Goal: Task Accomplishment & Management: Use online tool/utility

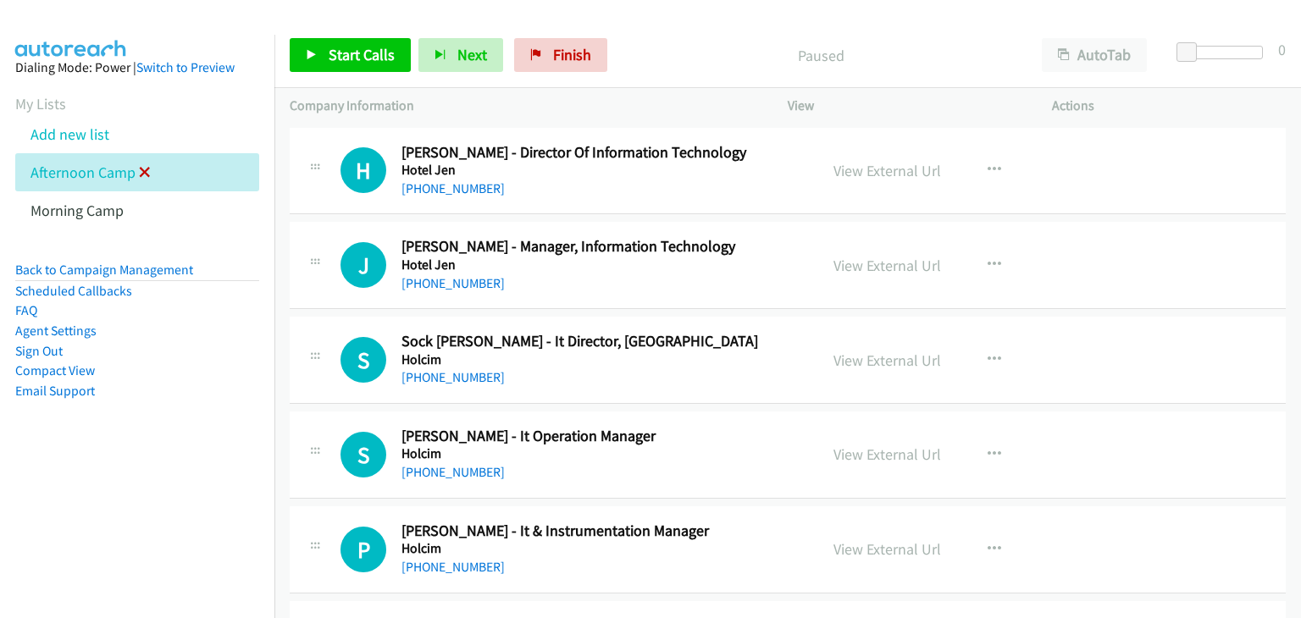
click at [139, 168] on icon at bounding box center [145, 174] width 12 height 12
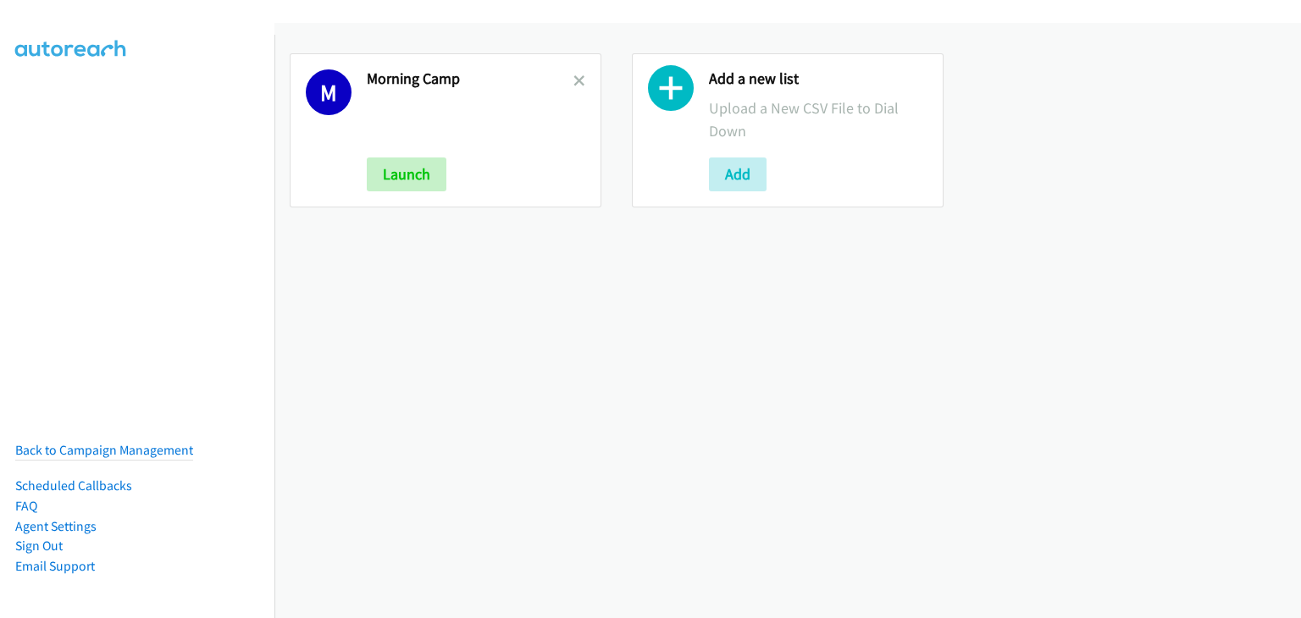
click at [574, 79] on icon at bounding box center [580, 82] width 12 height 12
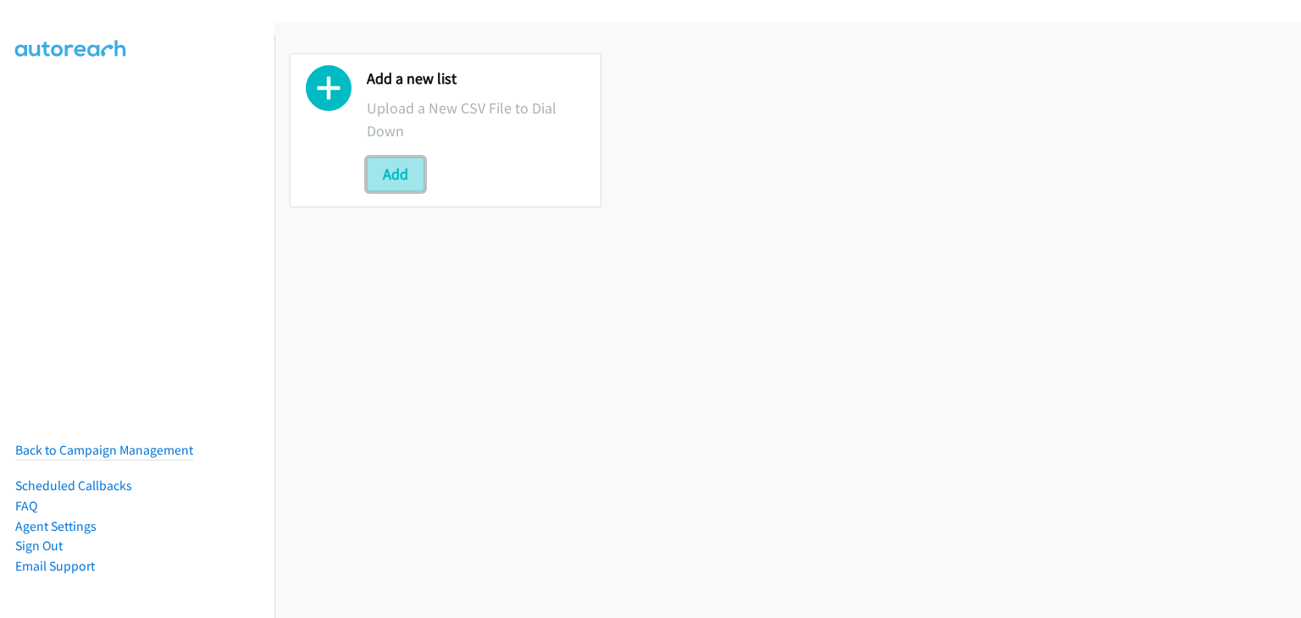
click at [385, 183] on button "Add" at bounding box center [396, 175] width 58 height 34
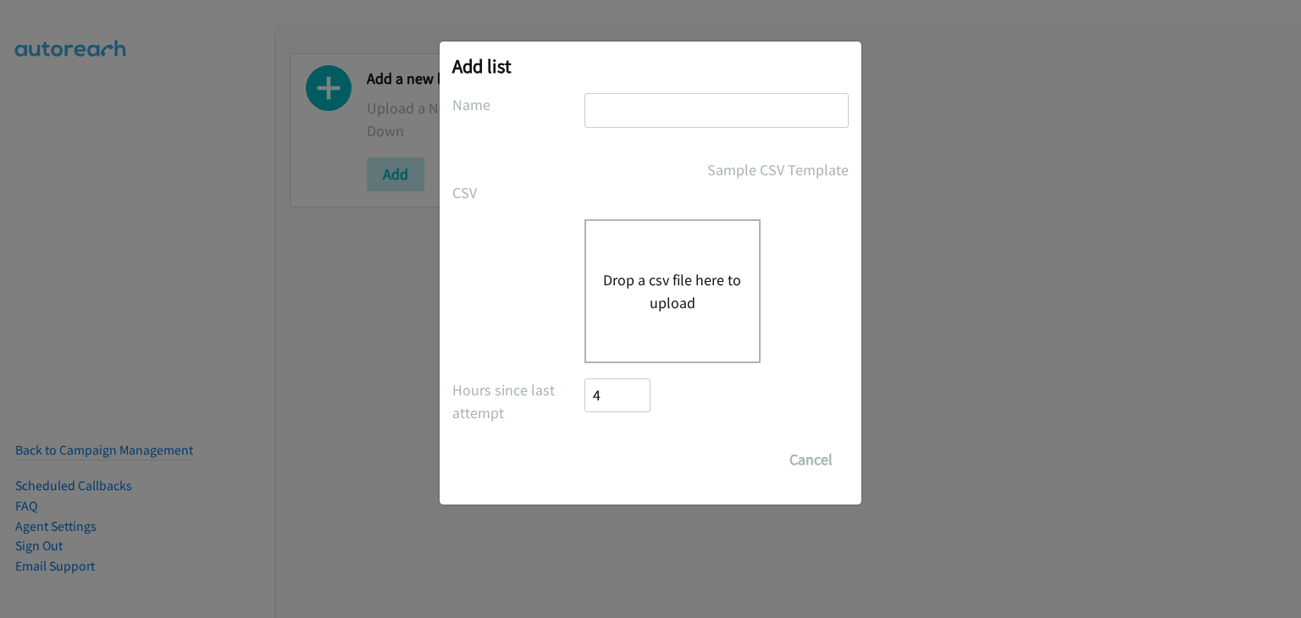
click at [651, 116] on input "text" at bounding box center [717, 110] width 264 height 35
click at [656, 115] on input "text" at bounding box center [717, 110] width 264 height 35
click at [668, 108] on input "text" at bounding box center [717, 110] width 264 height 35
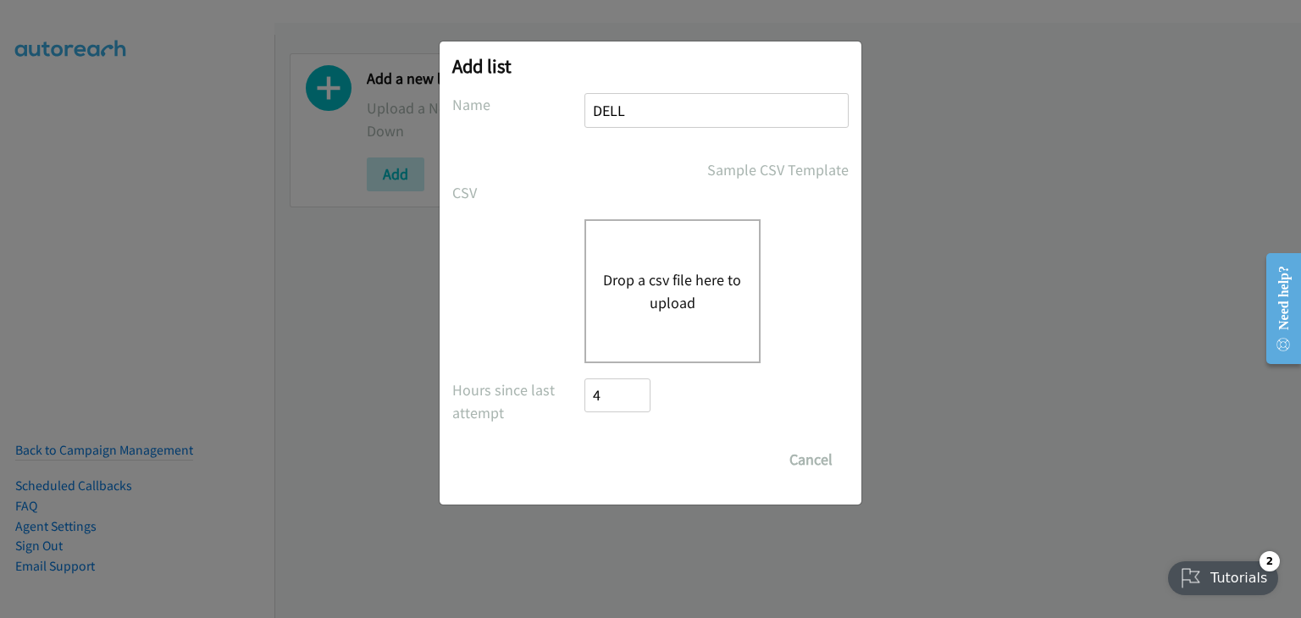
type input "DELL"
click at [610, 278] on button "Drop a csv file here to upload" at bounding box center [672, 292] width 139 height 46
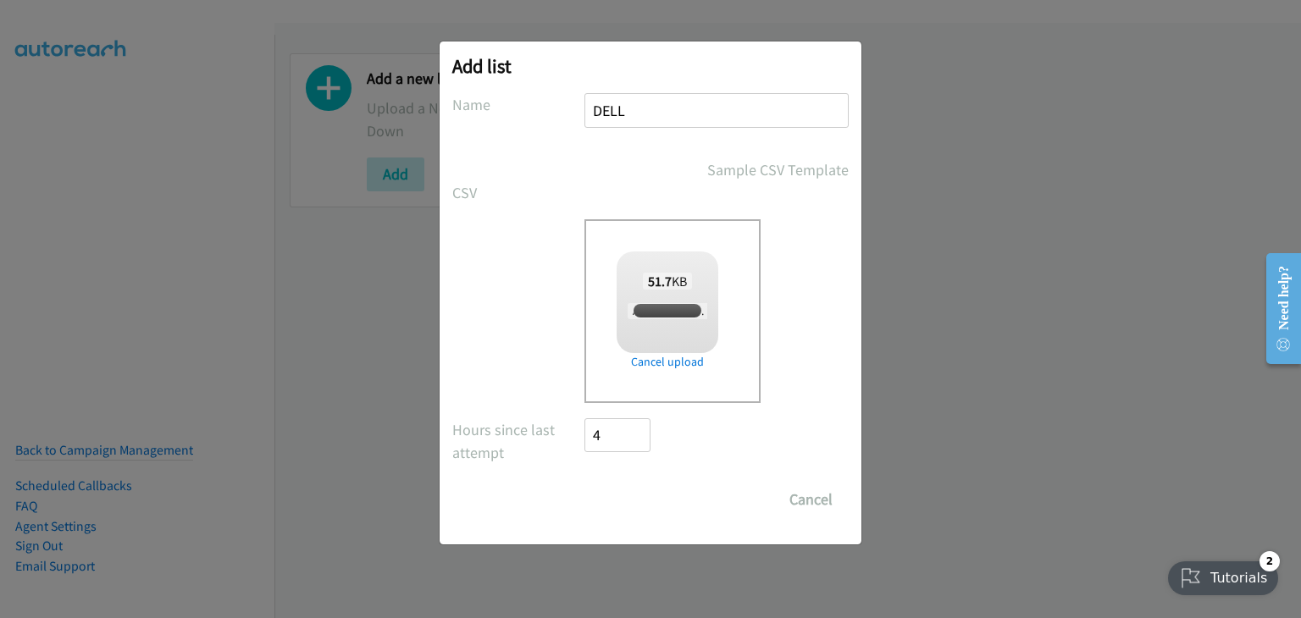
checkbox input "true"
drag, startPoint x: 612, startPoint y: 498, endPoint x: 713, endPoint y: 529, distance: 106.4
click at [611, 500] on input "Save List" at bounding box center [629, 500] width 89 height 34
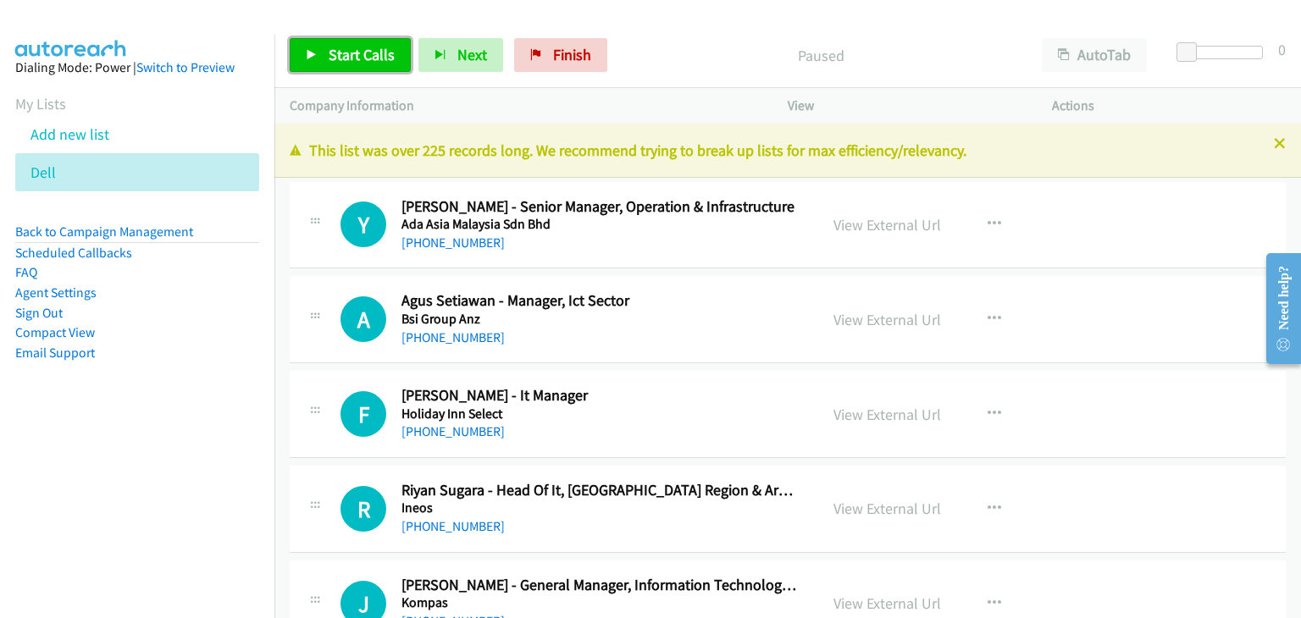
click at [359, 61] on span "Start Calls" at bounding box center [362, 54] width 66 height 19
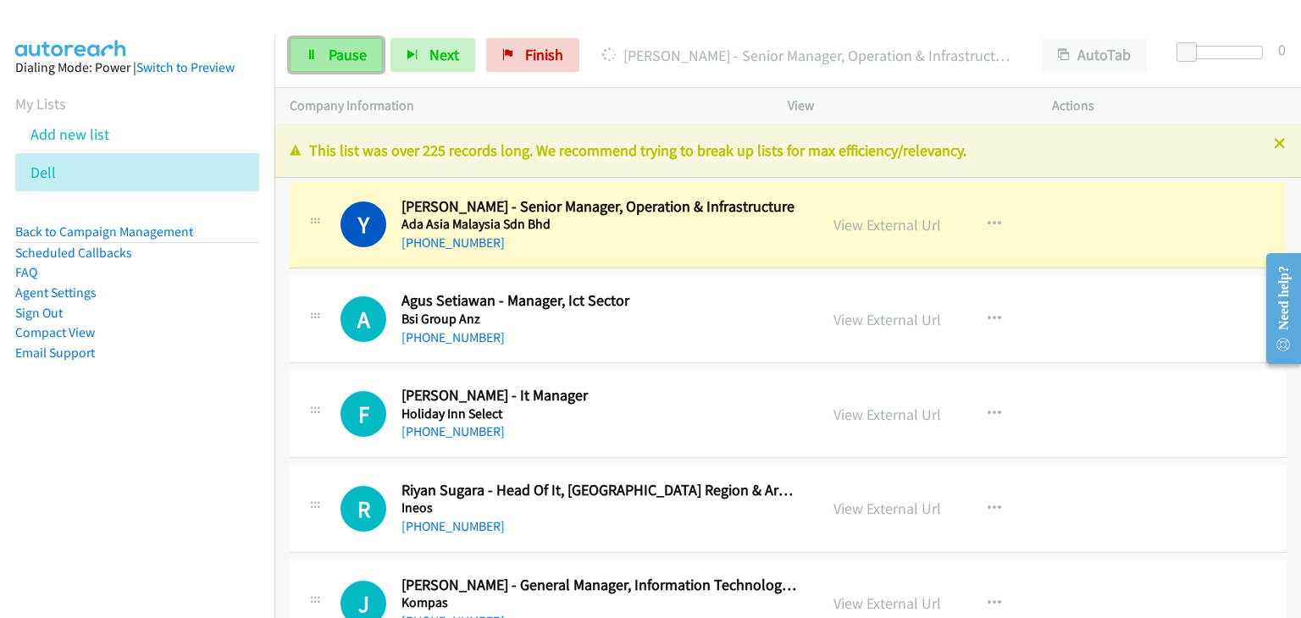
click at [319, 48] on link "Pause" at bounding box center [336, 55] width 93 height 34
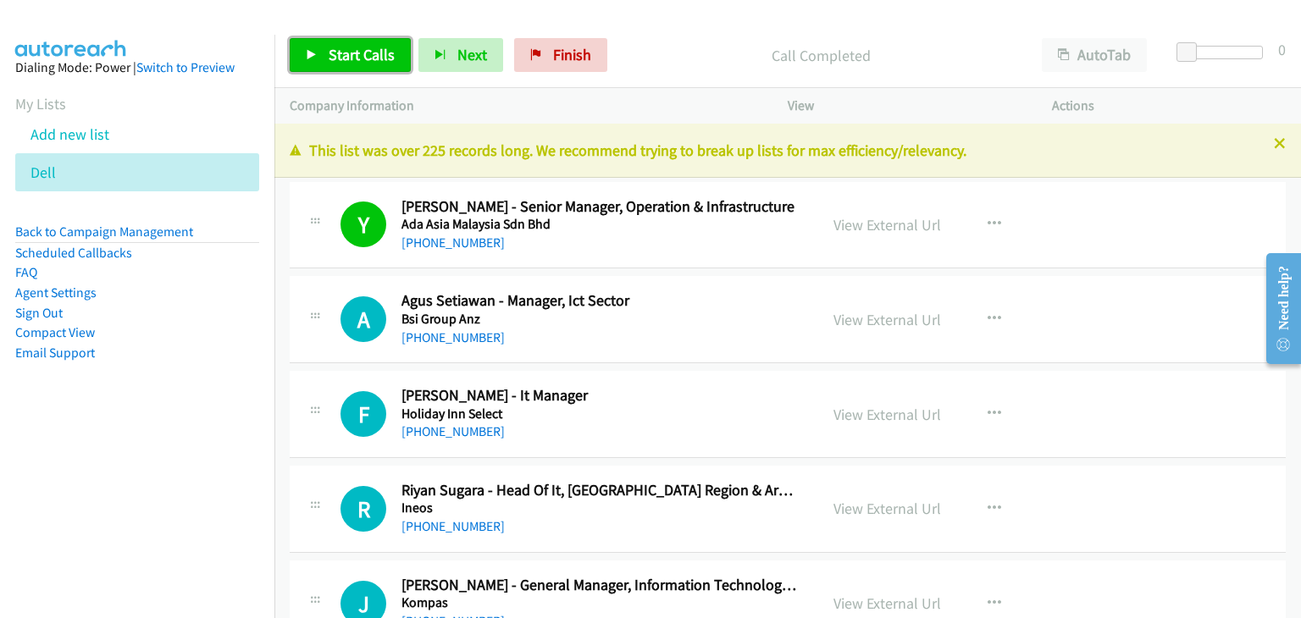
click at [320, 50] on link "Start Calls" at bounding box center [350, 55] width 121 height 34
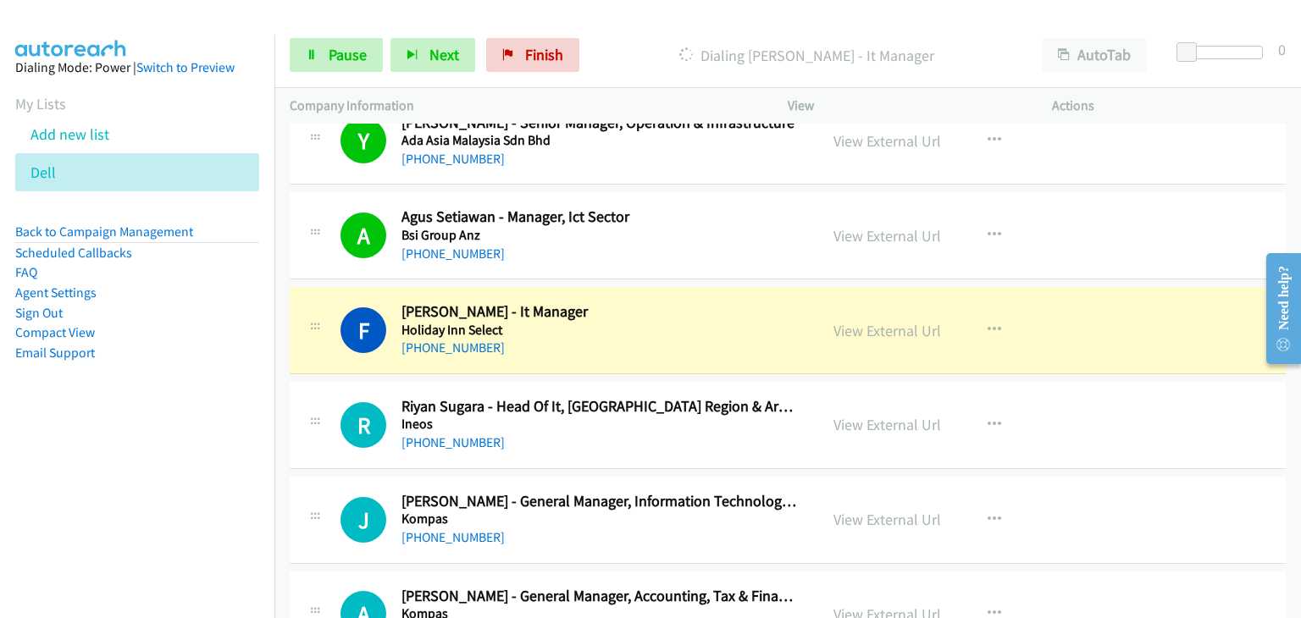
scroll to position [85, 0]
click at [342, 57] on span "Pause" at bounding box center [348, 54] width 38 height 19
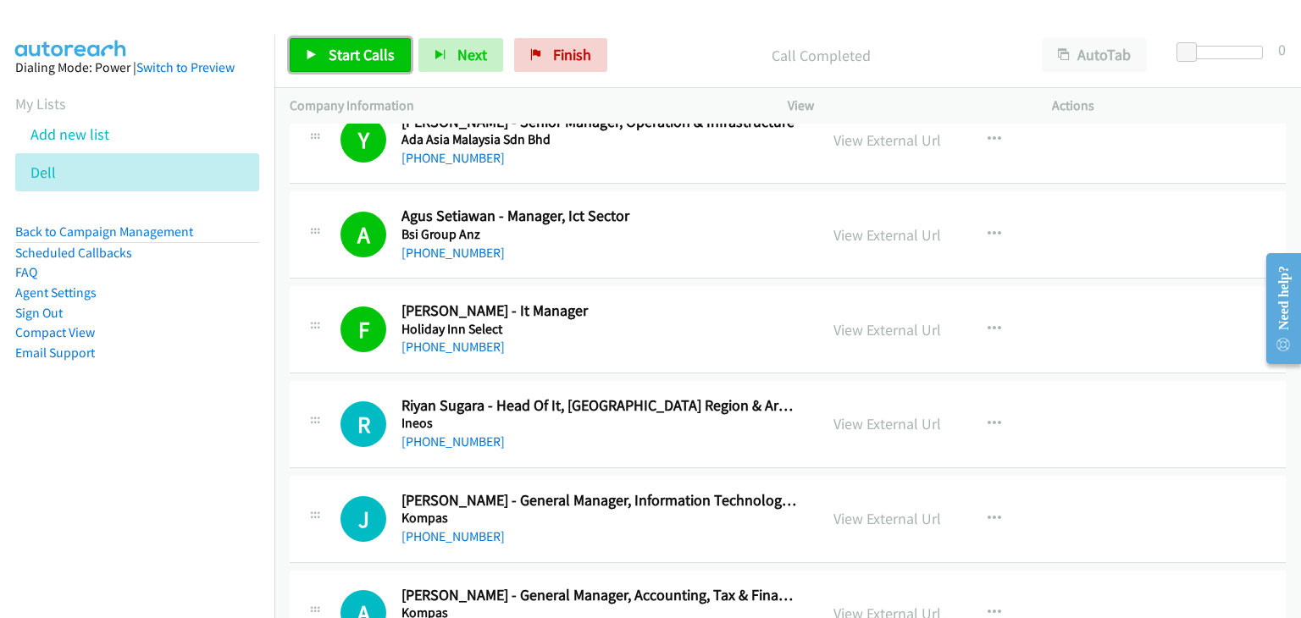
click at [353, 48] on span "Start Calls" at bounding box center [362, 54] width 66 height 19
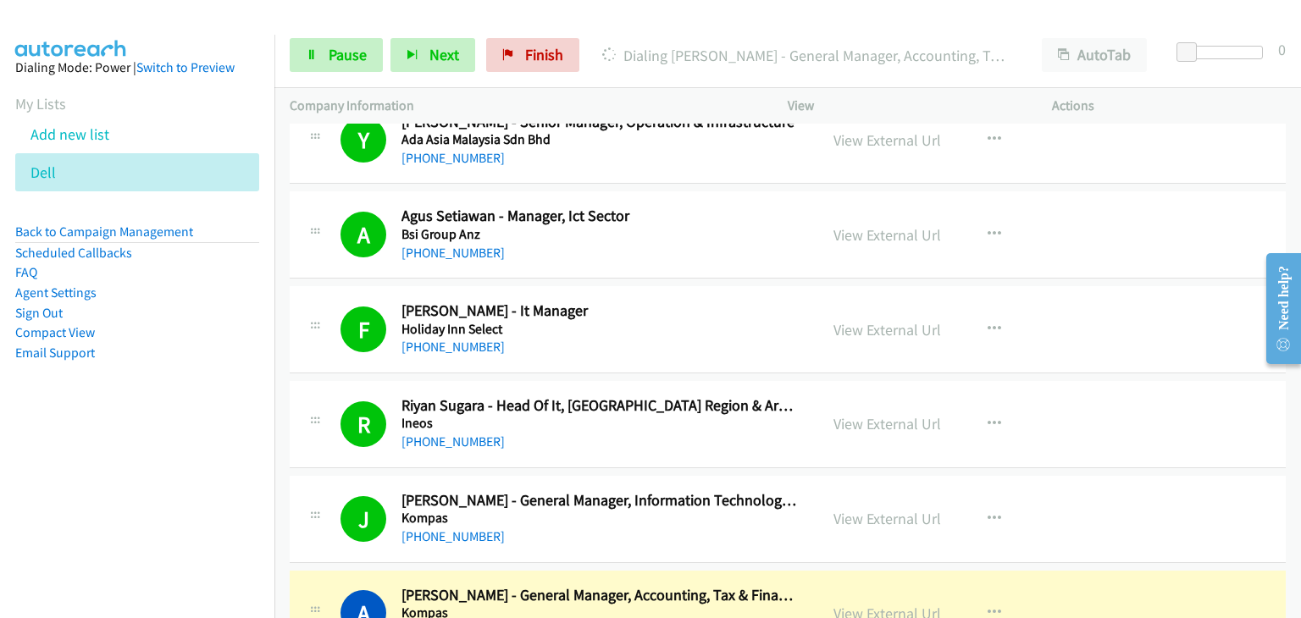
scroll to position [339, 0]
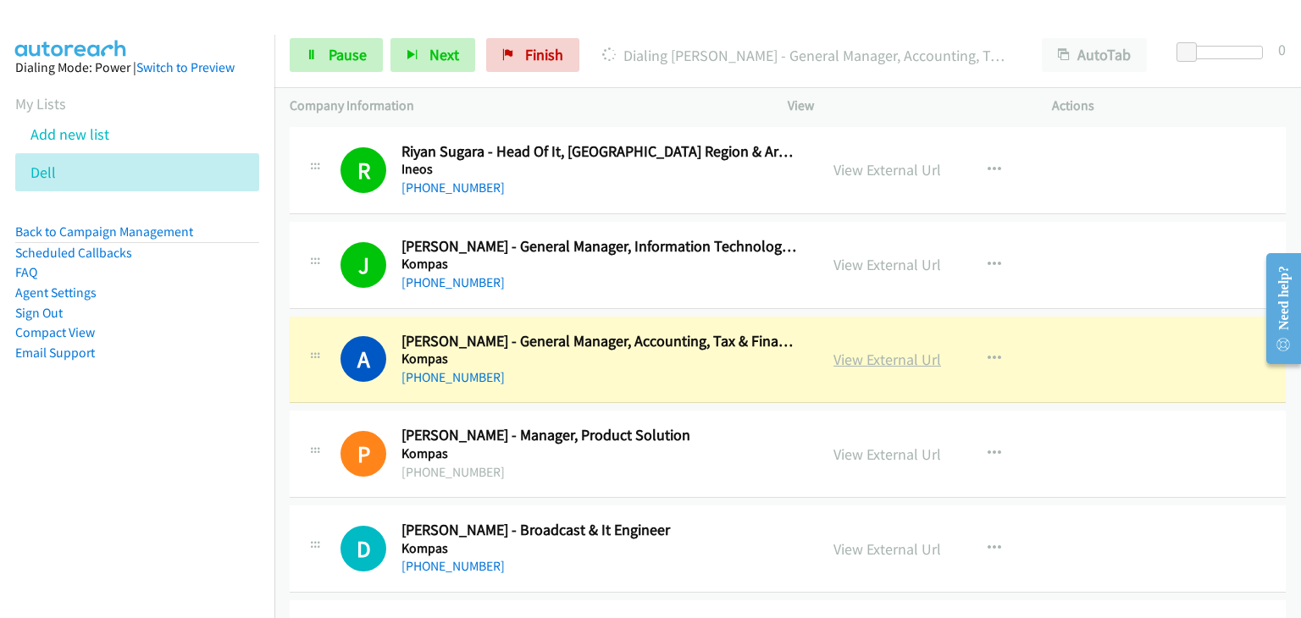
drag, startPoint x: 874, startPoint y: 361, endPoint x: 893, endPoint y: 369, distance: 20.1
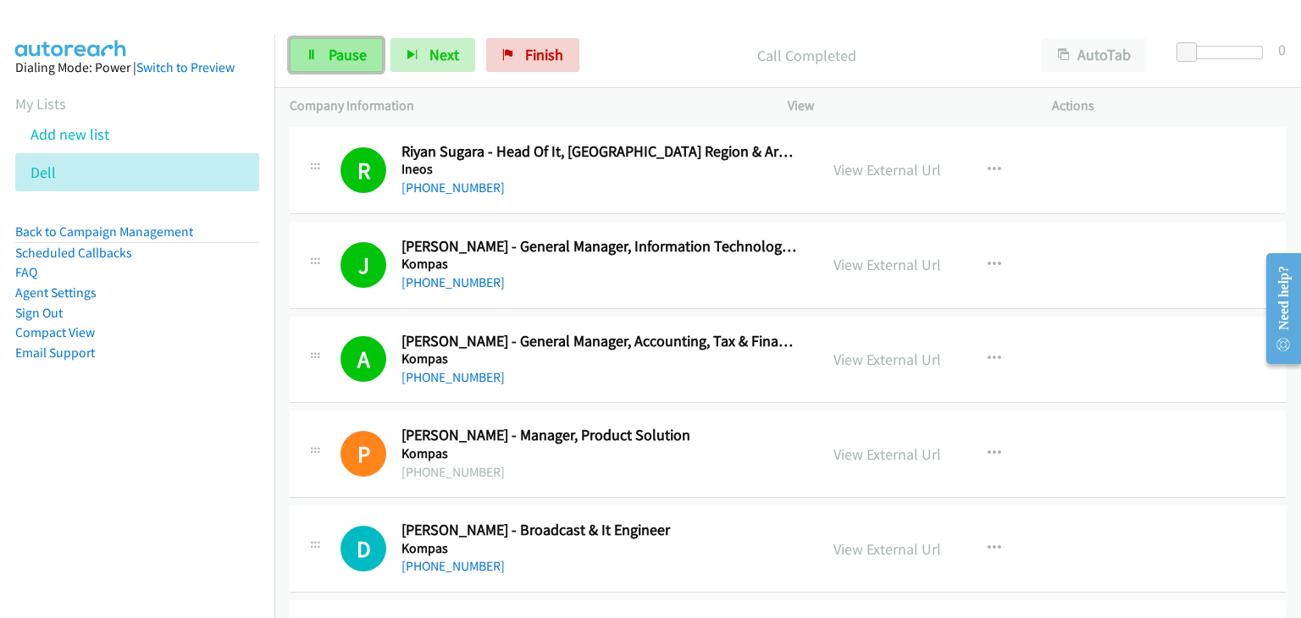
click at [337, 52] on span "Pause" at bounding box center [348, 54] width 38 height 19
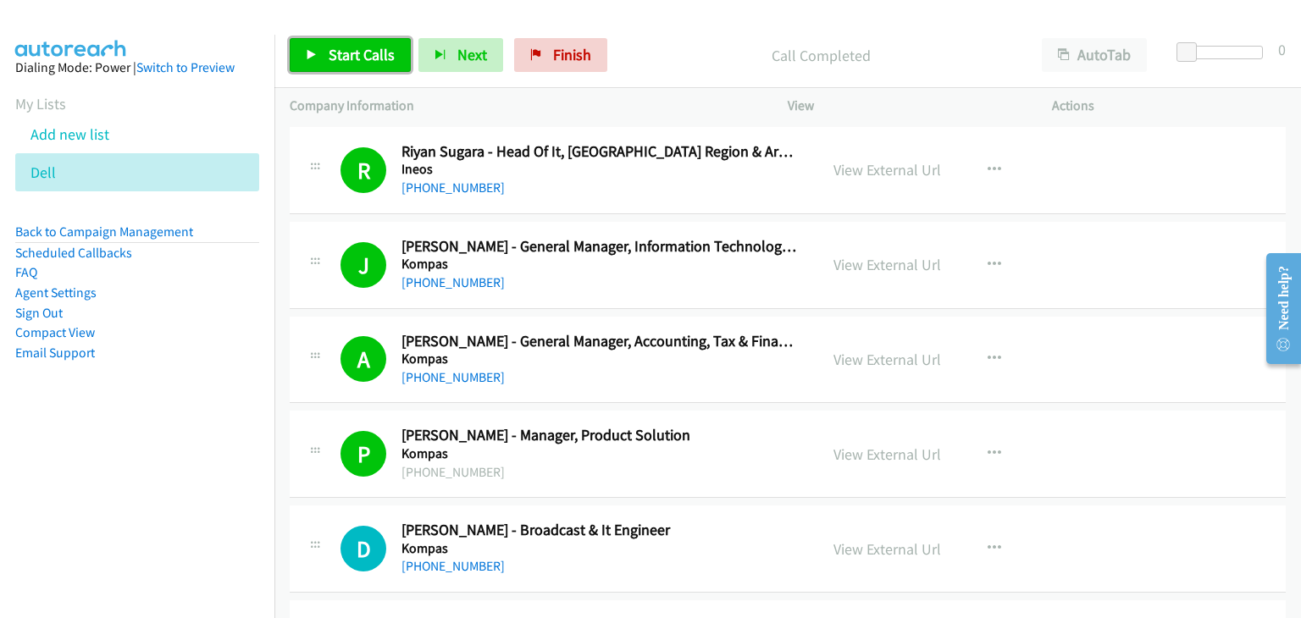
click at [340, 52] on span "Start Calls" at bounding box center [362, 54] width 66 height 19
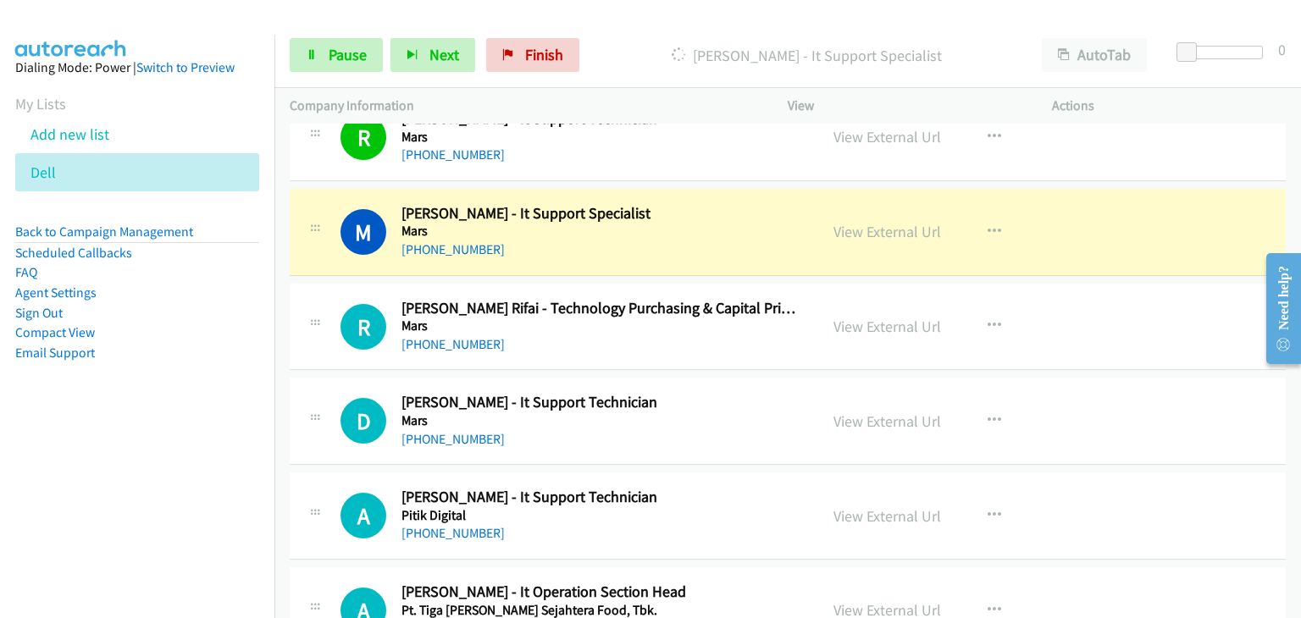
scroll to position [932, 0]
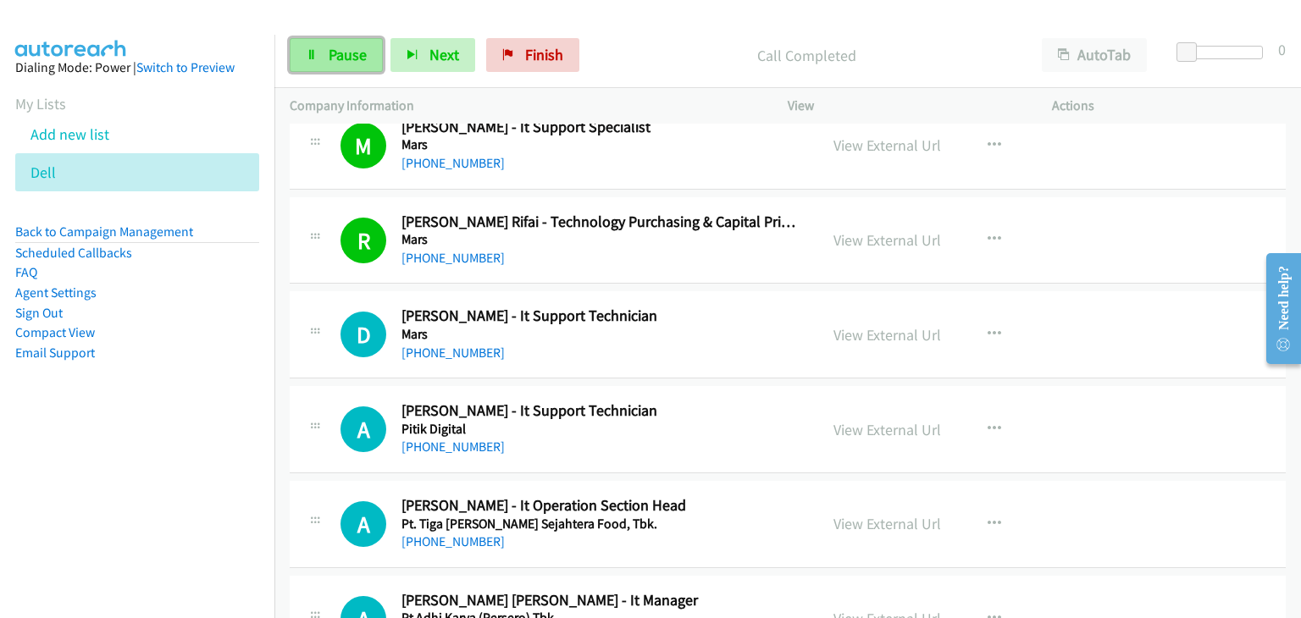
click at [319, 59] on link "Pause" at bounding box center [336, 55] width 93 height 34
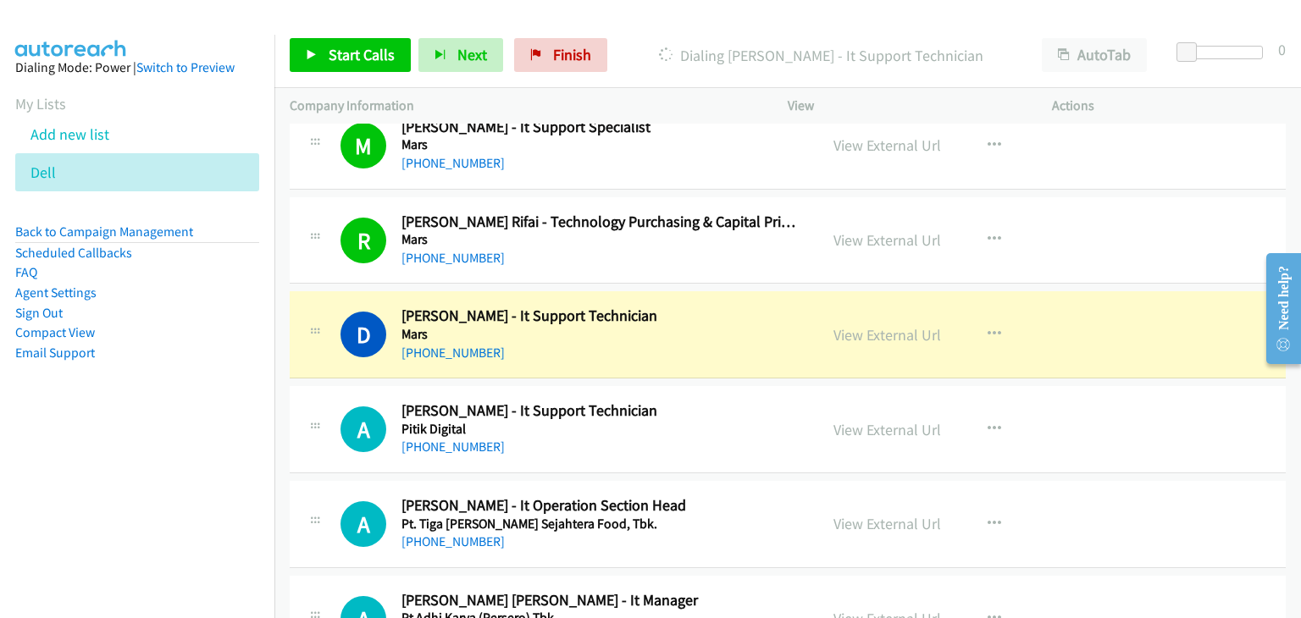
click at [296, 197] on div "R Callback Scheduled Rini Yulianingsih Rifai - Technology Purchasing & Capital …" at bounding box center [788, 240] width 996 height 87
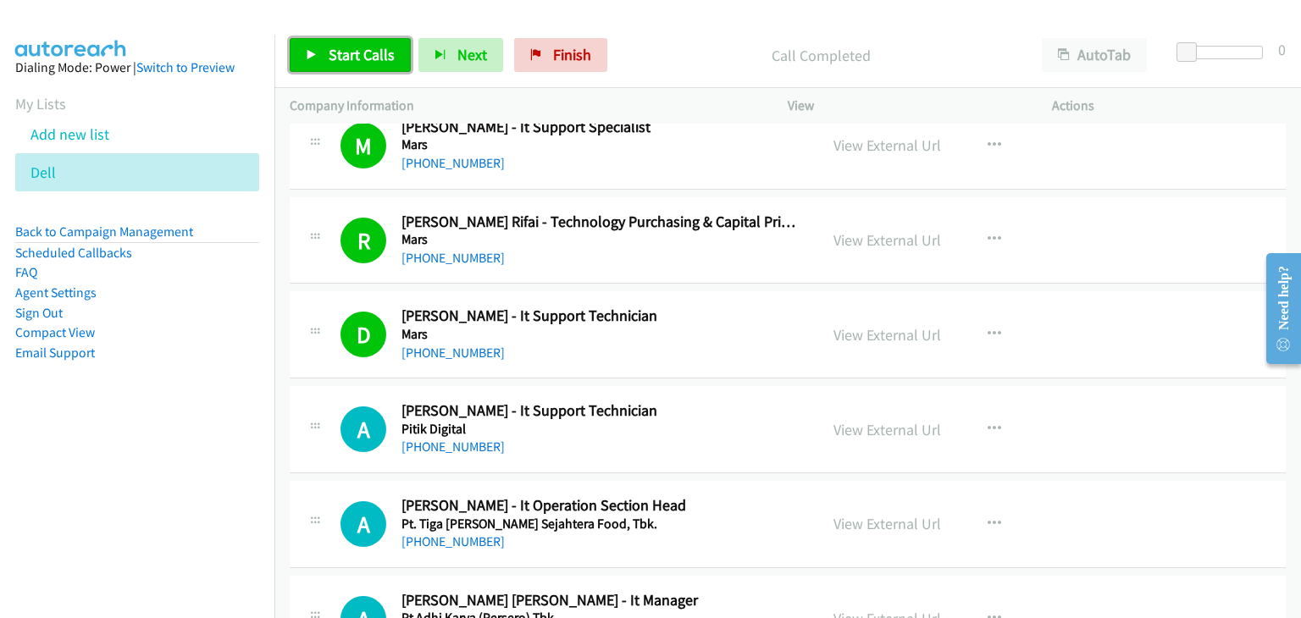
click at [319, 41] on link "Start Calls" at bounding box center [350, 55] width 121 height 34
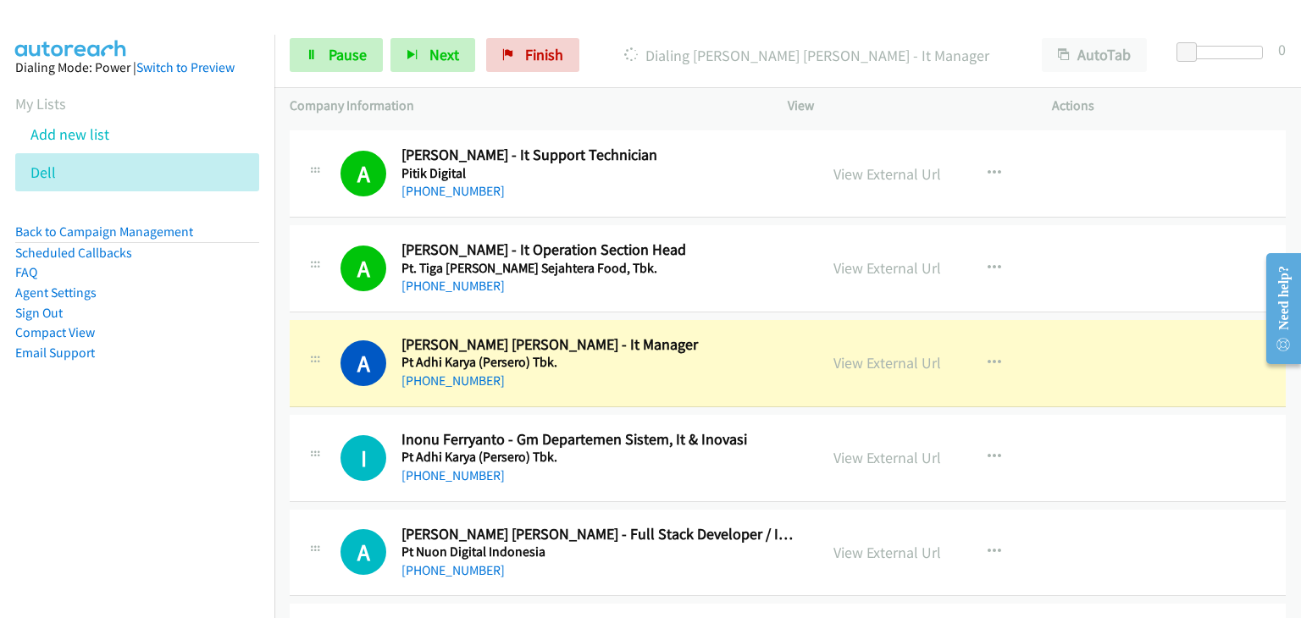
scroll to position [1271, 0]
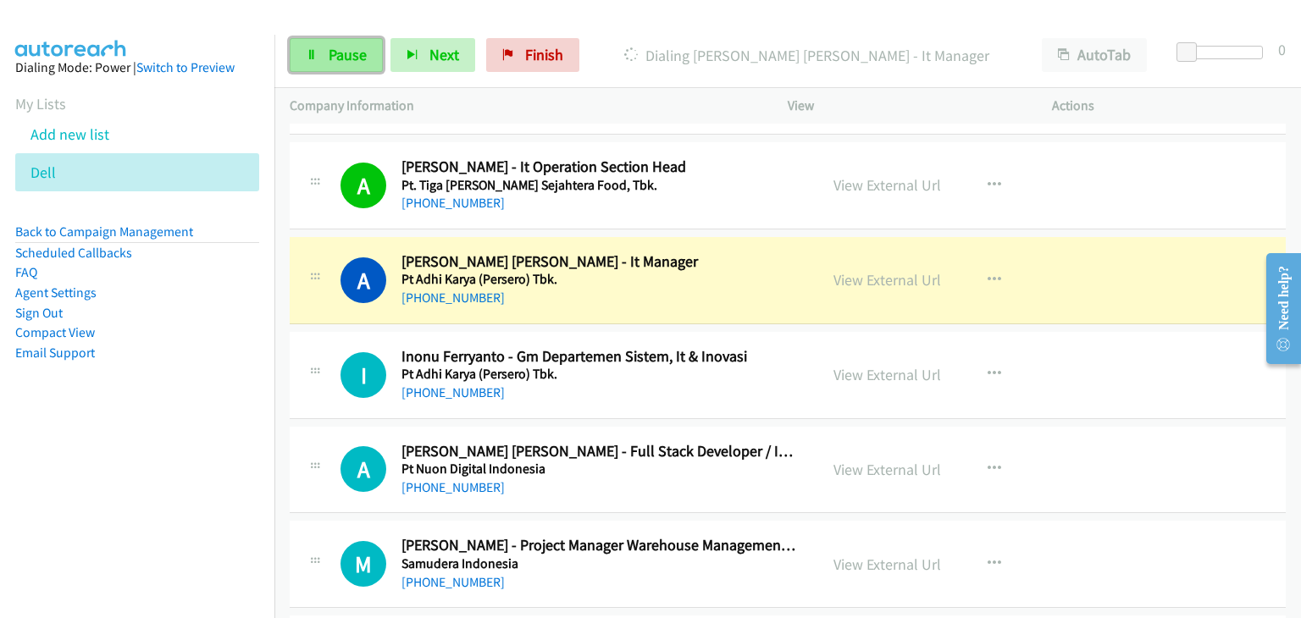
click at [335, 58] on span "Pause" at bounding box center [348, 54] width 38 height 19
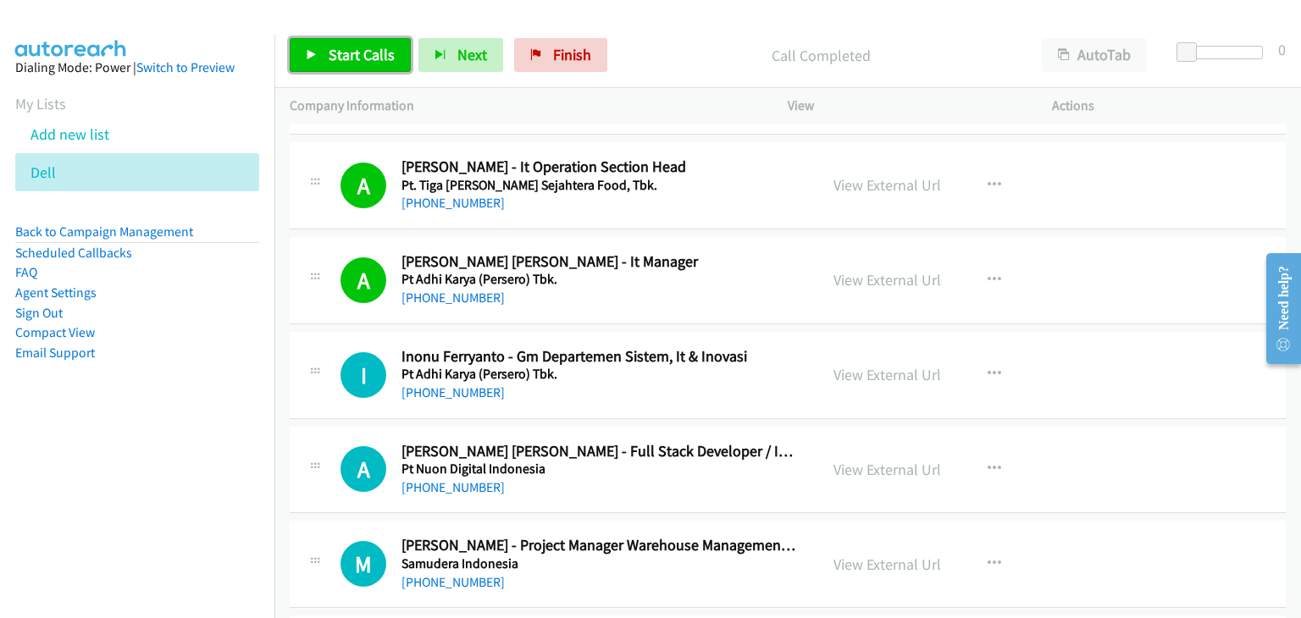
click at [337, 45] on span "Start Calls" at bounding box center [362, 54] width 66 height 19
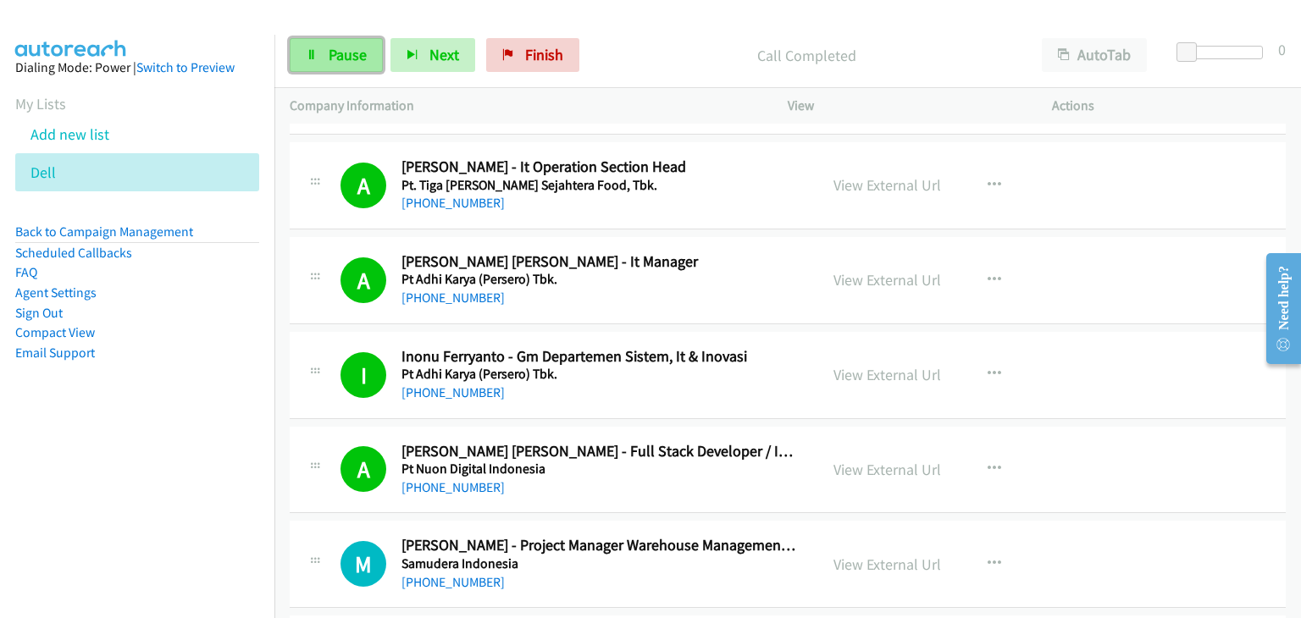
click at [348, 47] on span "Pause" at bounding box center [348, 54] width 38 height 19
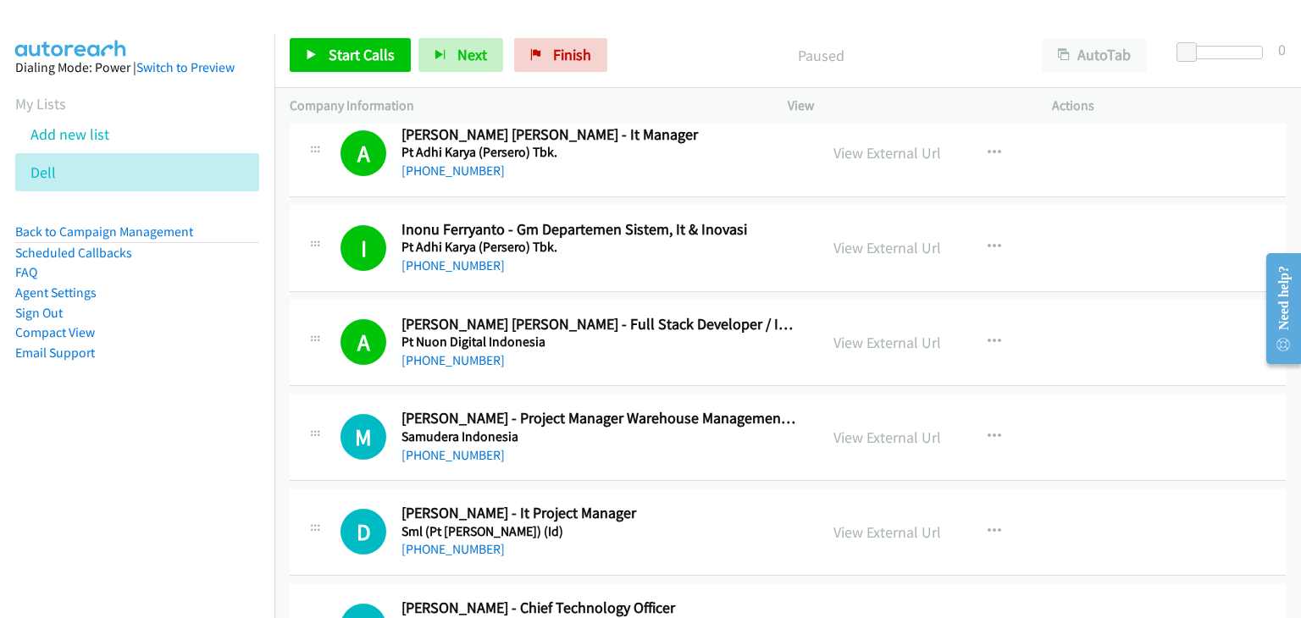
scroll to position [1440, 0]
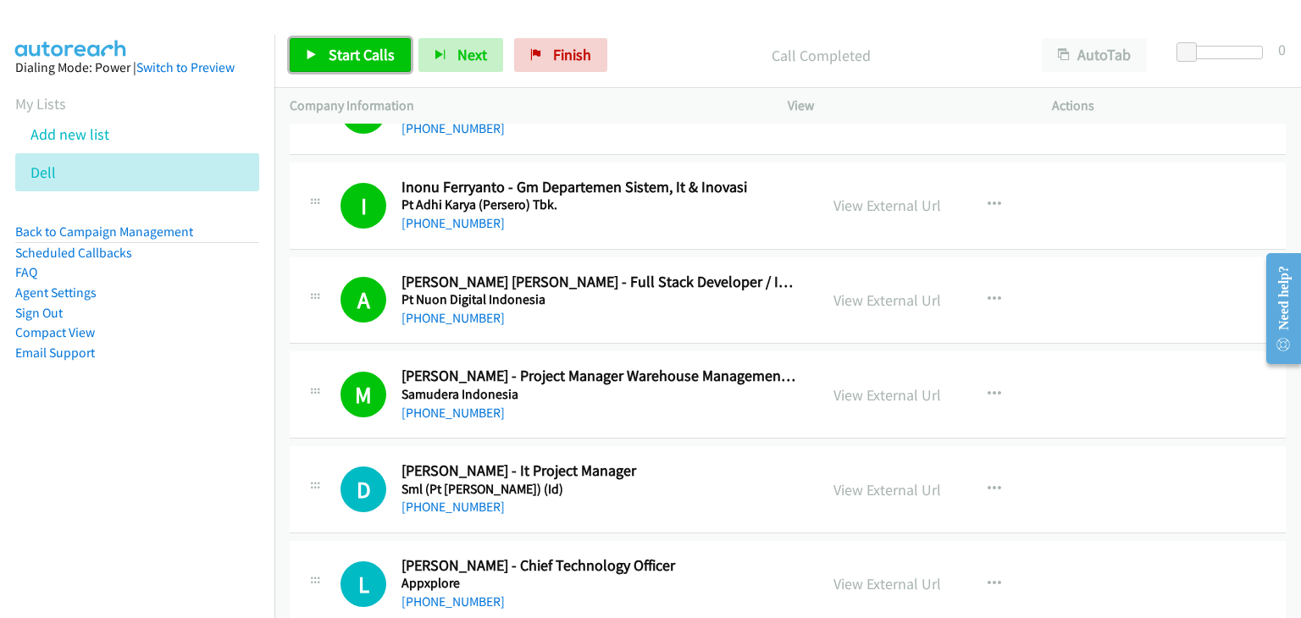
click at [364, 69] on link "Start Calls" at bounding box center [350, 55] width 121 height 34
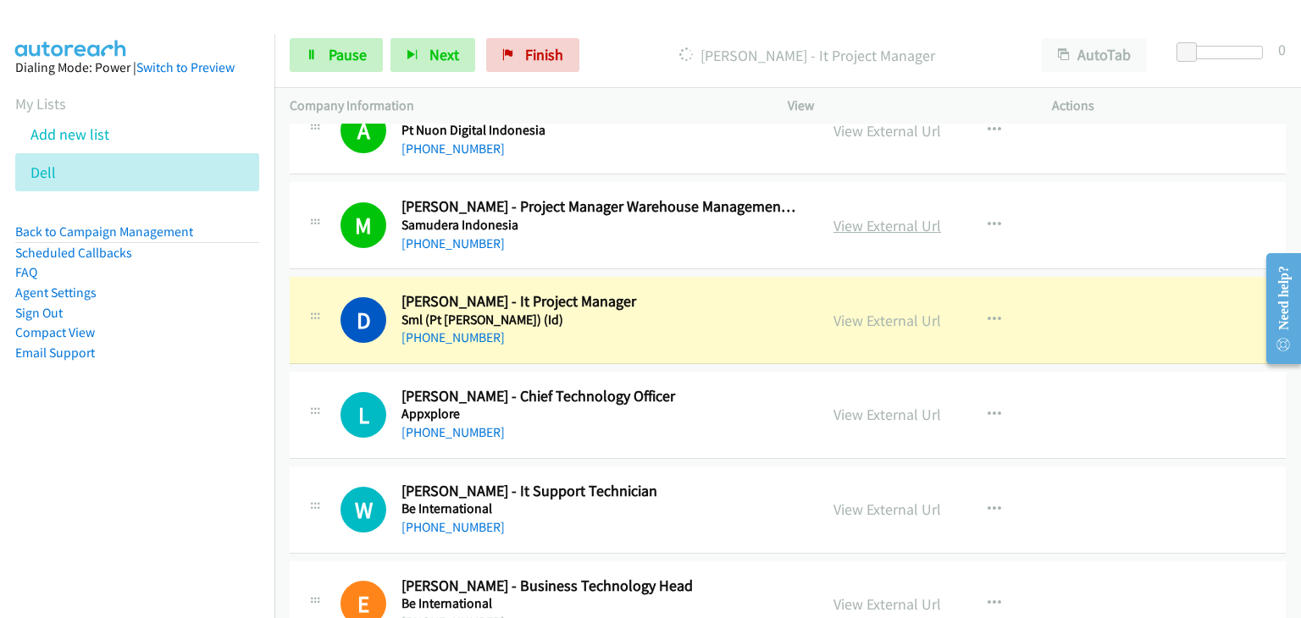
scroll to position [1694, 0]
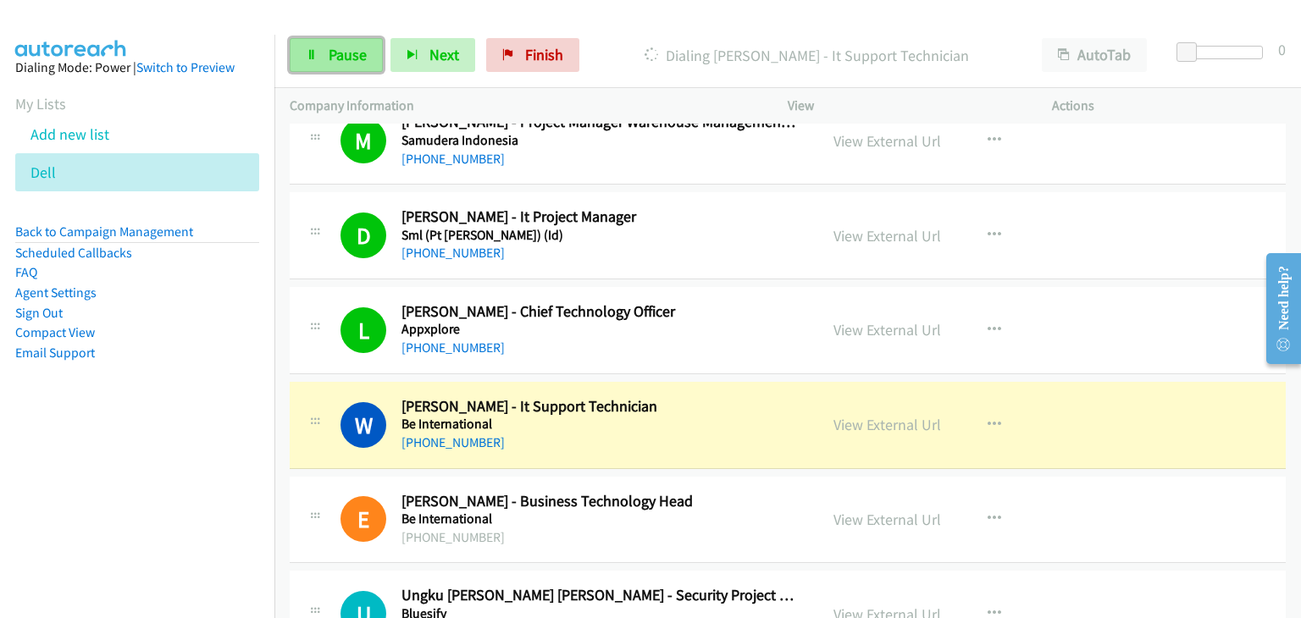
click at [302, 63] on link "Pause" at bounding box center [336, 55] width 93 height 34
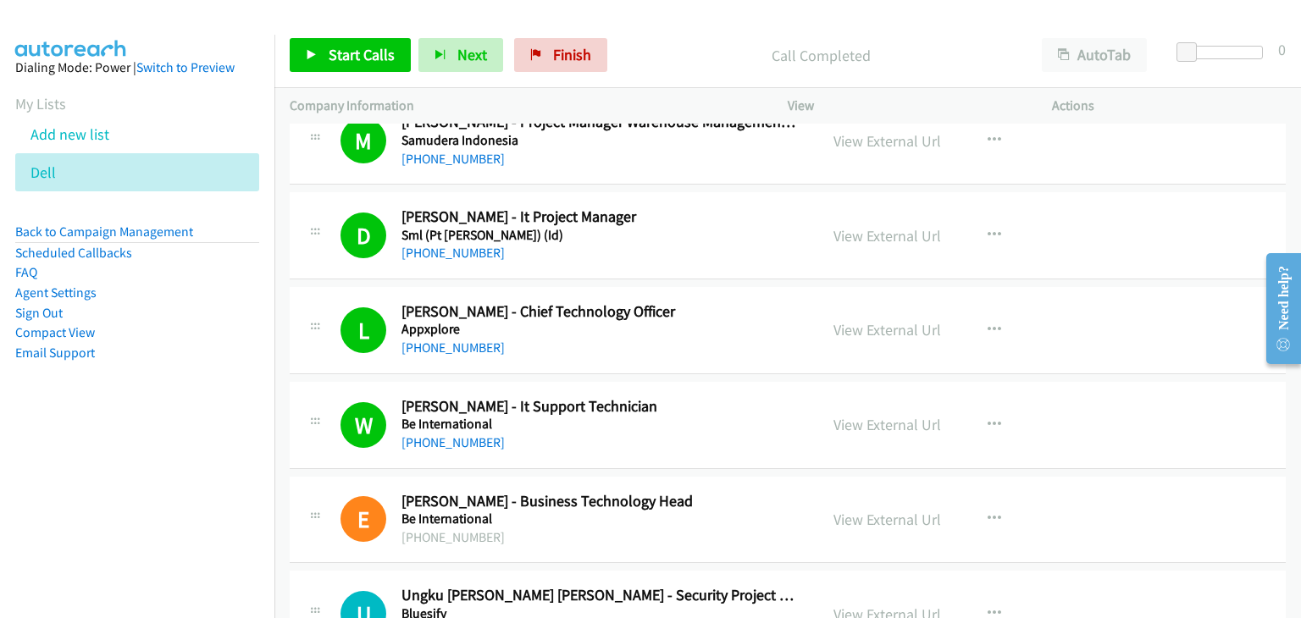
drag, startPoint x: 925, startPoint y: 331, endPoint x: 965, endPoint y: 346, distance: 42.6
drag, startPoint x: 901, startPoint y: 424, endPoint x: 909, endPoint y: 428, distance: 9.5
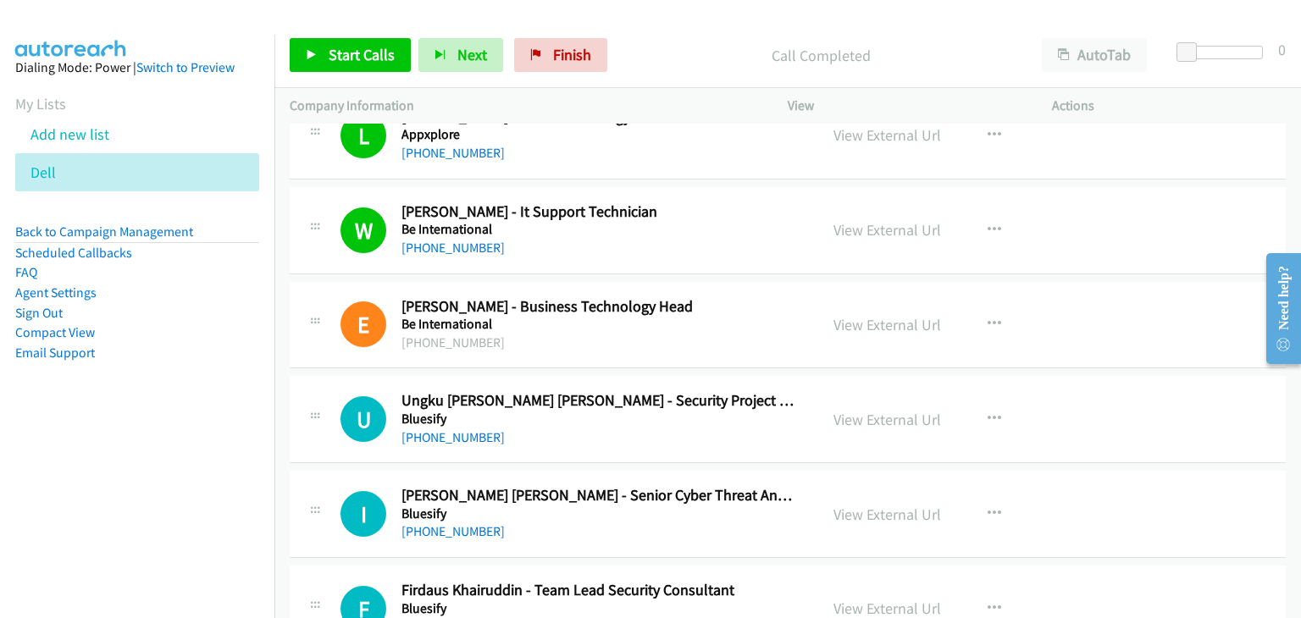
scroll to position [1948, 0]
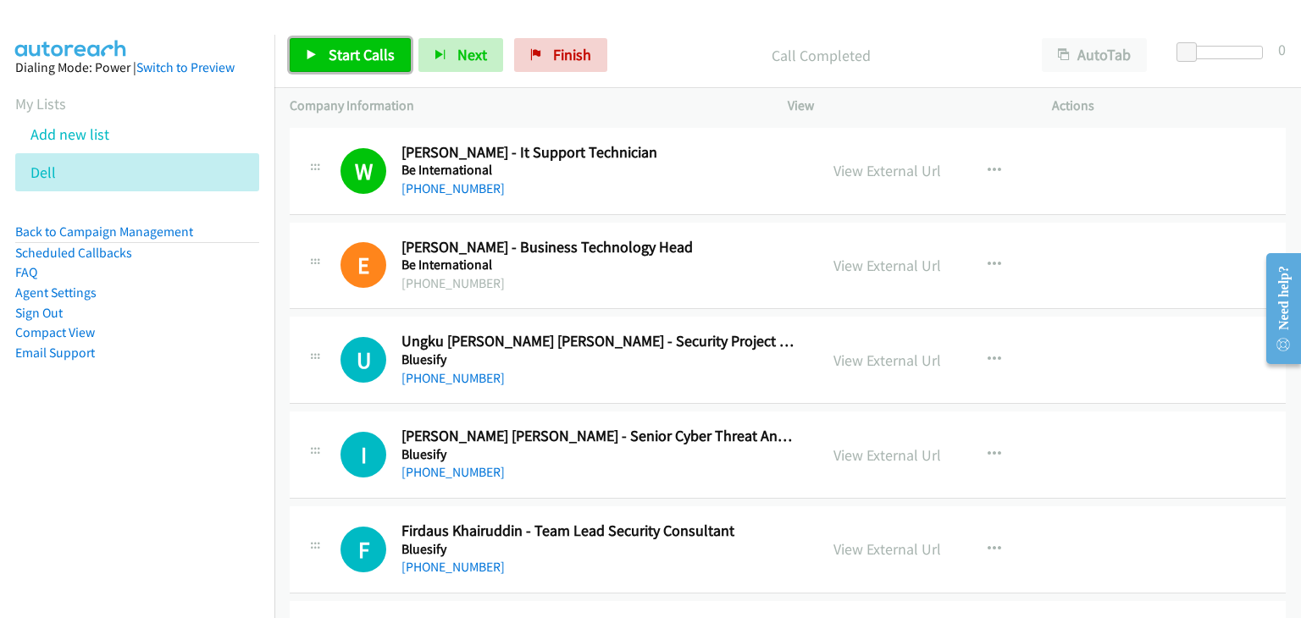
drag, startPoint x: 327, startPoint y: 51, endPoint x: 363, endPoint y: 57, distance: 36.1
click at [329, 52] on span "Start Calls" at bounding box center [362, 54] width 66 height 19
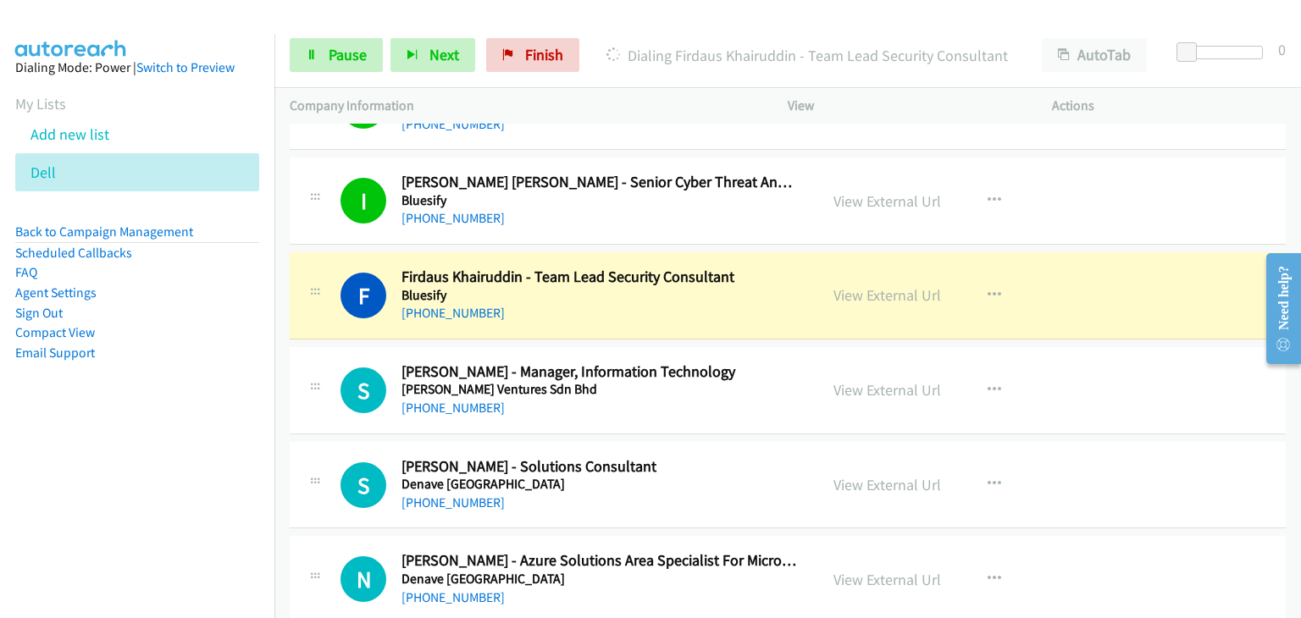
scroll to position [2287, 0]
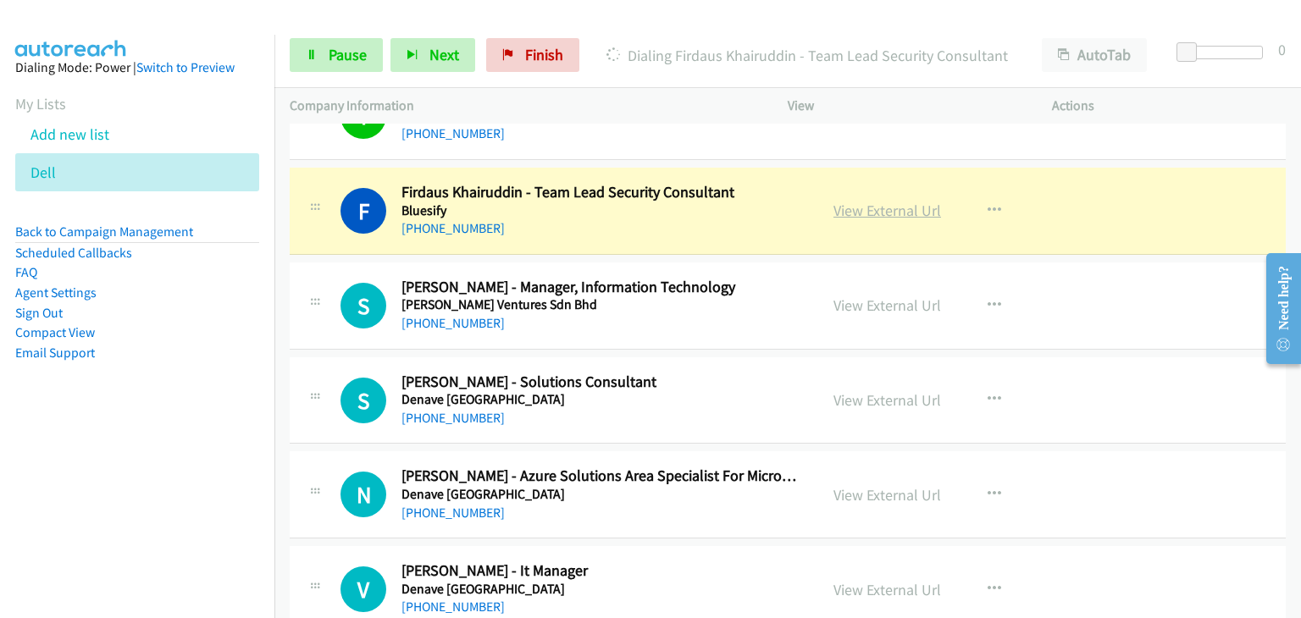
drag, startPoint x: 757, startPoint y: 245, endPoint x: 831, endPoint y: 211, distance: 81.1
click at [757, 245] on div "F Callback Scheduled Firdaus Khairuddin - Team Lead Security Consultant Bluesif…" at bounding box center [788, 211] width 996 height 87
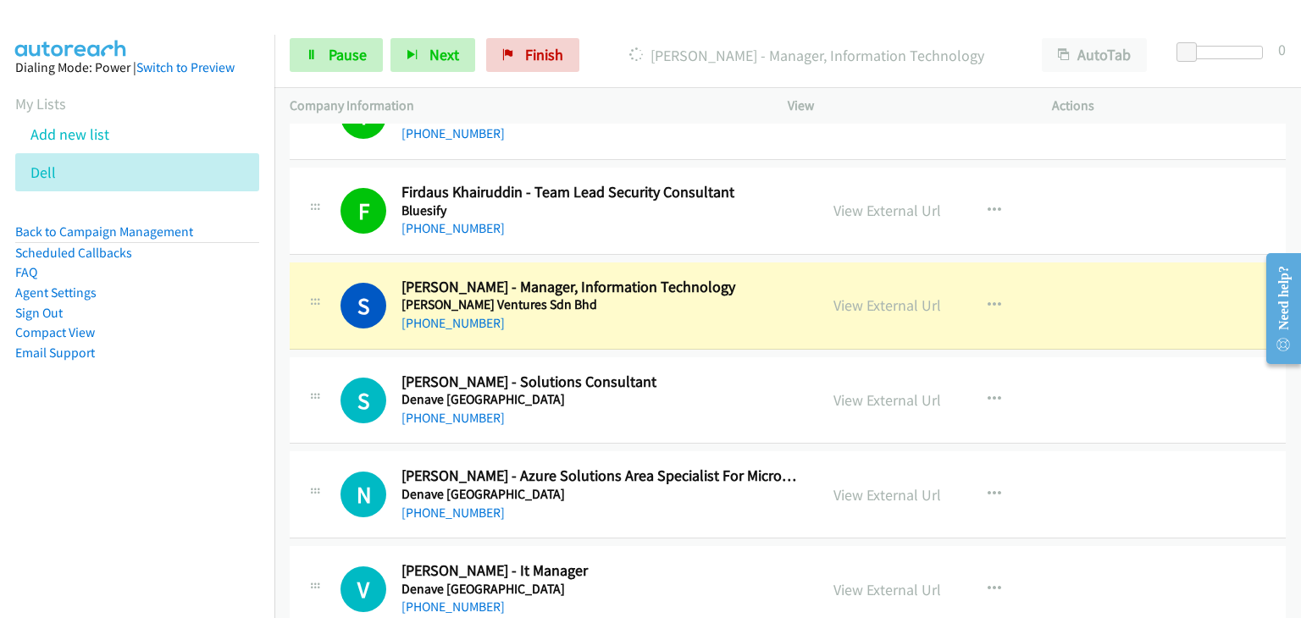
scroll to position [2372, 0]
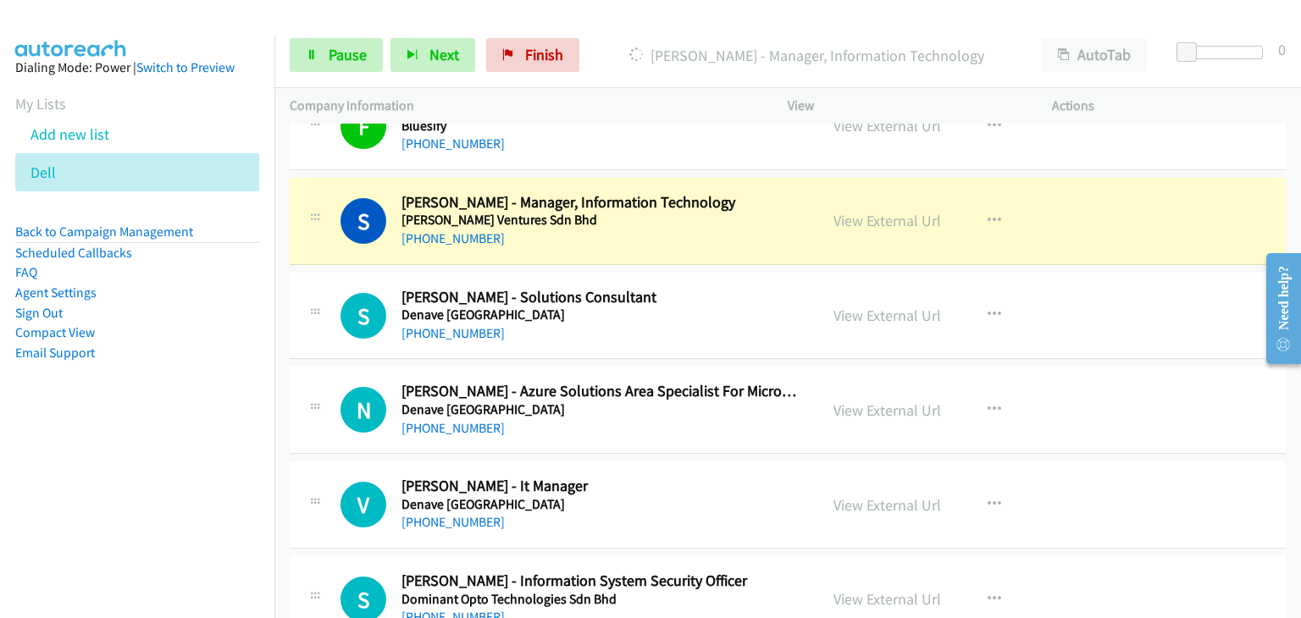
click at [779, 513] on div "+60 12-645 5752" at bounding box center [600, 523] width 396 height 20
click at [773, 506] on h5 "Denave India" at bounding box center [600, 504] width 396 height 17
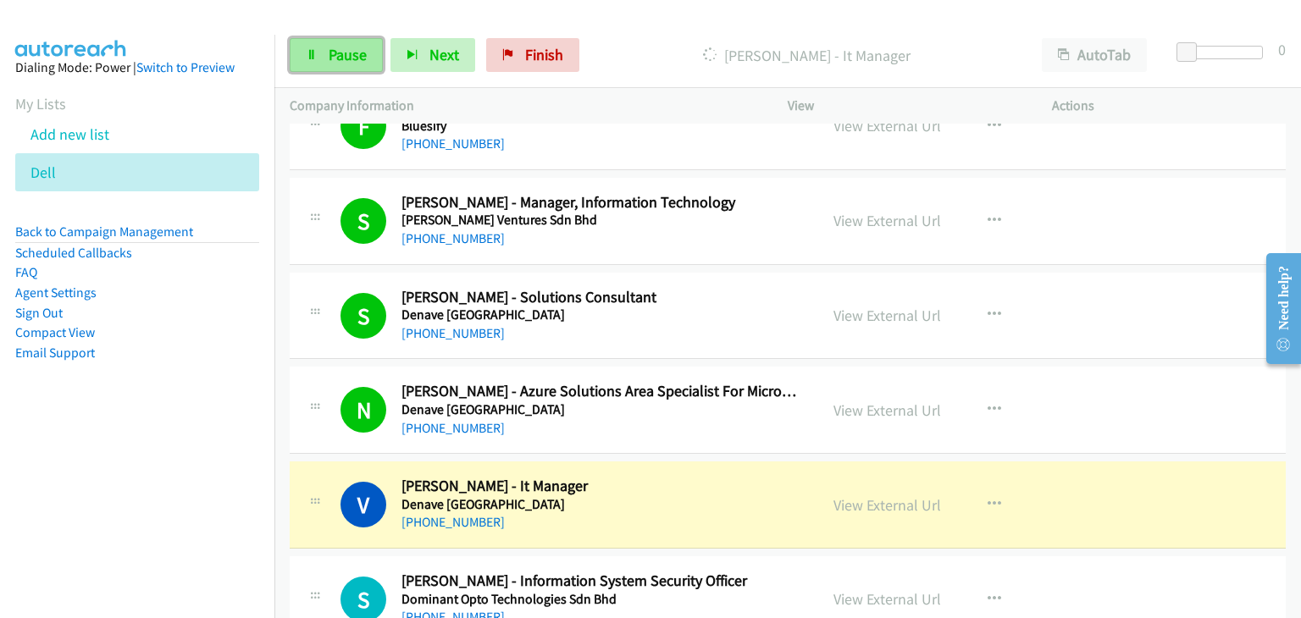
click at [332, 55] on span "Pause" at bounding box center [348, 54] width 38 height 19
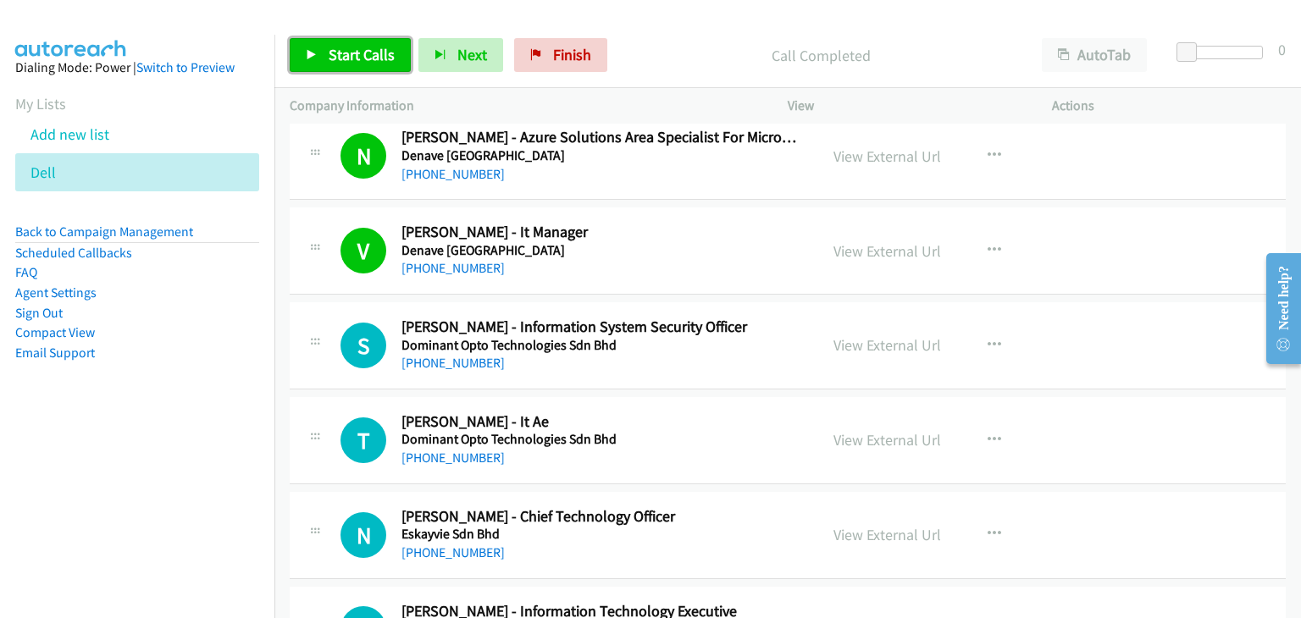
click at [341, 58] on span "Start Calls" at bounding box center [362, 54] width 66 height 19
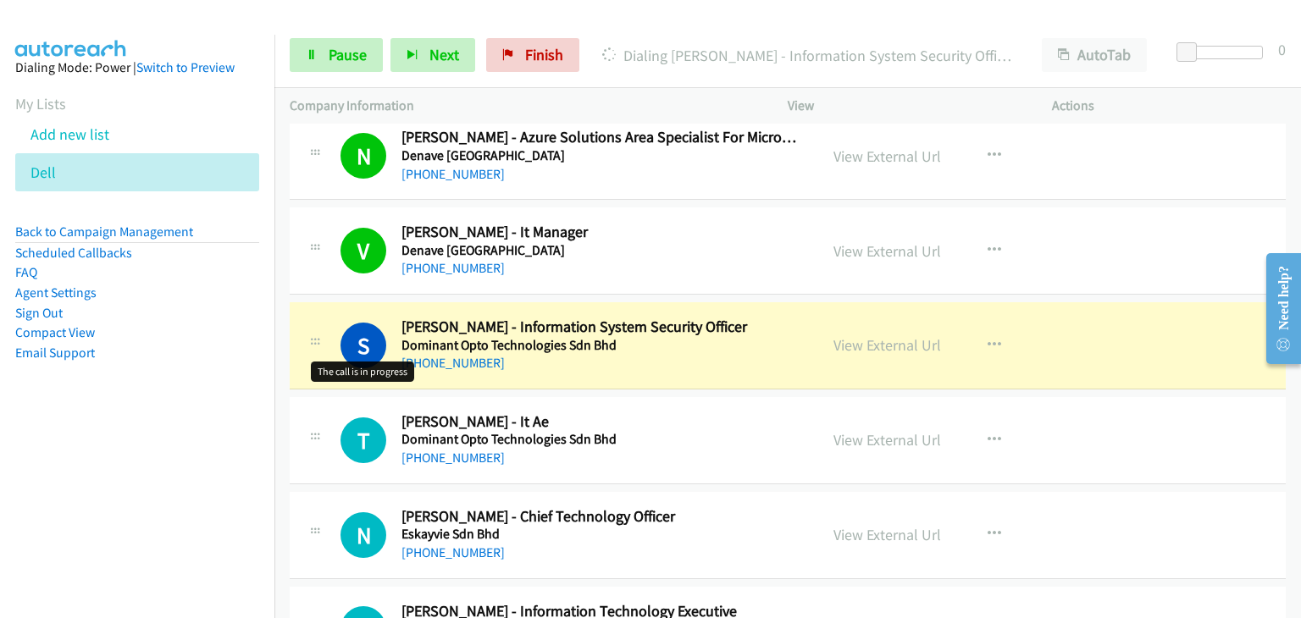
scroll to position [2711, 0]
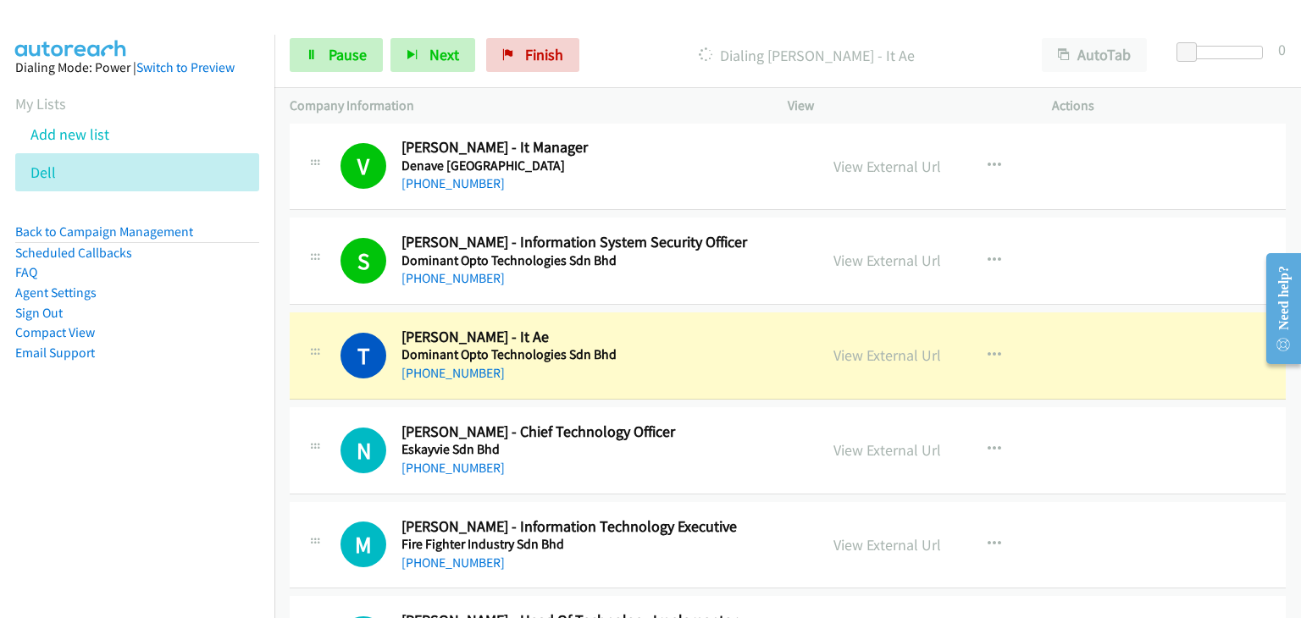
click at [407, 313] on div "T Callback Scheduled Tan Kelvin - It Ae Dominant Opto Technologies Sdn Bhd Asia…" at bounding box center [788, 356] width 996 height 87
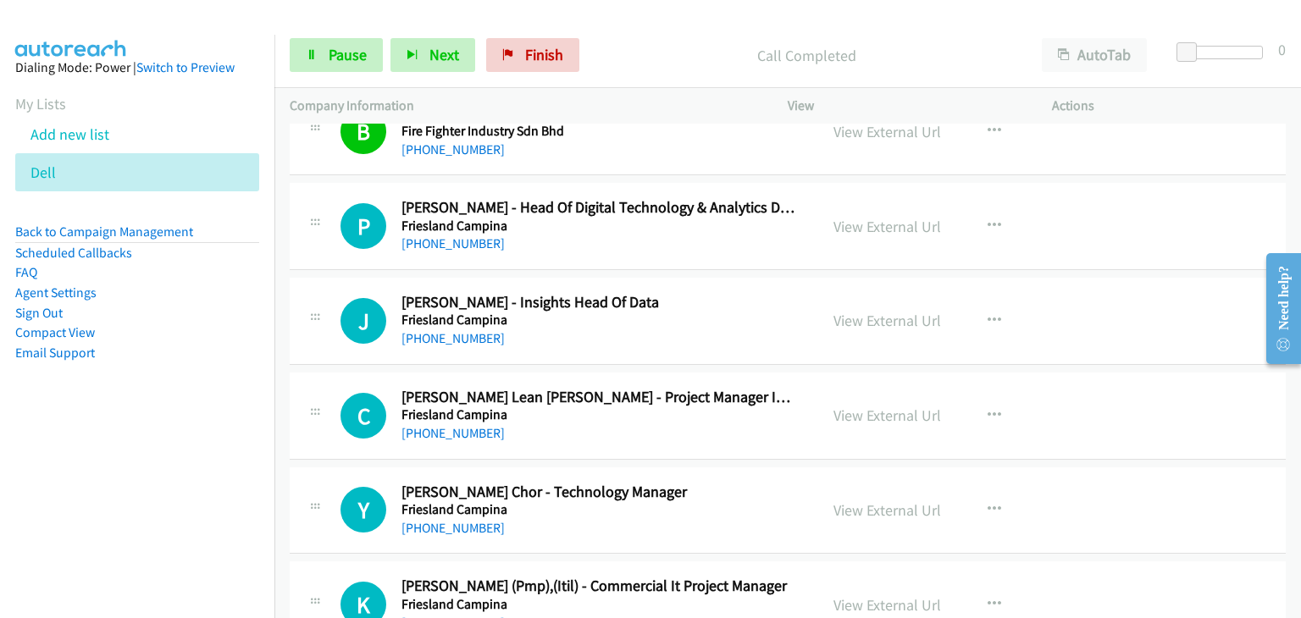
scroll to position [3134, 0]
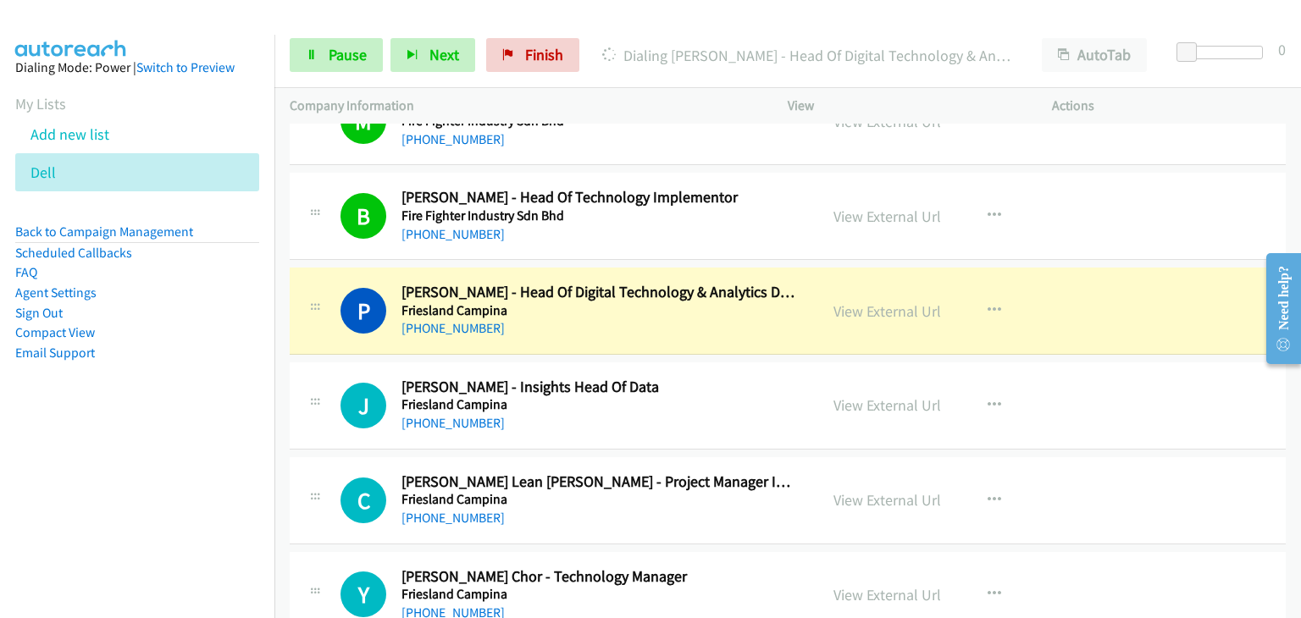
click at [651, 323] on div "+60 12-224 6370" at bounding box center [600, 329] width 396 height 20
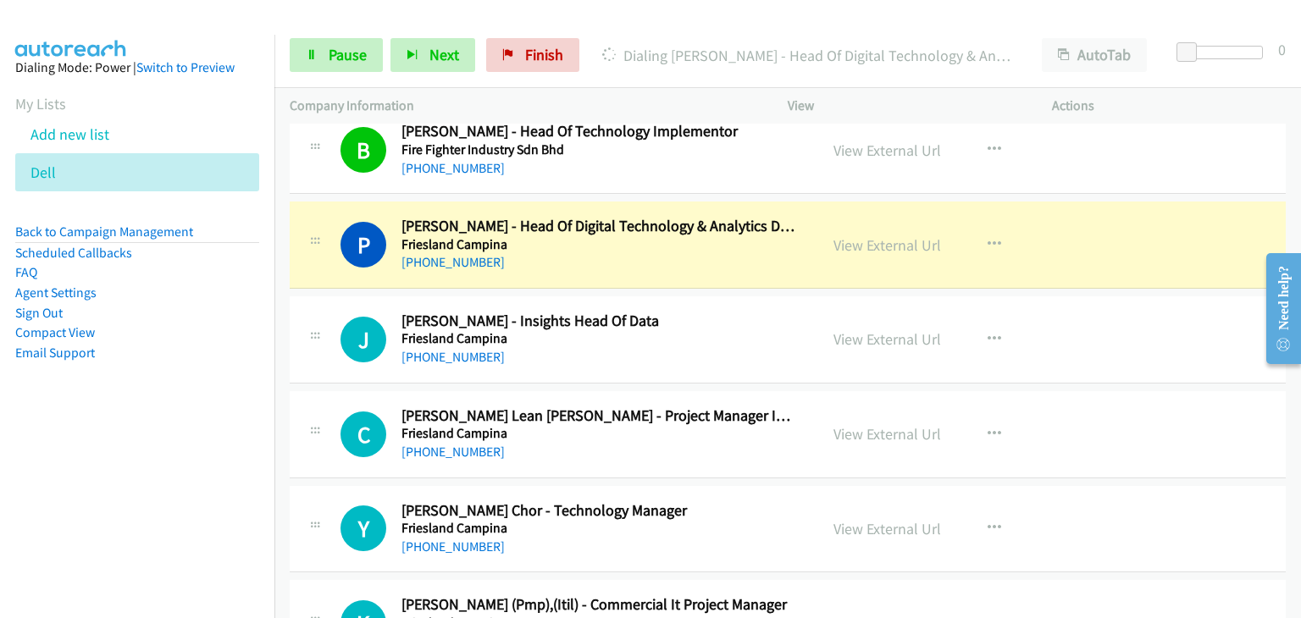
scroll to position [3219, 0]
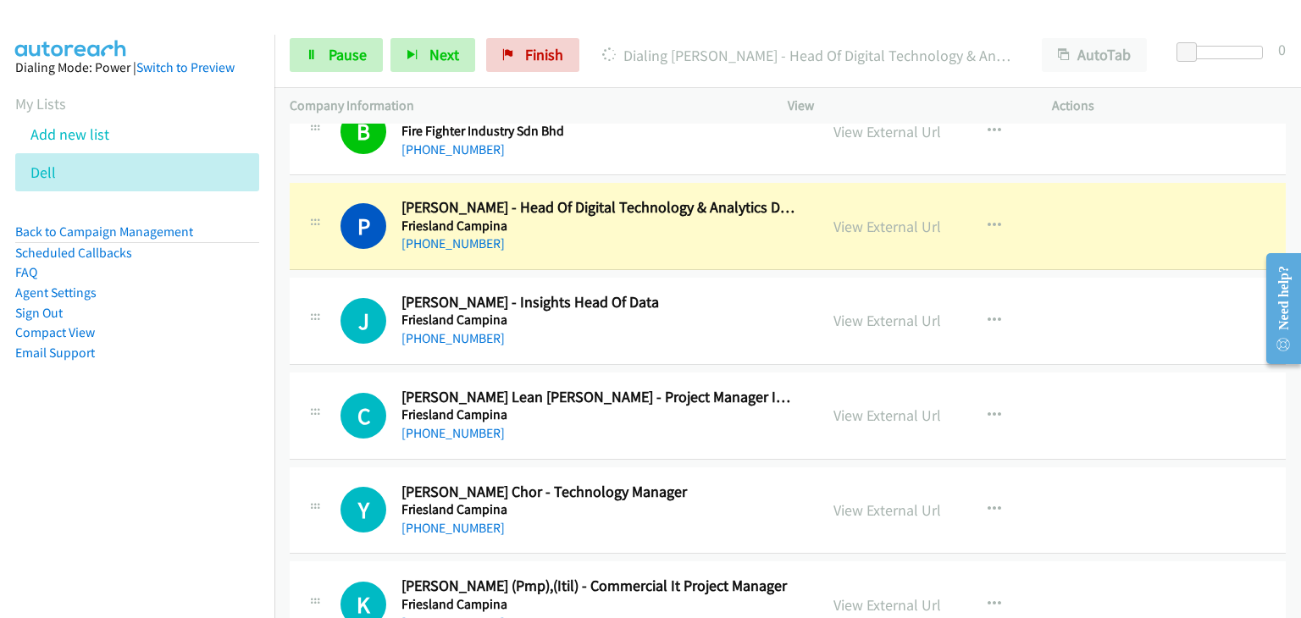
drag, startPoint x: 673, startPoint y: 319, endPoint x: 629, endPoint y: 611, distance: 294.7
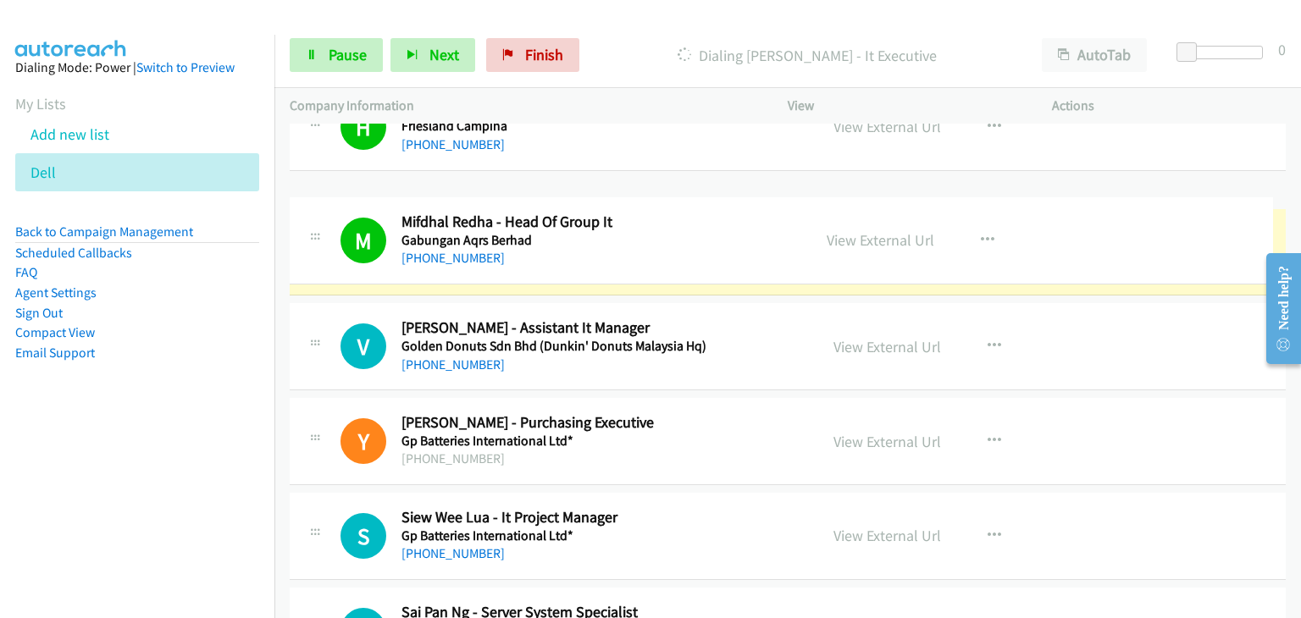
scroll to position [3965, 0]
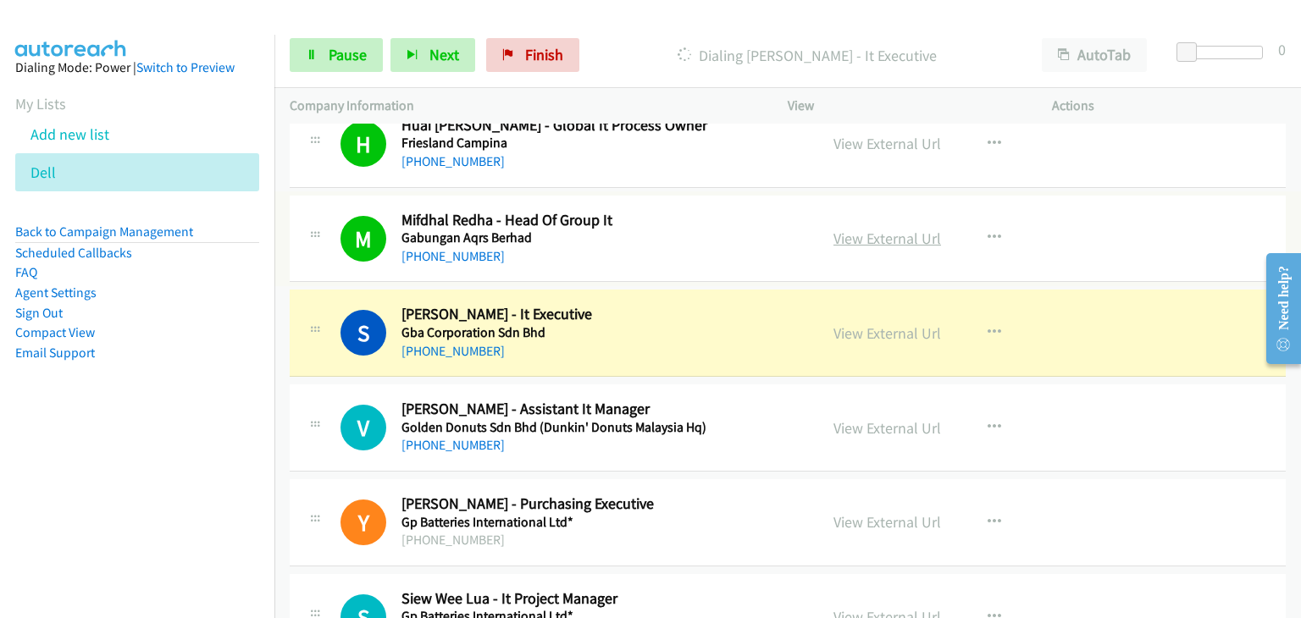
drag, startPoint x: 860, startPoint y: 226, endPoint x: 873, endPoint y: 230, distance: 13.2
click at [330, 62] on span "Pause" at bounding box center [348, 54] width 38 height 19
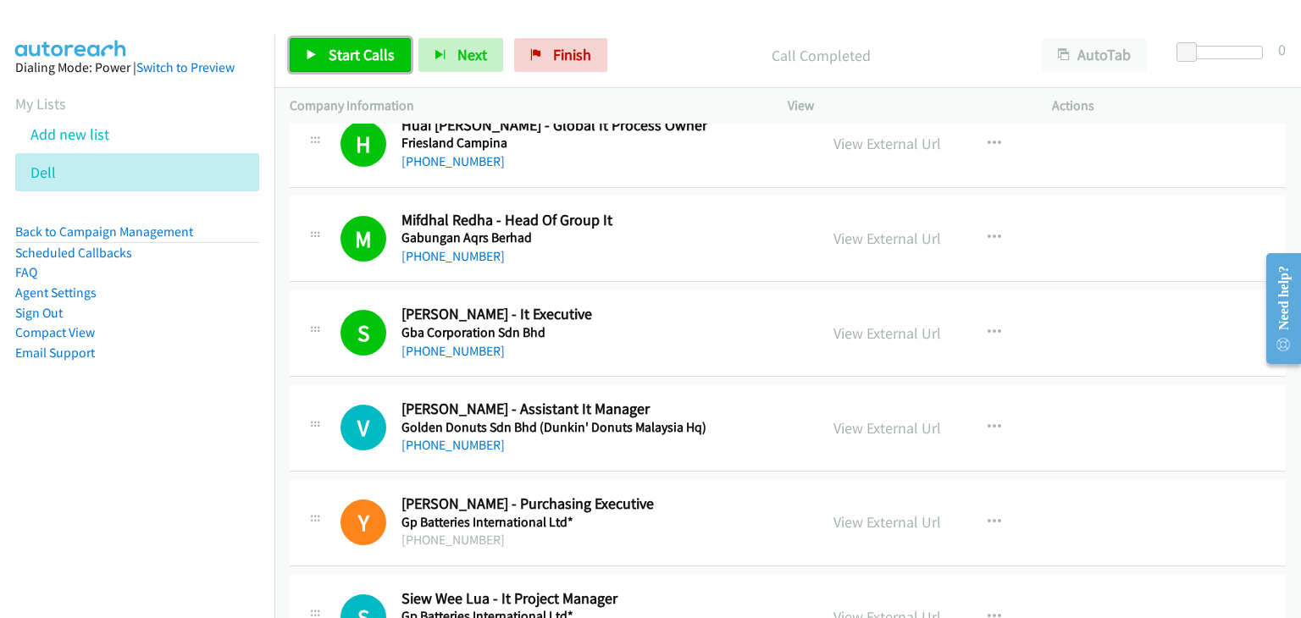
click at [363, 51] on span "Start Calls" at bounding box center [362, 54] width 66 height 19
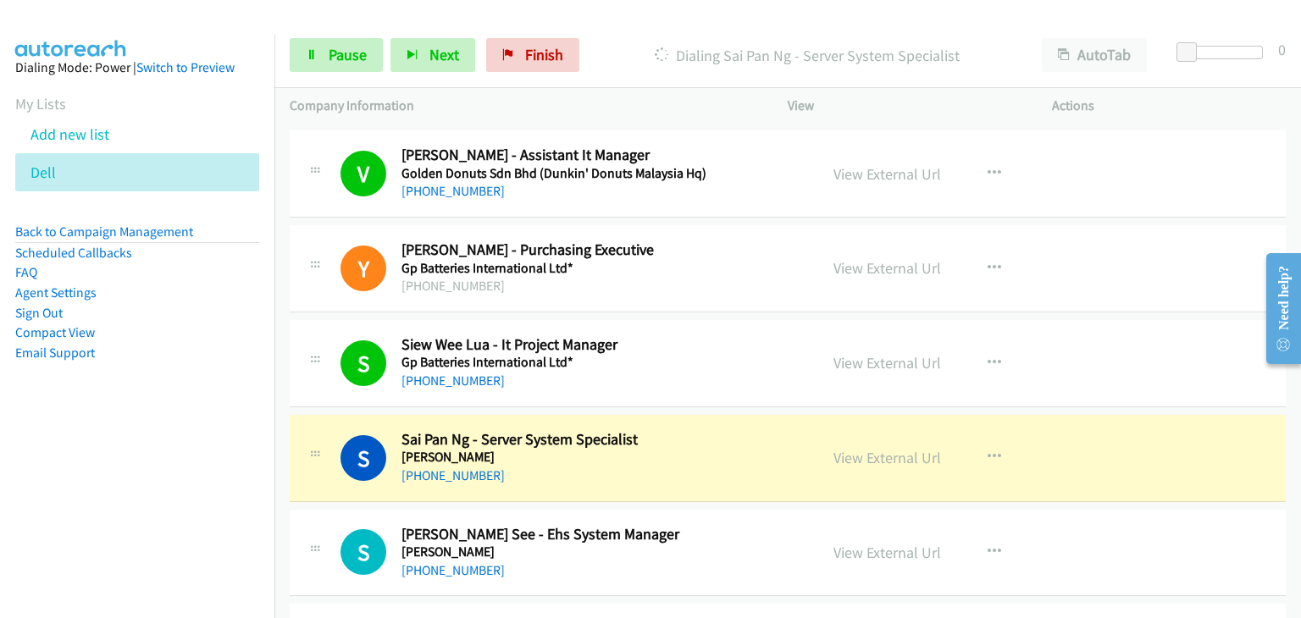
scroll to position [4388, 0]
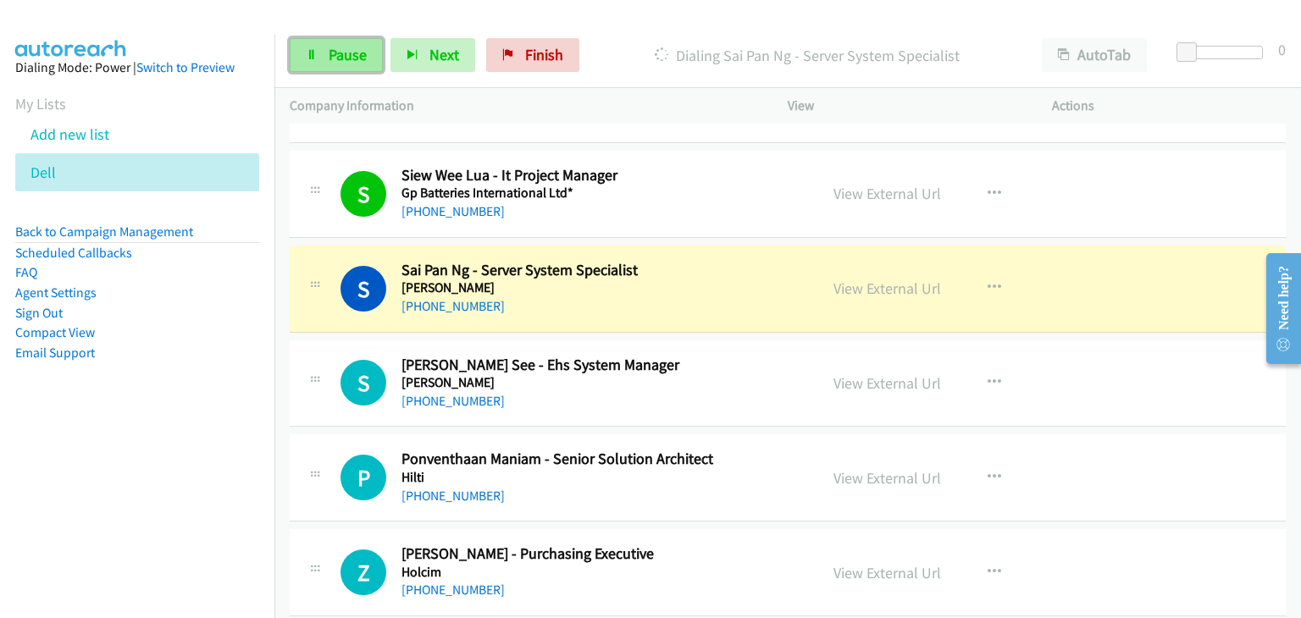
click at [318, 52] on link "Pause" at bounding box center [336, 55] width 93 height 34
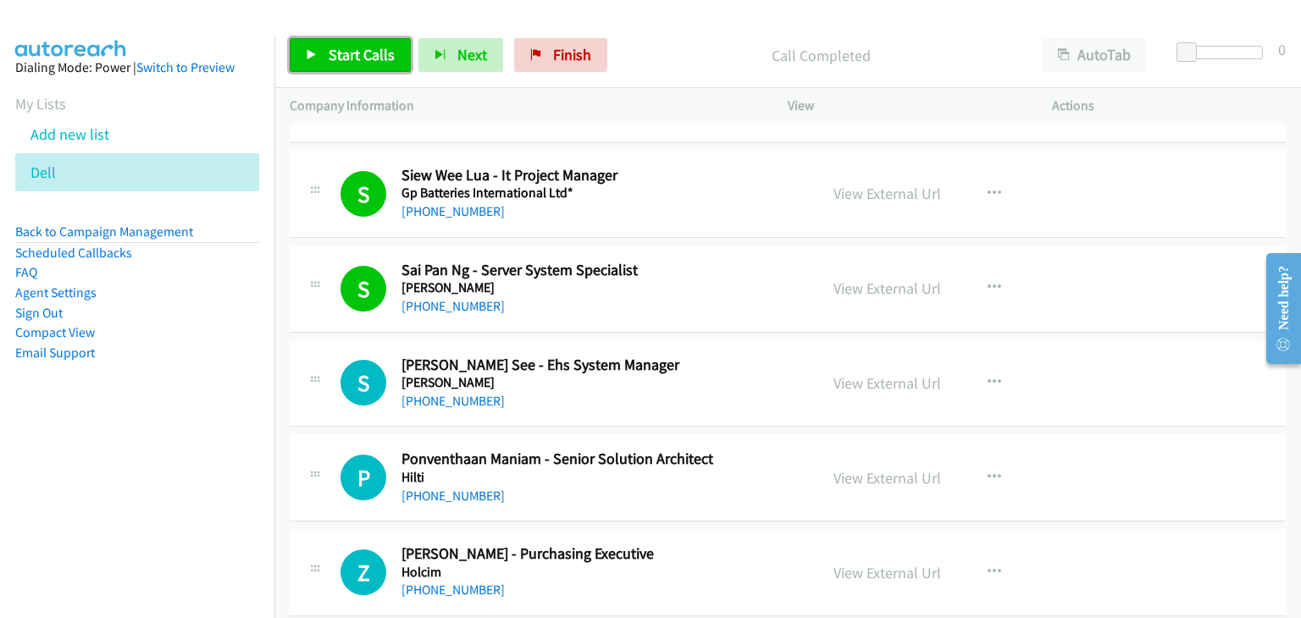
drag, startPoint x: 326, startPoint y: 47, endPoint x: 642, endPoint y: 14, distance: 317.7
click at [326, 48] on link "Start Calls" at bounding box center [350, 55] width 121 height 34
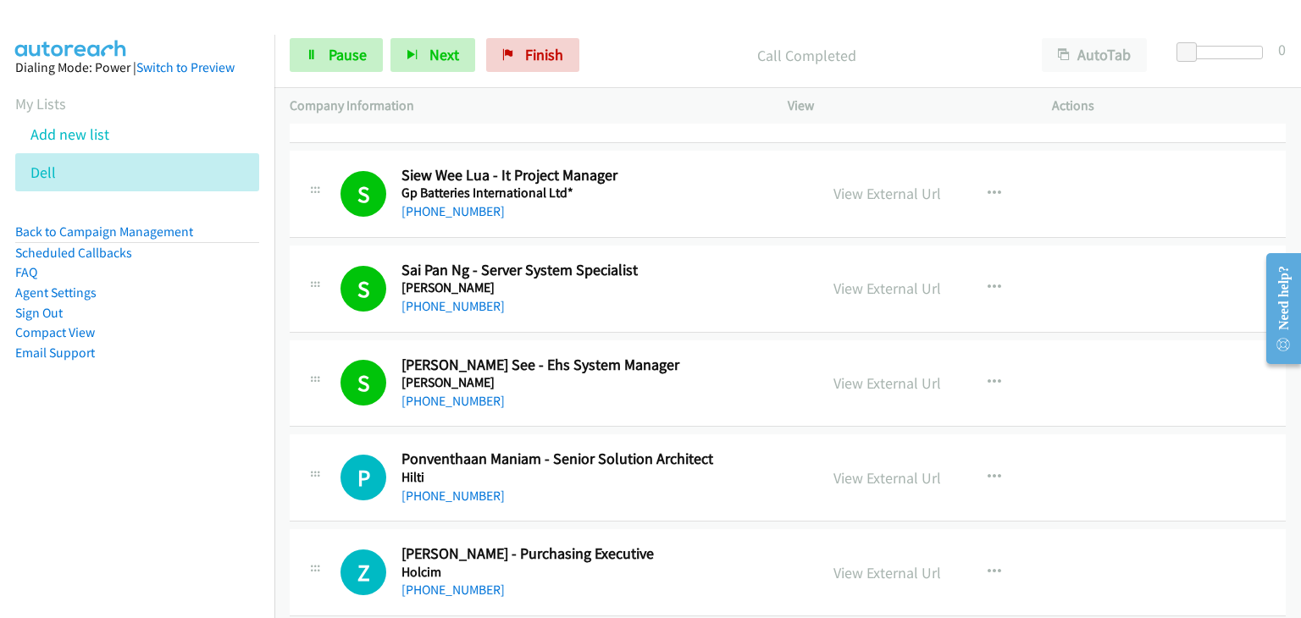
drag, startPoint x: 798, startPoint y: 216, endPoint x: 823, endPoint y: 614, distance: 398.9
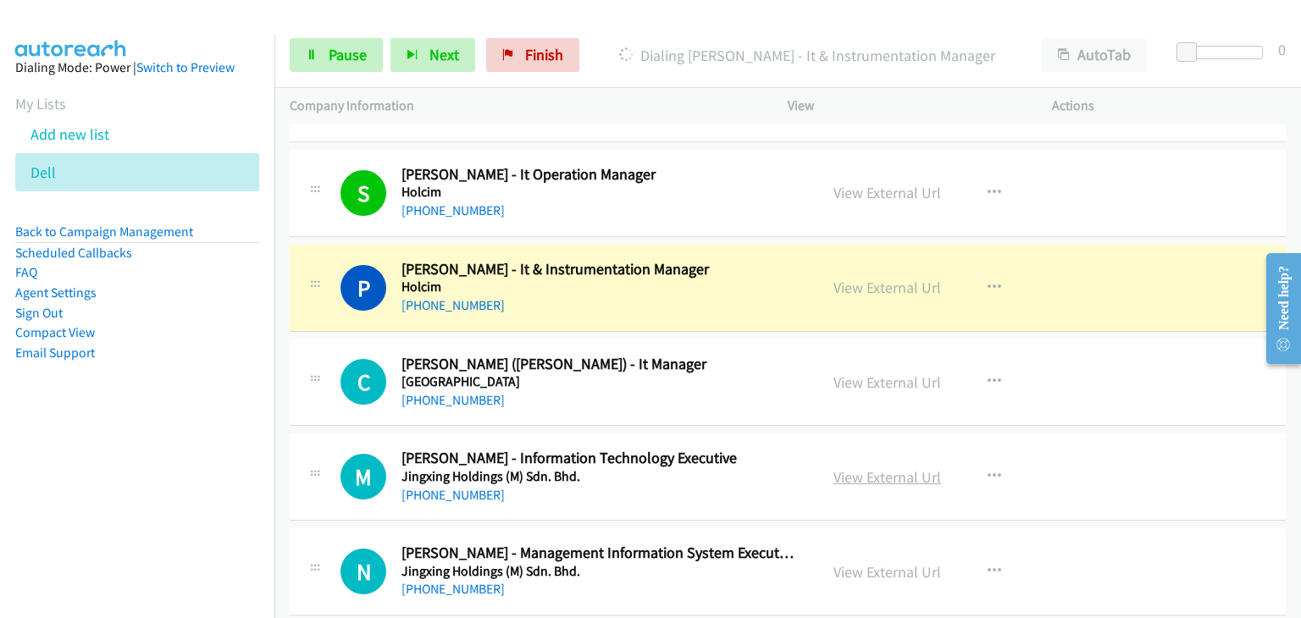
scroll to position [4981, 0]
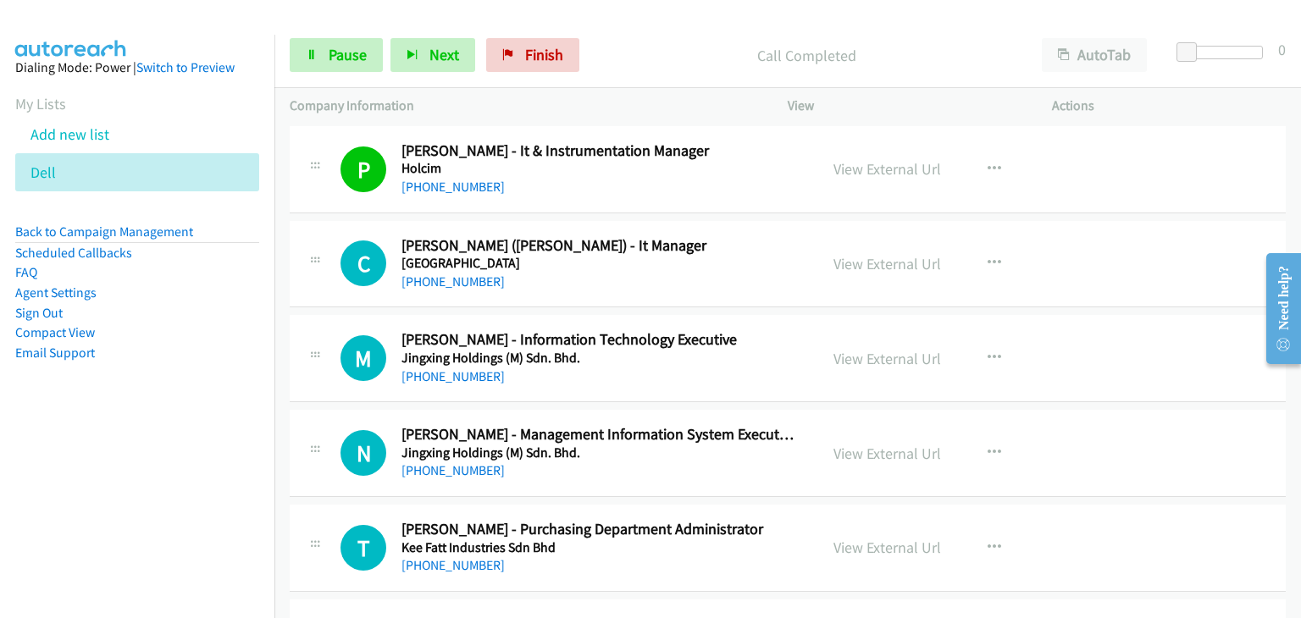
click at [638, 540] on h5 "Kee Fatt Industries Sdn Bhd" at bounding box center [600, 548] width 396 height 17
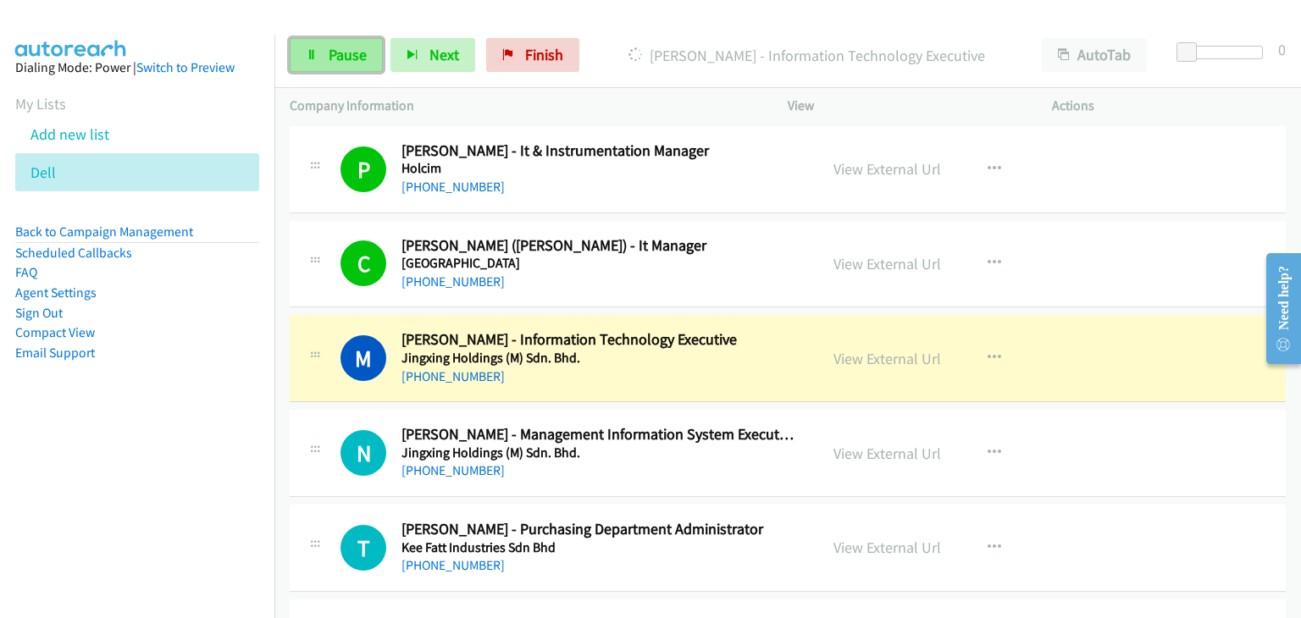
click at [324, 59] on link "Pause" at bounding box center [336, 55] width 93 height 34
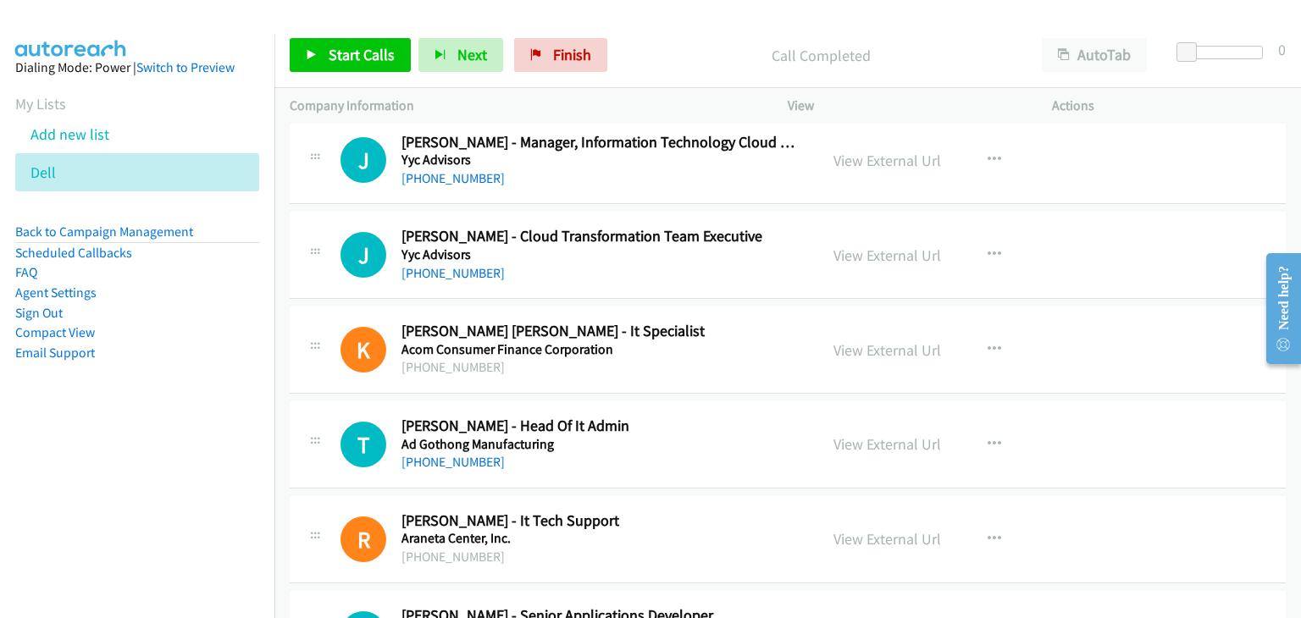
scroll to position [8200, 0]
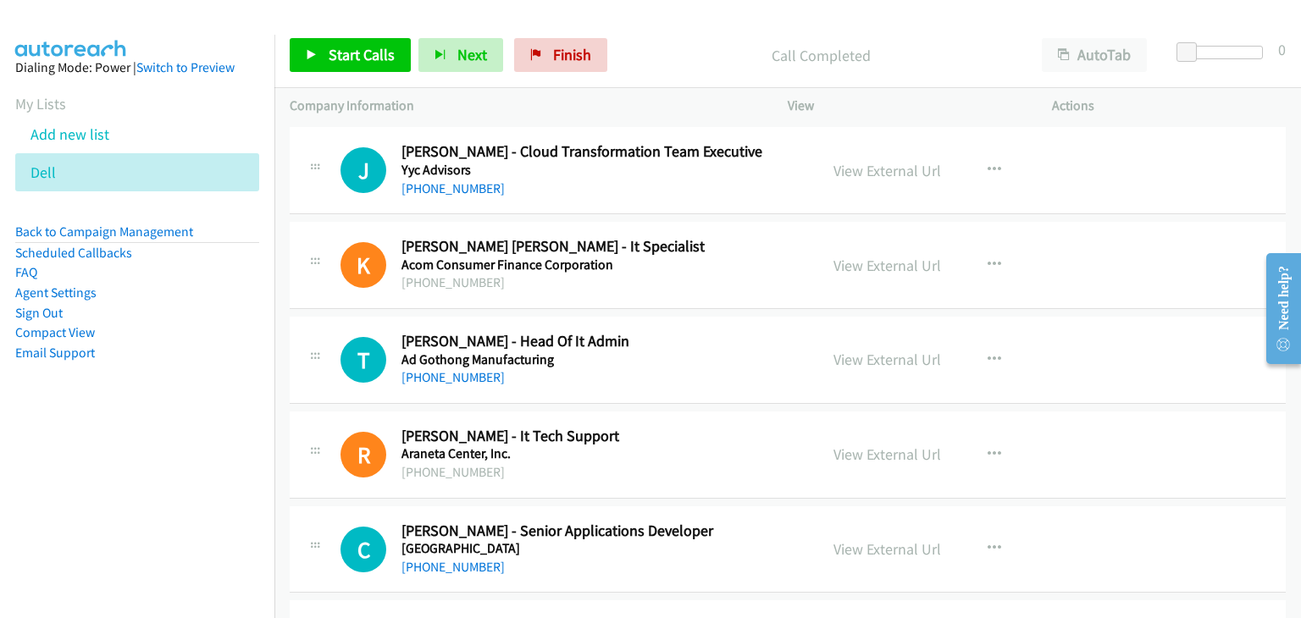
click at [732, 332] on h2 "Teofisto Icamen - Head Of It Admin" at bounding box center [600, 341] width 396 height 19
click at [975, 346] on button "button" at bounding box center [995, 360] width 46 height 34
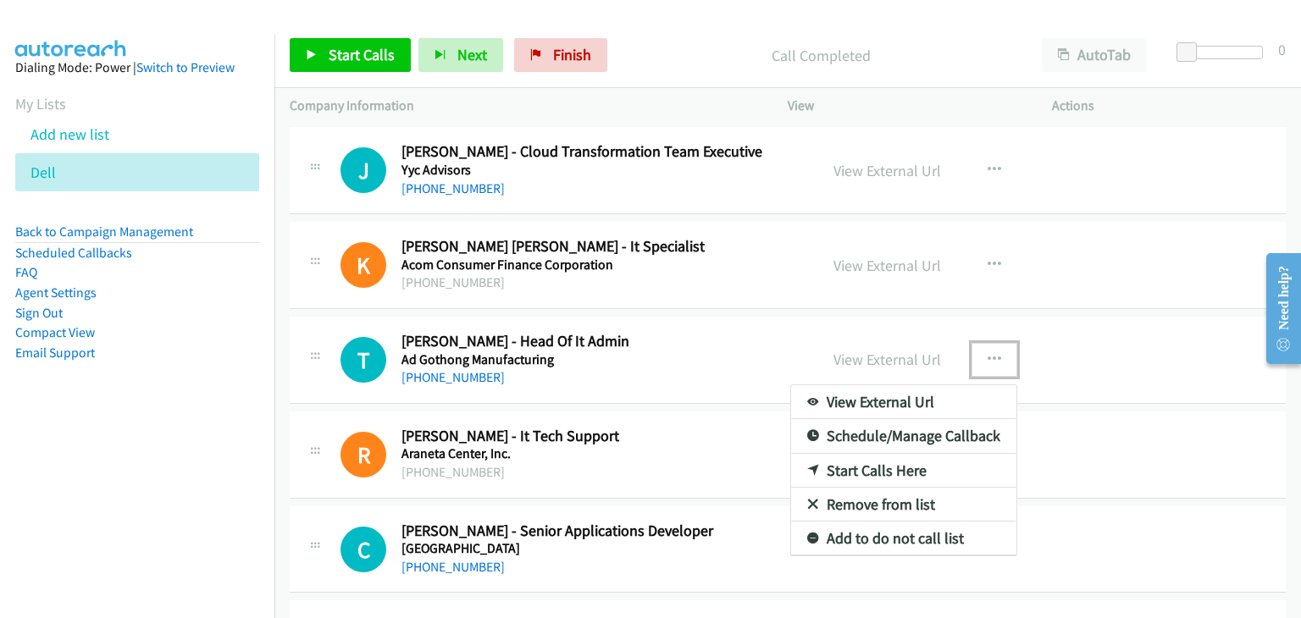
click at [864, 454] on link "Start Calls Here" at bounding box center [903, 471] width 225 height 34
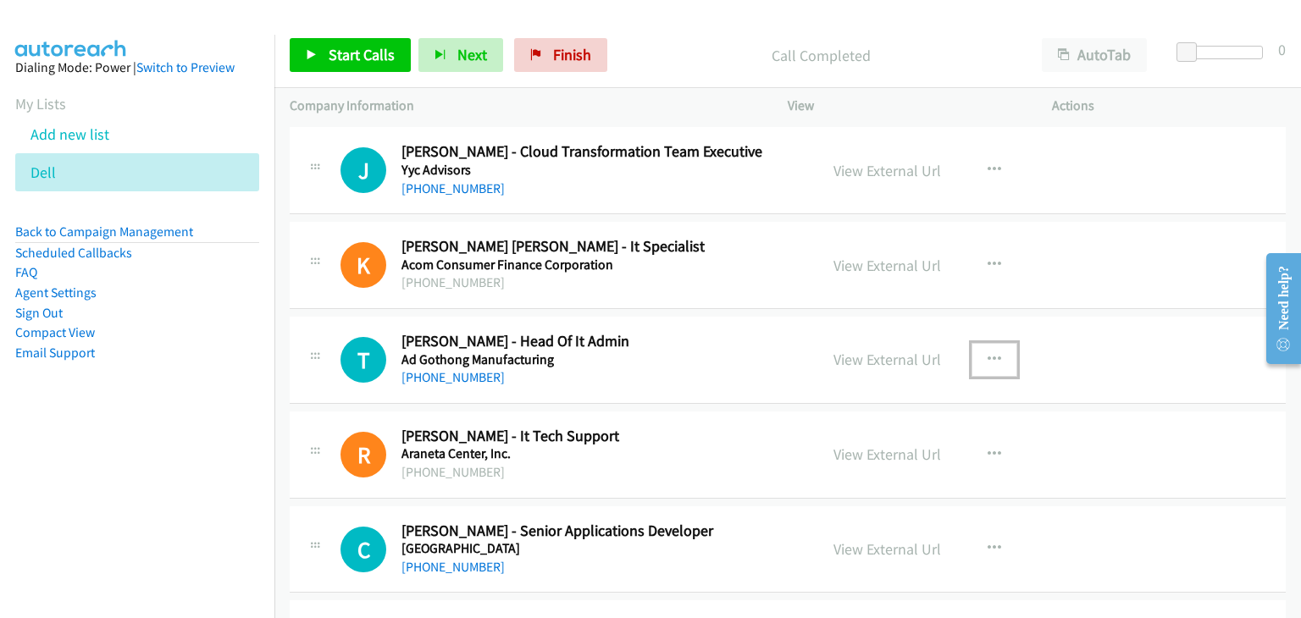
click at [988, 353] on icon "button" at bounding box center [995, 360] width 14 height 14
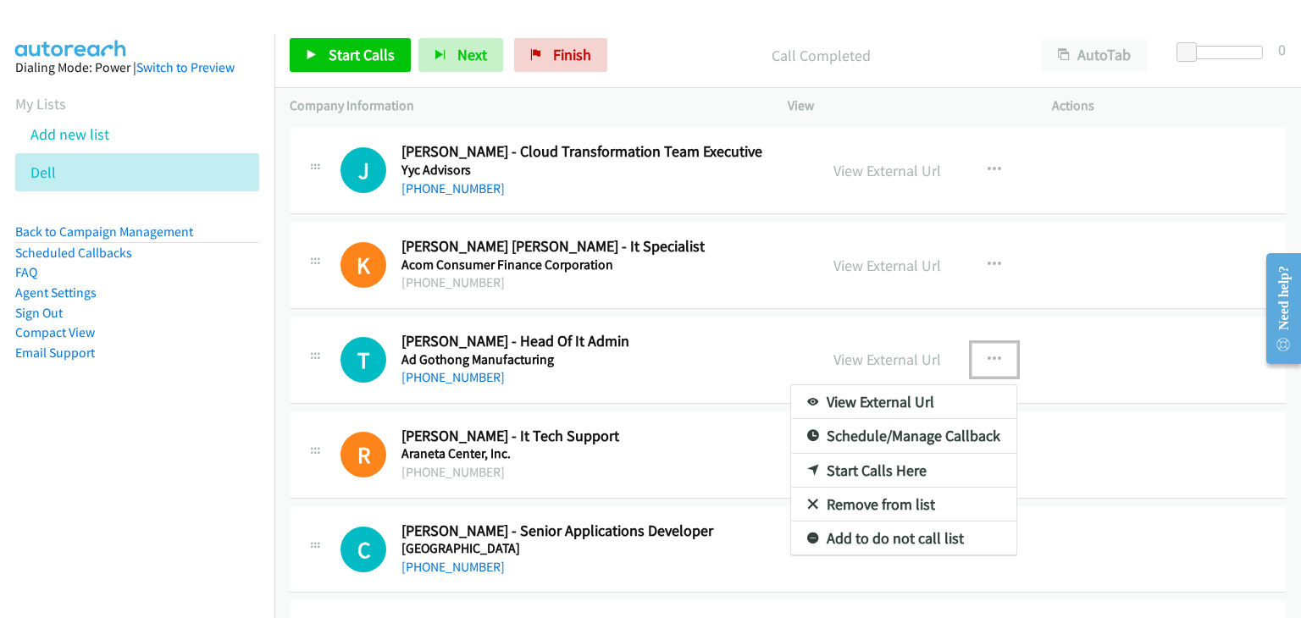
click at [823, 455] on link "Start Calls Here" at bounding box center [903, 471] width 225 height 34
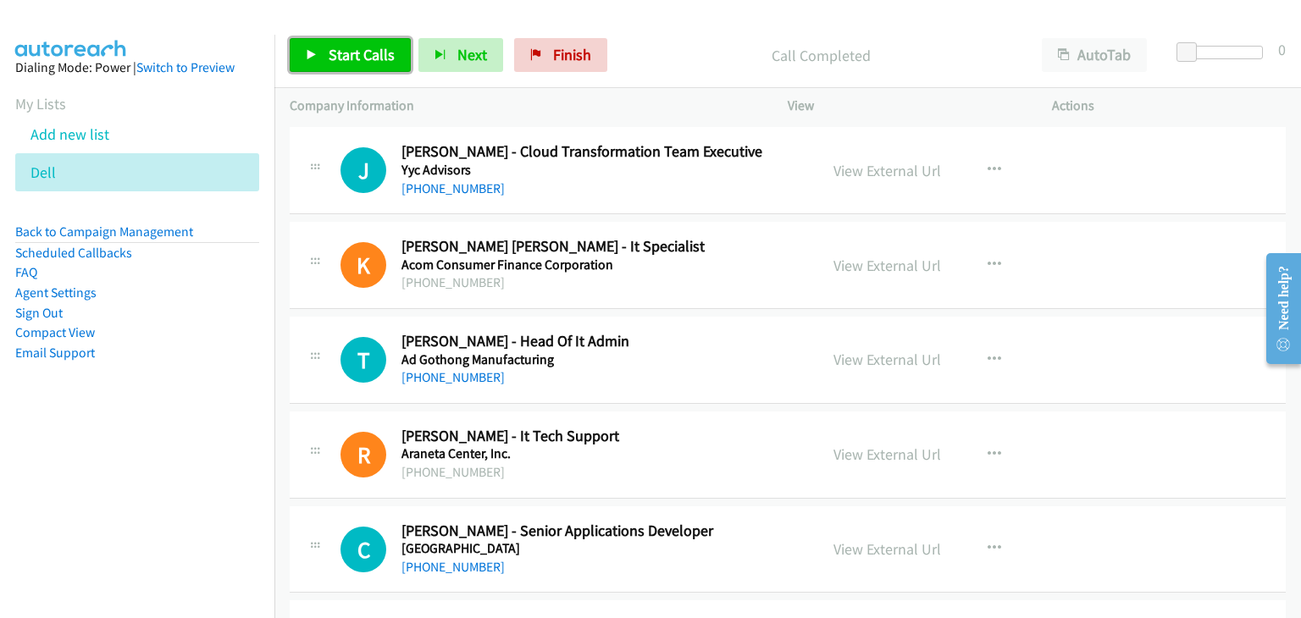
click at [359, 58] on span "Start Calls" at bounding box center [362, 54] width 66 height 19
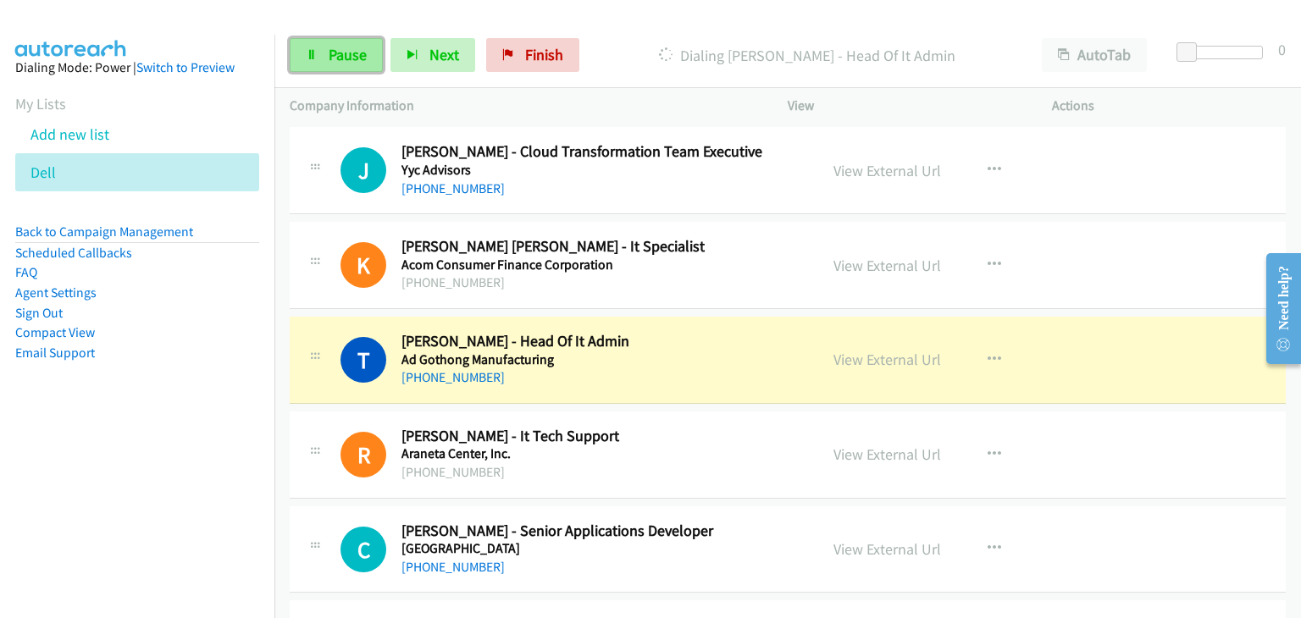
click at [362, 55] on span "Pause" at bounding box center [348, 54] width 38 height 19
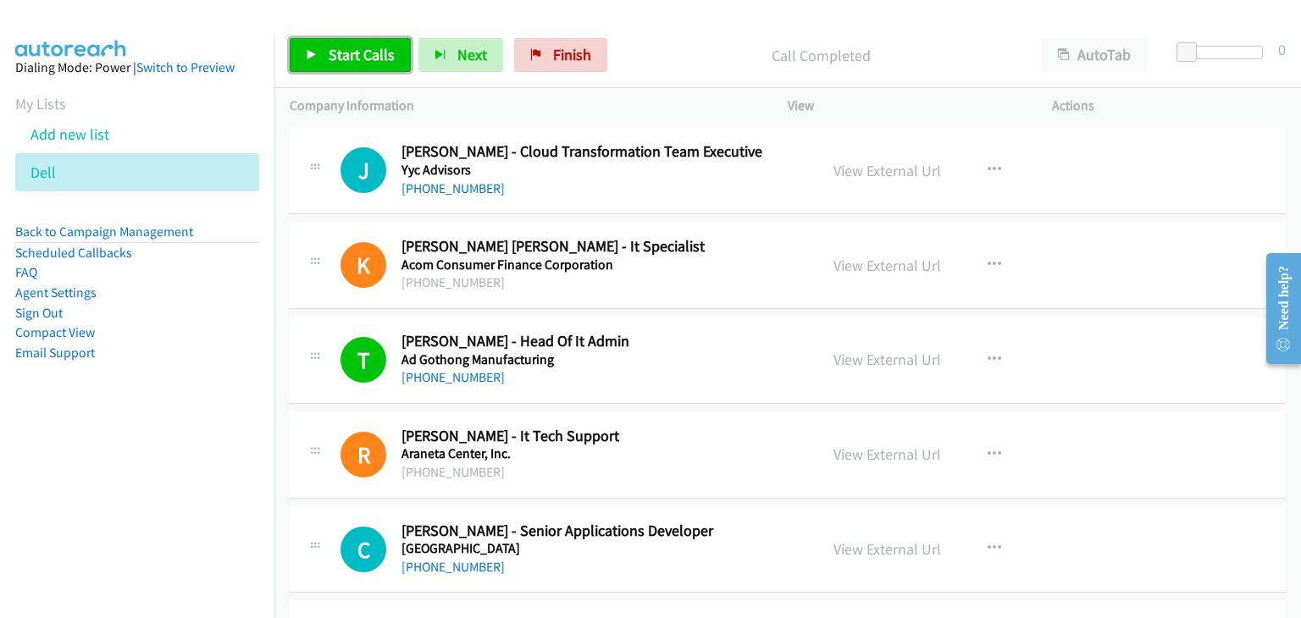
click at [310, 62] on link "Start Calls" at bounding box center [350, 55] width 121 height 34
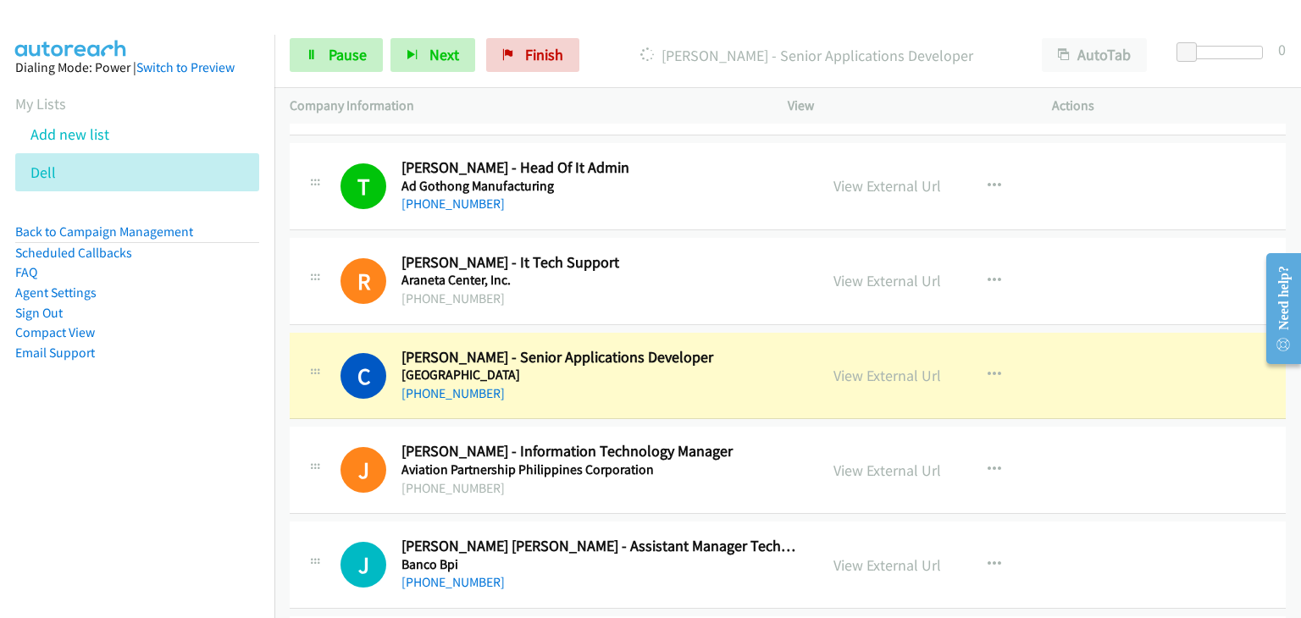
scroll to position [8454, 0]
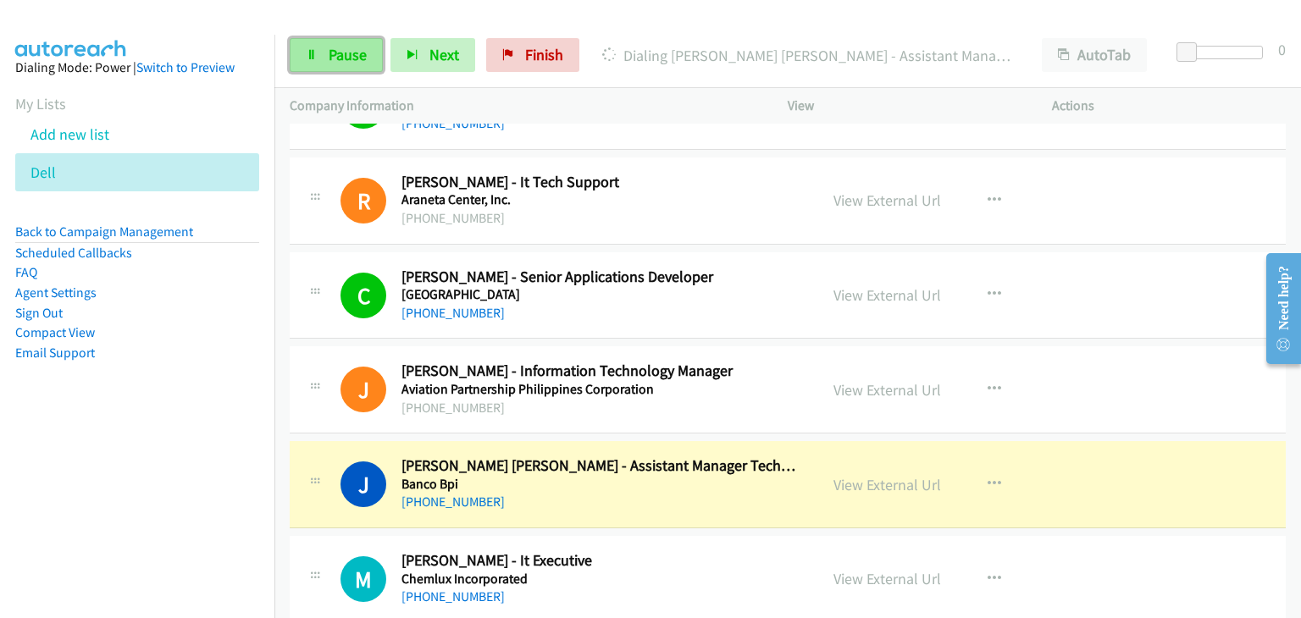
click at [326, 53] on link "Pause" at bounding box center [336, 55] width 93 height 34
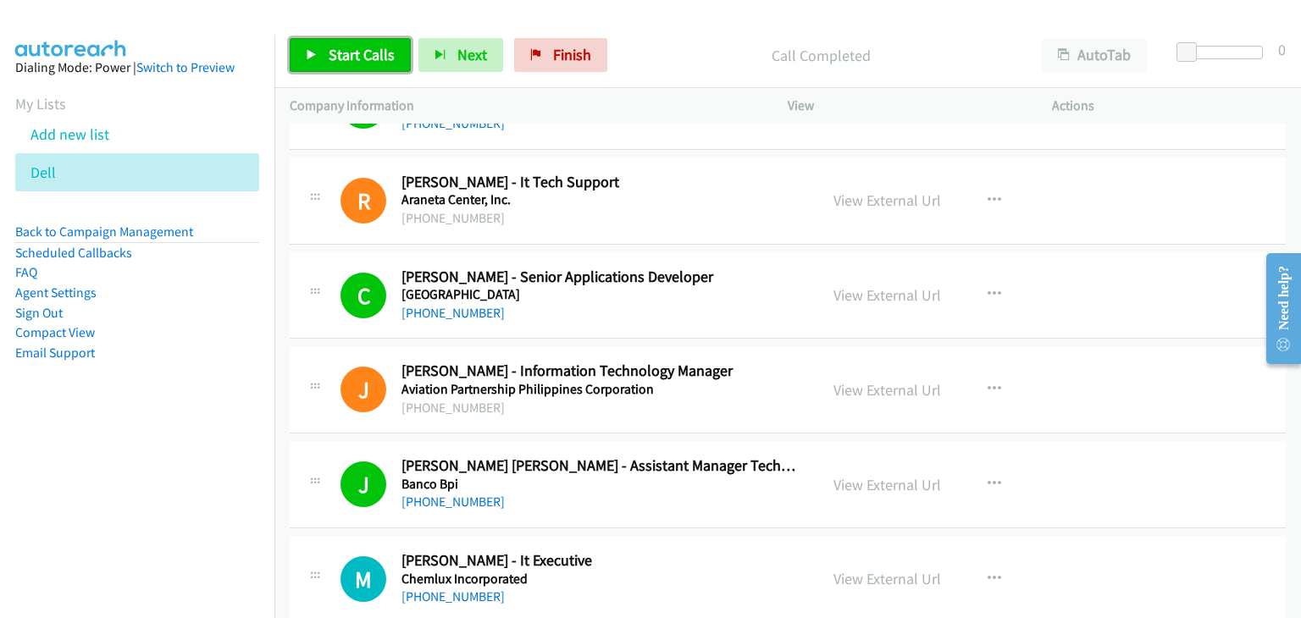
click at [337, 53] on span "Start Calls" at bounding box center [362, 54] width 66 height 19
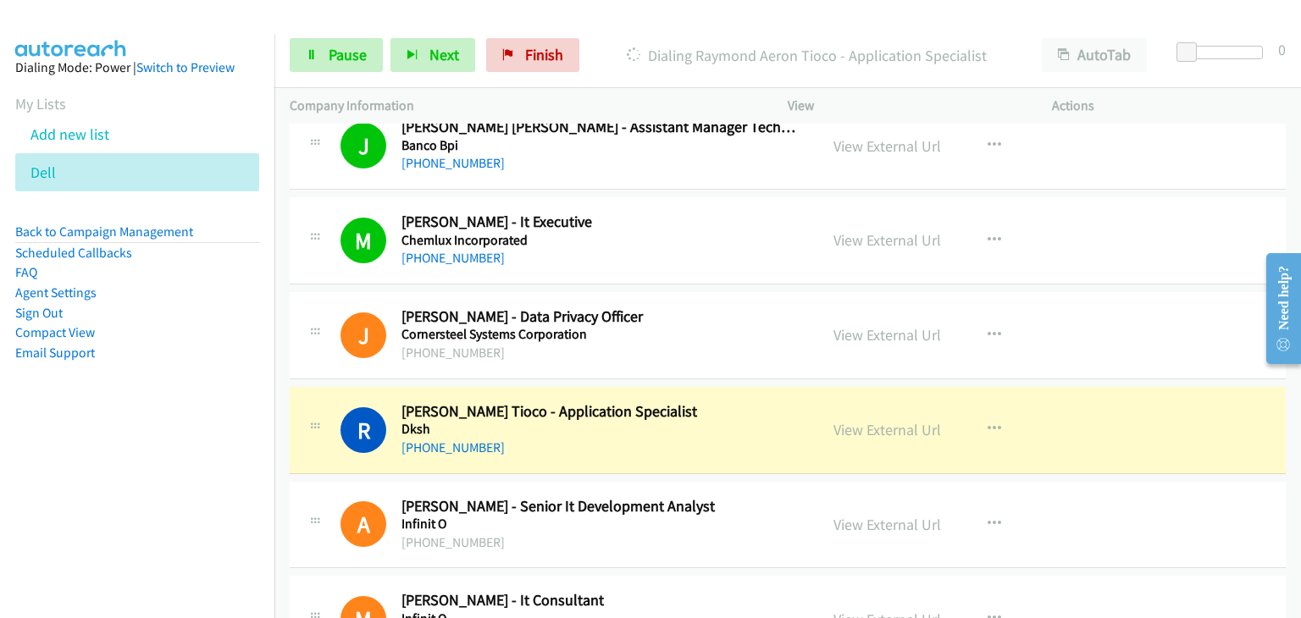
scroll to position [8878, 0]
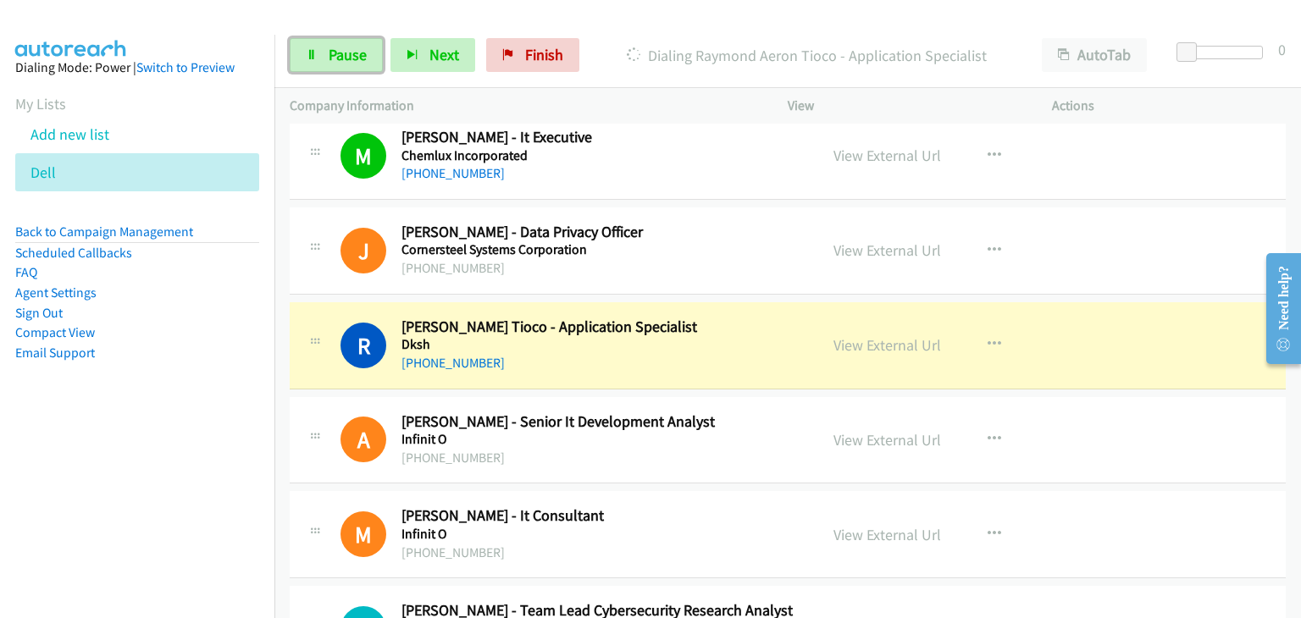
drag, startPoint x: 326, startPoint y: 62, endPoint x: 376, endPoint y: 99, distance: 62.4
click at [326, 62] on link "Pause" at bounding box center [336, 55] width 93 height 34
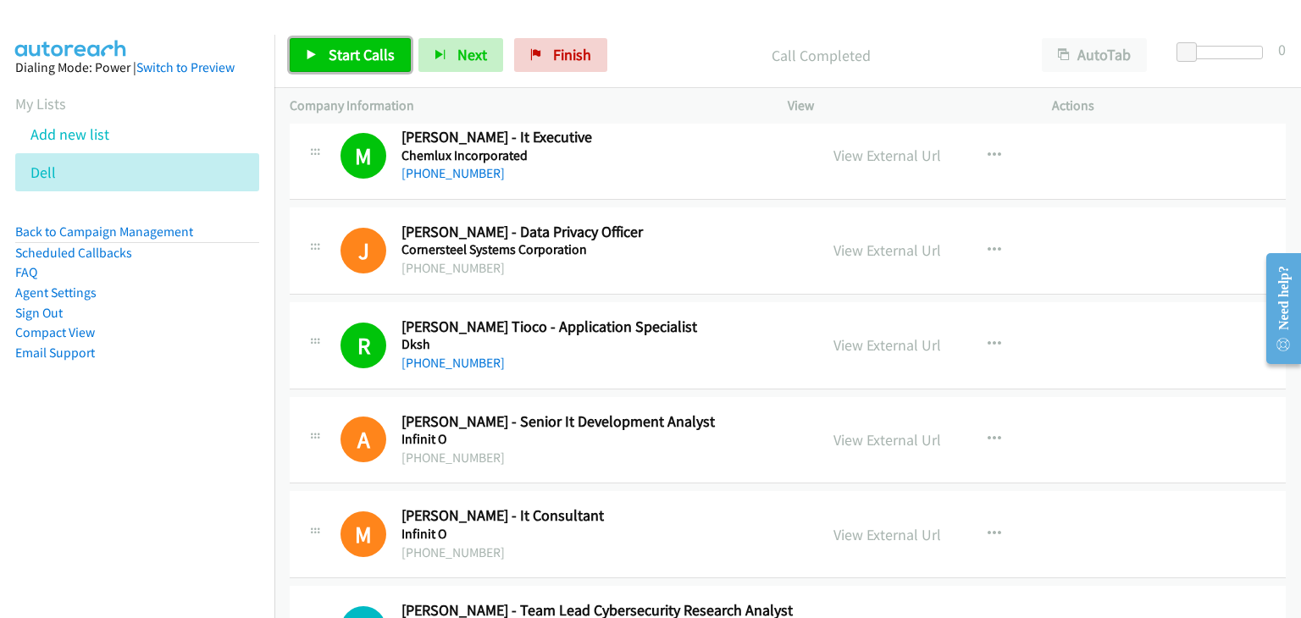
click at [323, 62] on link "Start Calls" at bounding box center [350, 55] width 121 height 34
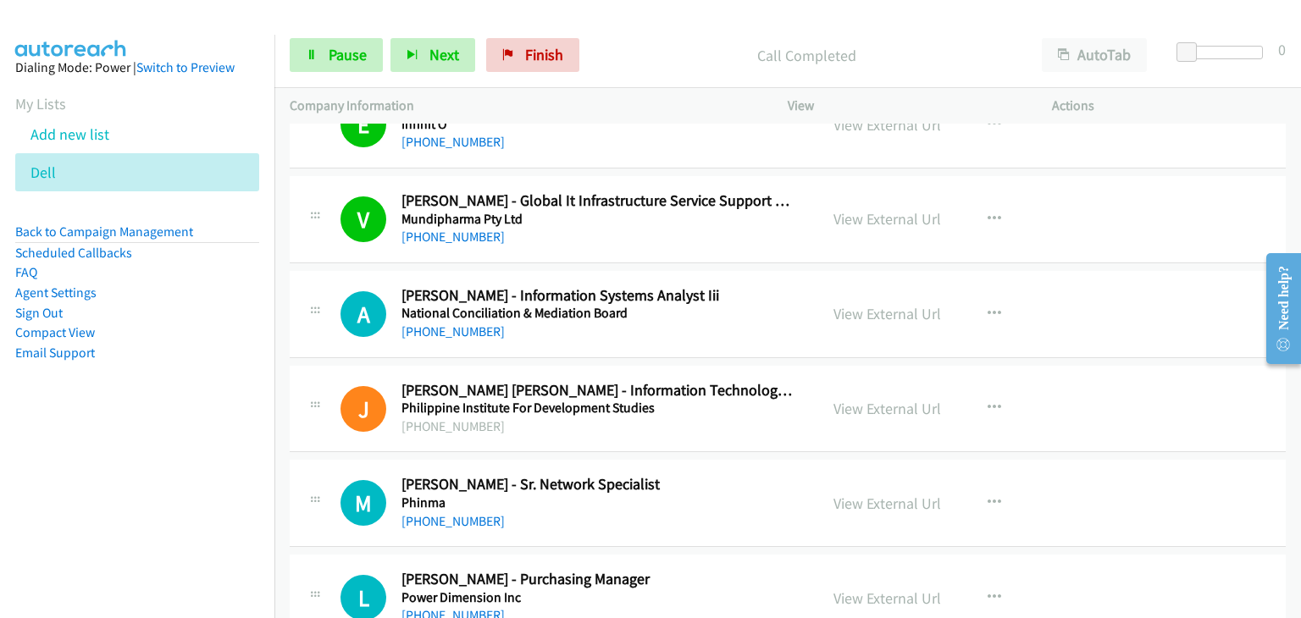
scroll to position [9895, 0]
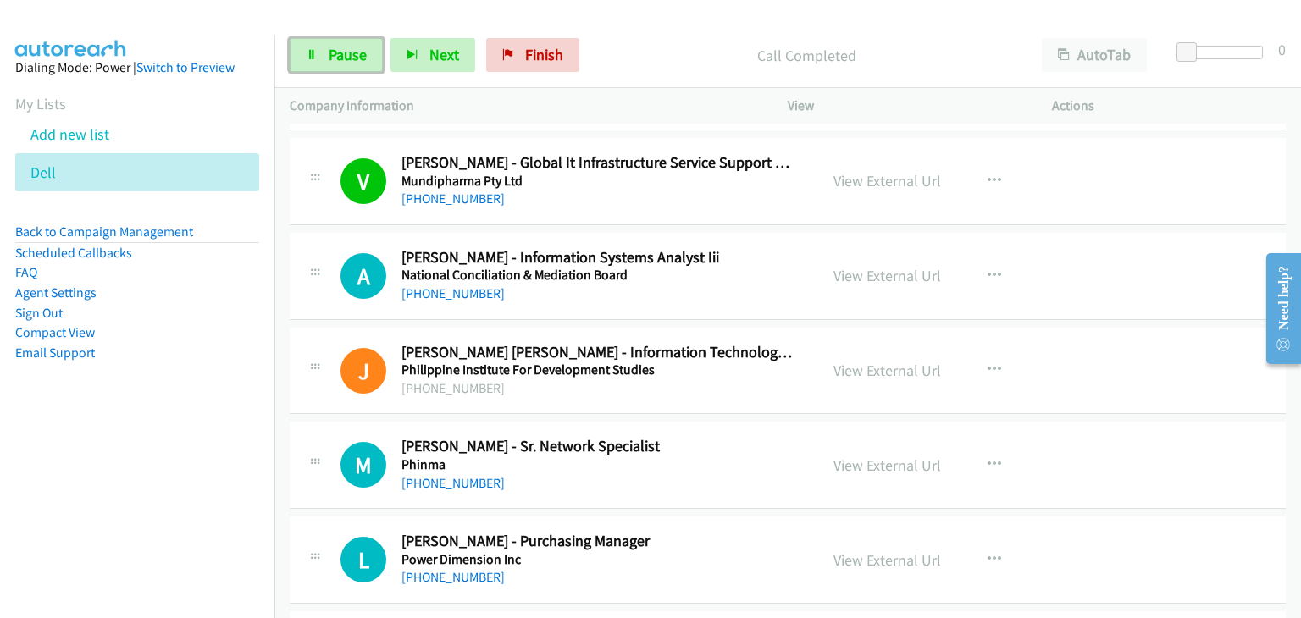
drag, startPoint x: 305, startPoint y: 62, endPoint x: 330, endPoint y: 83, distance: 32.4
click at [305, 62] on link "Pause" at bounding box center [336, 55] width 93 height 34
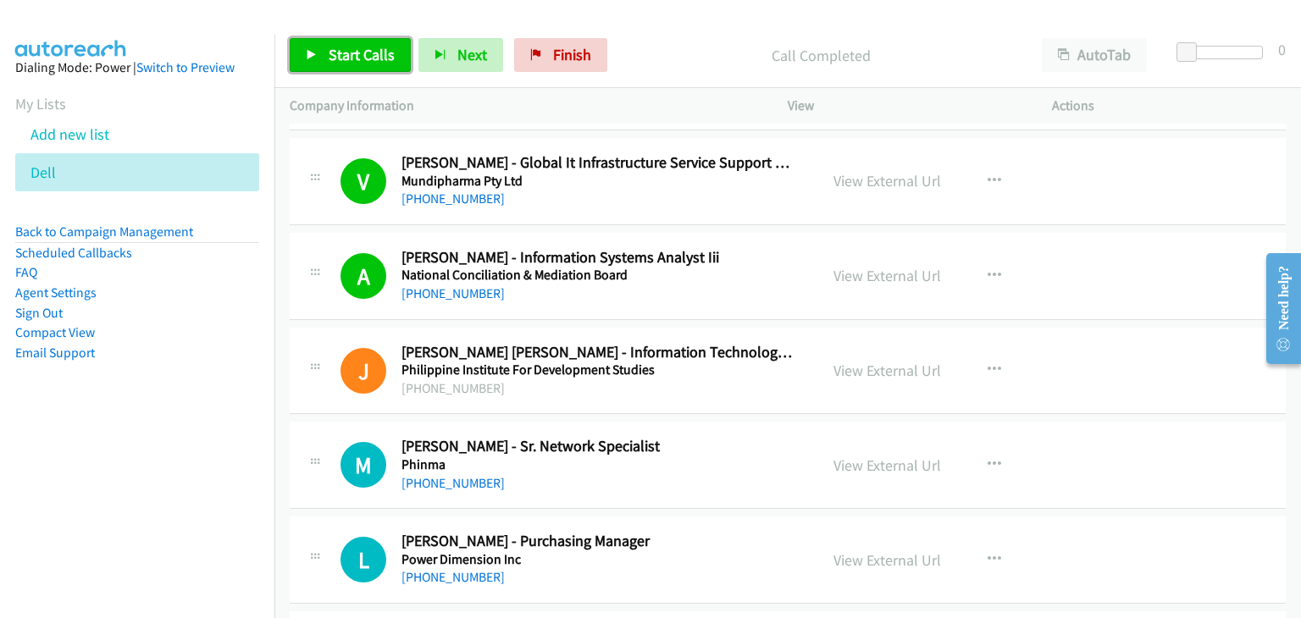
click at [357, 52] on span "Start Calls" at bounding box center [362, 54] width 66 height 19
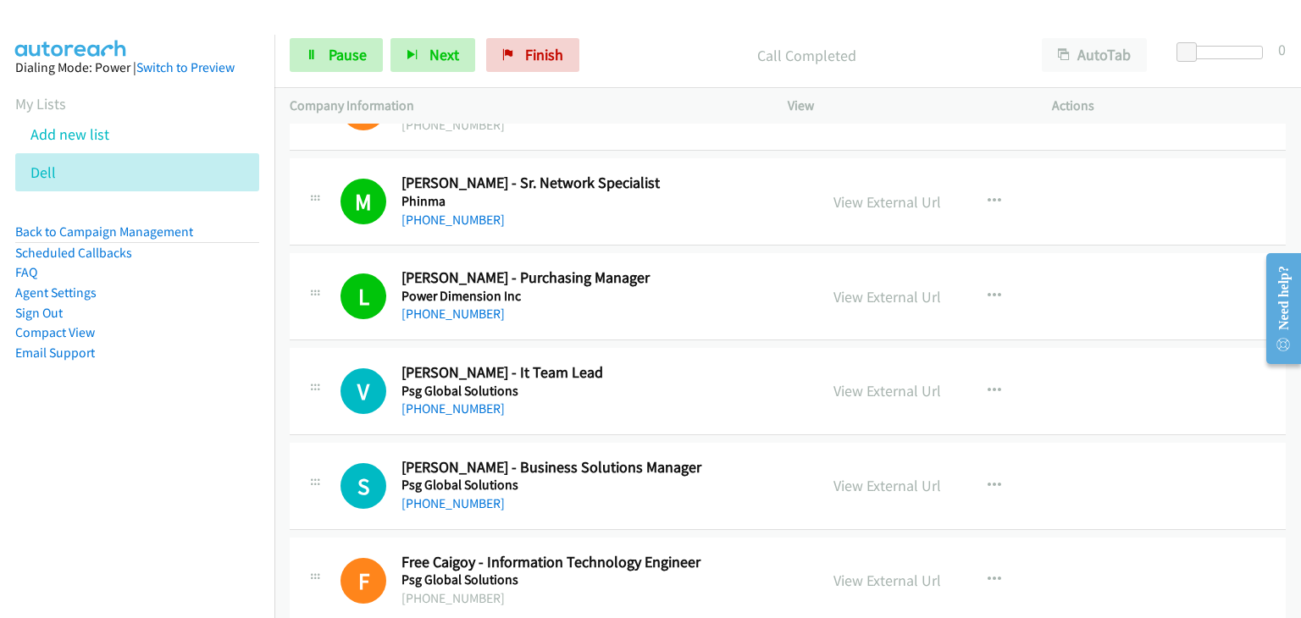
scroll to position [10149, 0]
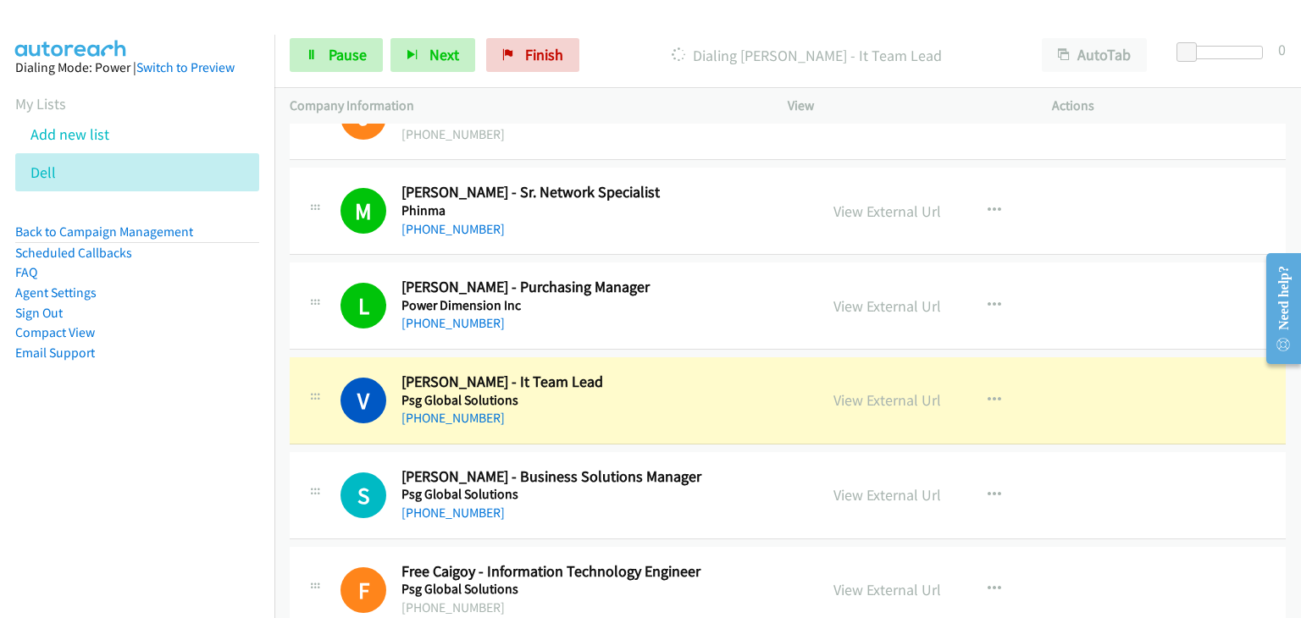
click at [302, 143] on td "J Callback Scheduled John Mark Fernandez - Information Technology Officer Phili…" at bounding box center [787, 116] width 1027 height 95
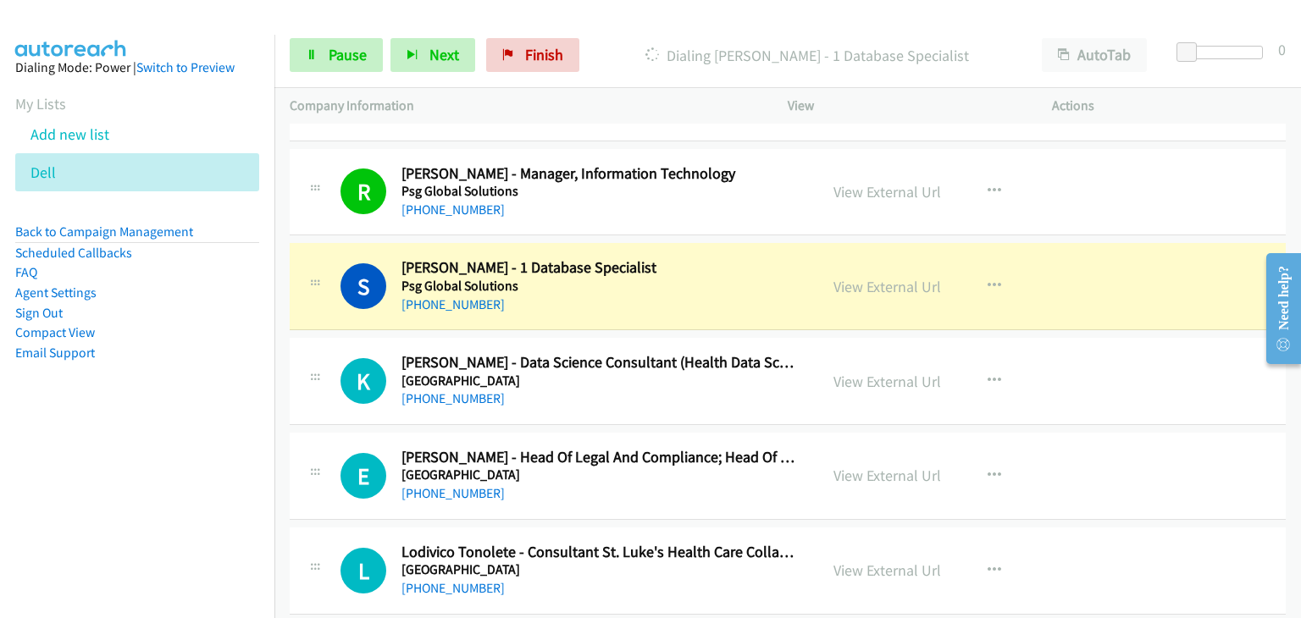
scroll to position [10742, 0]
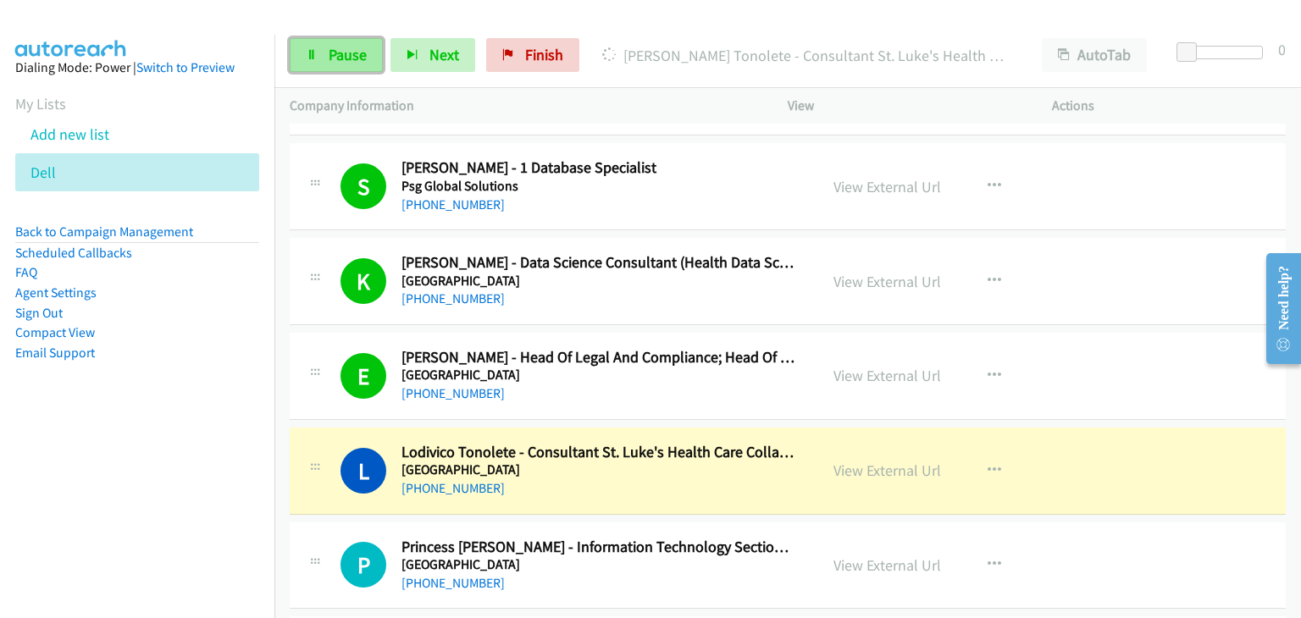
click at [322, 54] on link "Pause" at bounding box center [336, 55] width 93 height 34
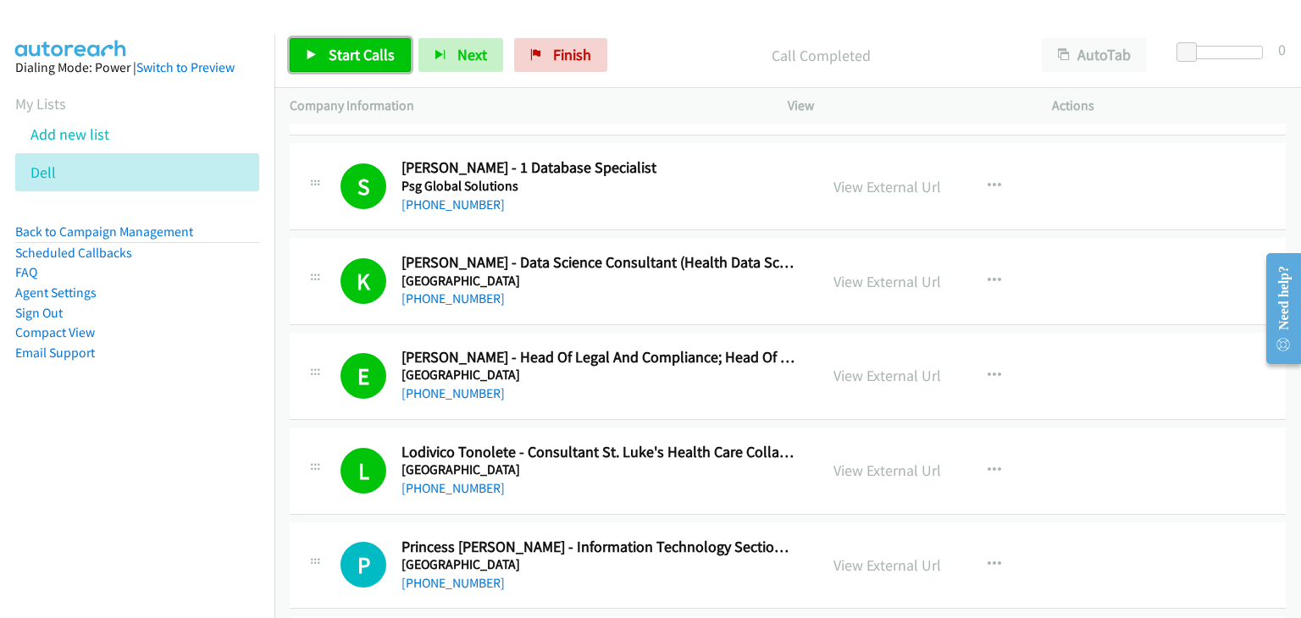
click at [334, 52] on span "Start Calls" at bounding box center [362, 54] width 66 height 19
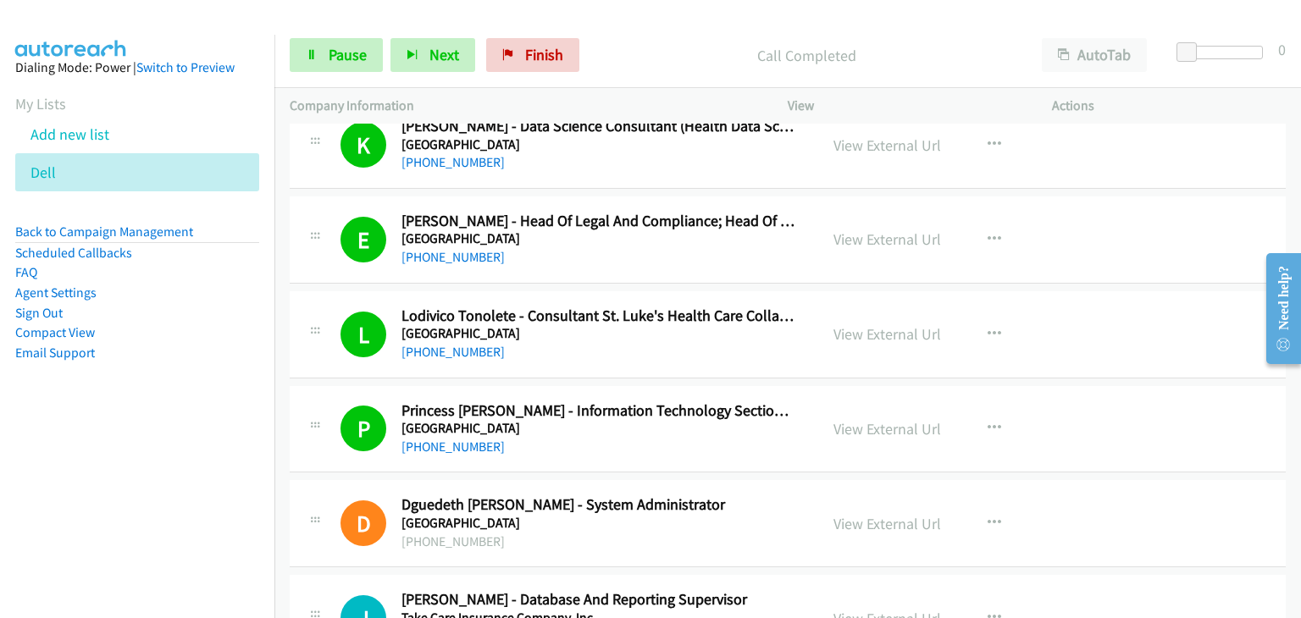
scroll to position [10996, 0]
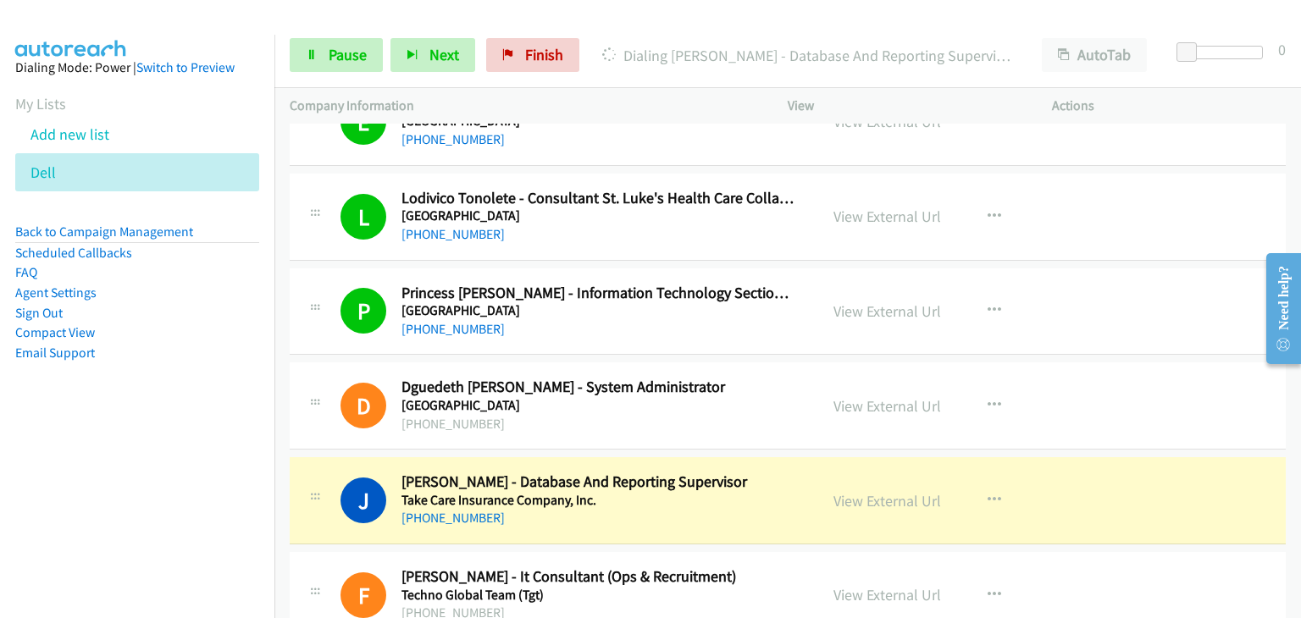
click at [319, 430] on td "D Callback Scheduled Dguedeth Elija Tan - System Administrator St. Luke's Medic…" at bounding box center [787, 406] width 1027 height 95
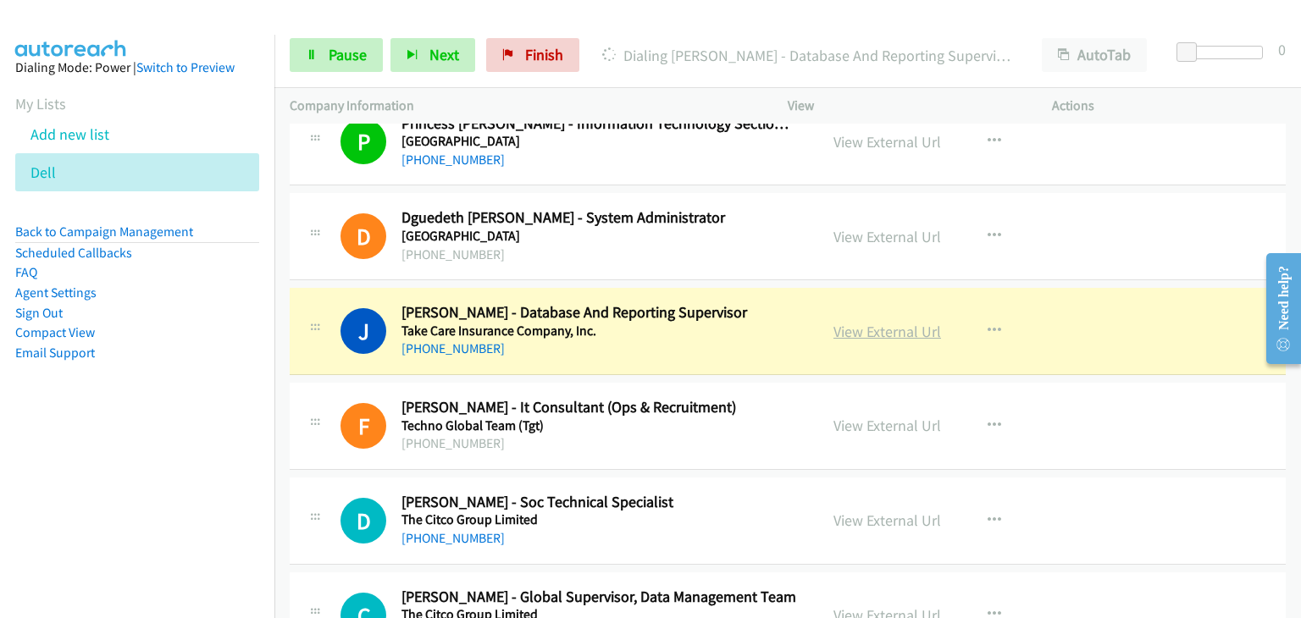
scroll to position [11250, 0]
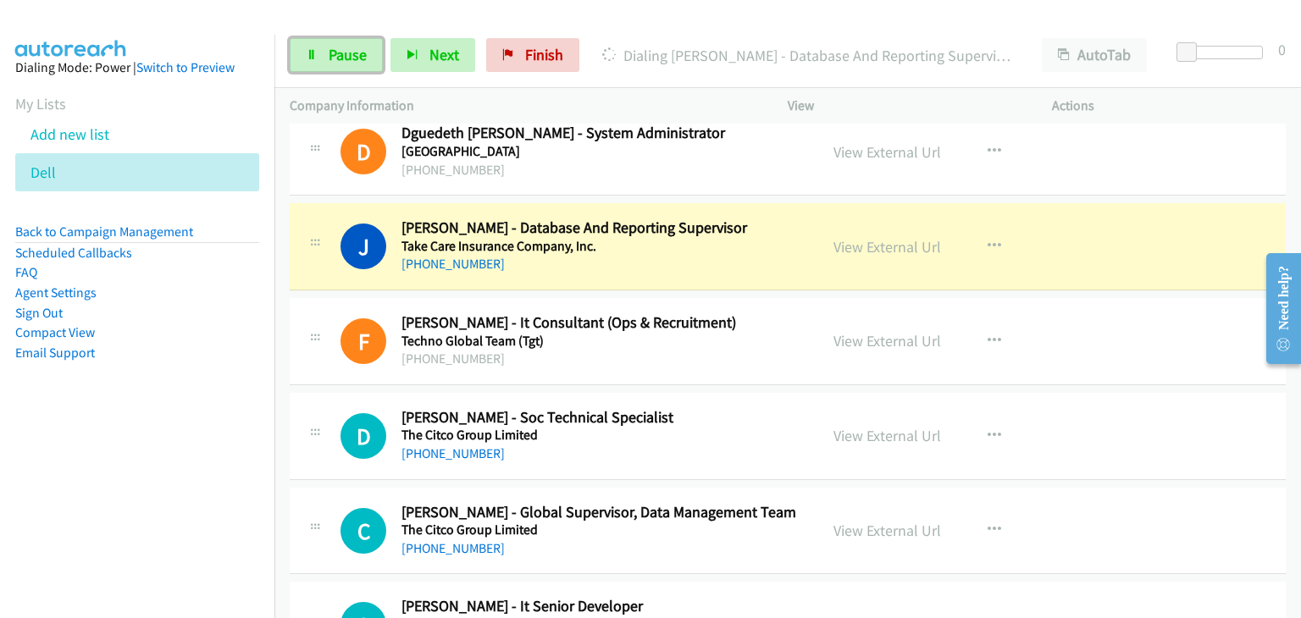
drag, startPoint x: 339, startPoint y: 55, endPoint x: 352, endPoint y: 75, distance: 24.4
click at [339, 55] on span "Pause" at bounding box center [348, 54] width 38 height 19
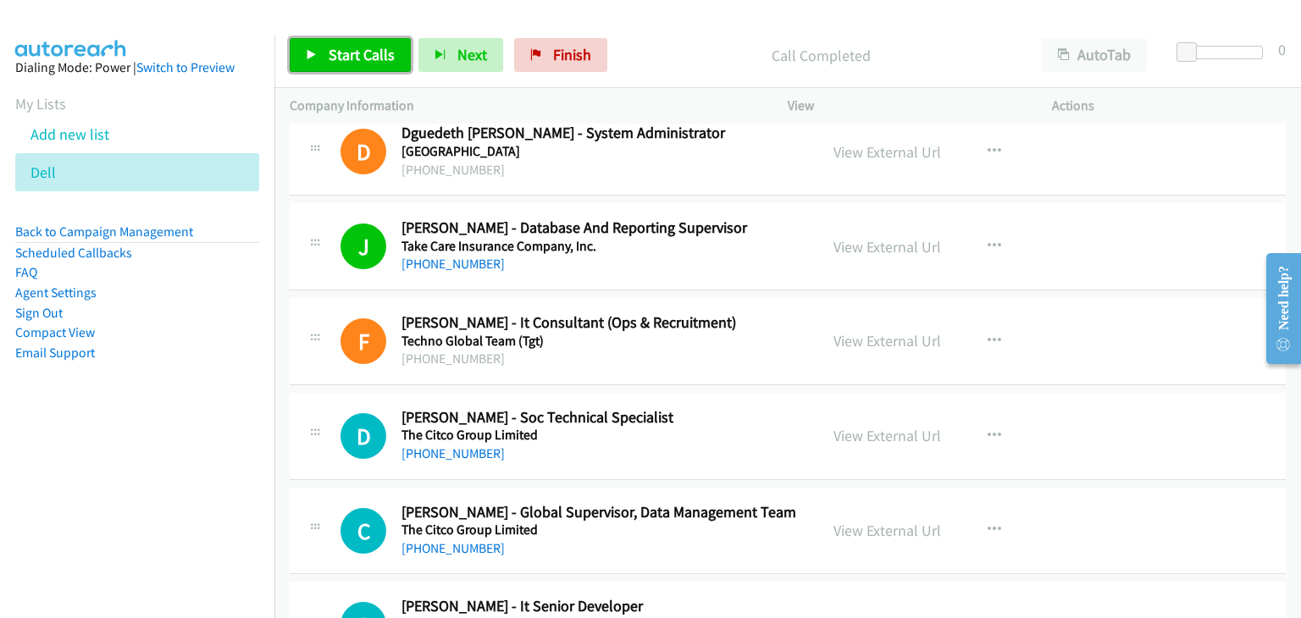
drag, startPoint x: 368, startPoint y: 47, endPoint x: 838, endPoint y: 1, distance: 472.5
click at [369, 47] on span "Start Calls" at bounding box center [362, 54] width 66 height 19
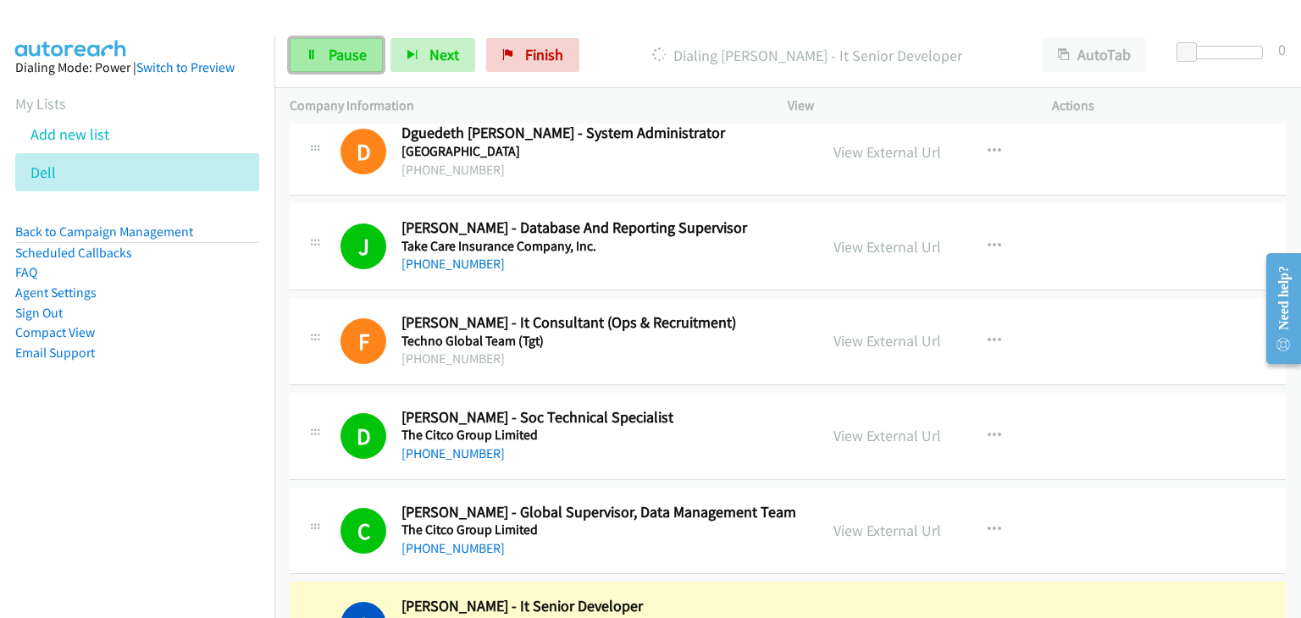
click at [321, 59] on link "Pause" at bounding box center [336, 55] width 93 height 34
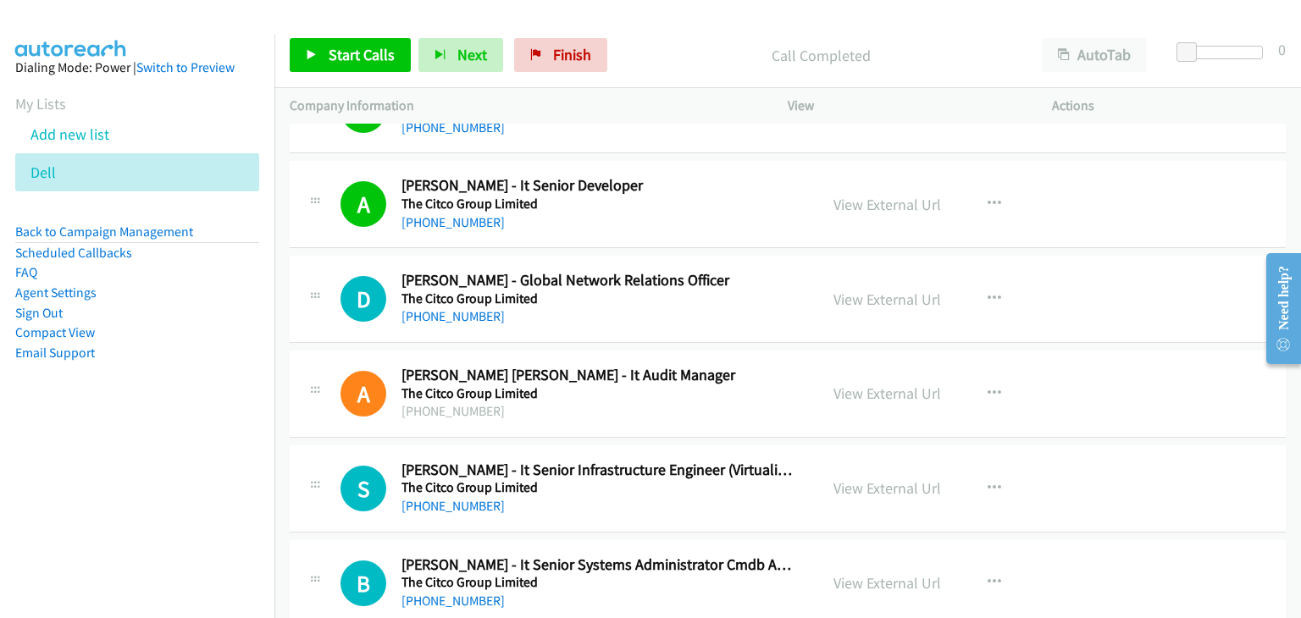
scroll to position [11674, 0]
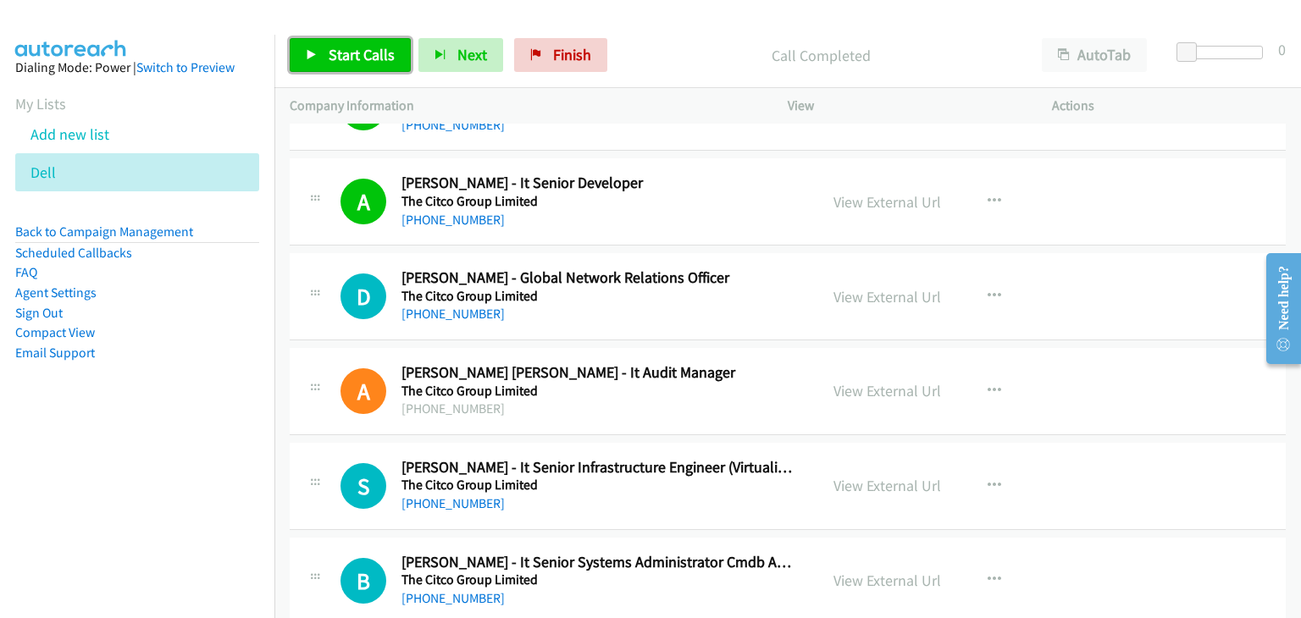
drag, startPoint x: 332, startPoint y: 61, endPoint x: 503, endPoint y: 372, distance: 354.9
click at [332, 61] on span "Start Calls" at bounding box center [362, 54] width 66 height 19
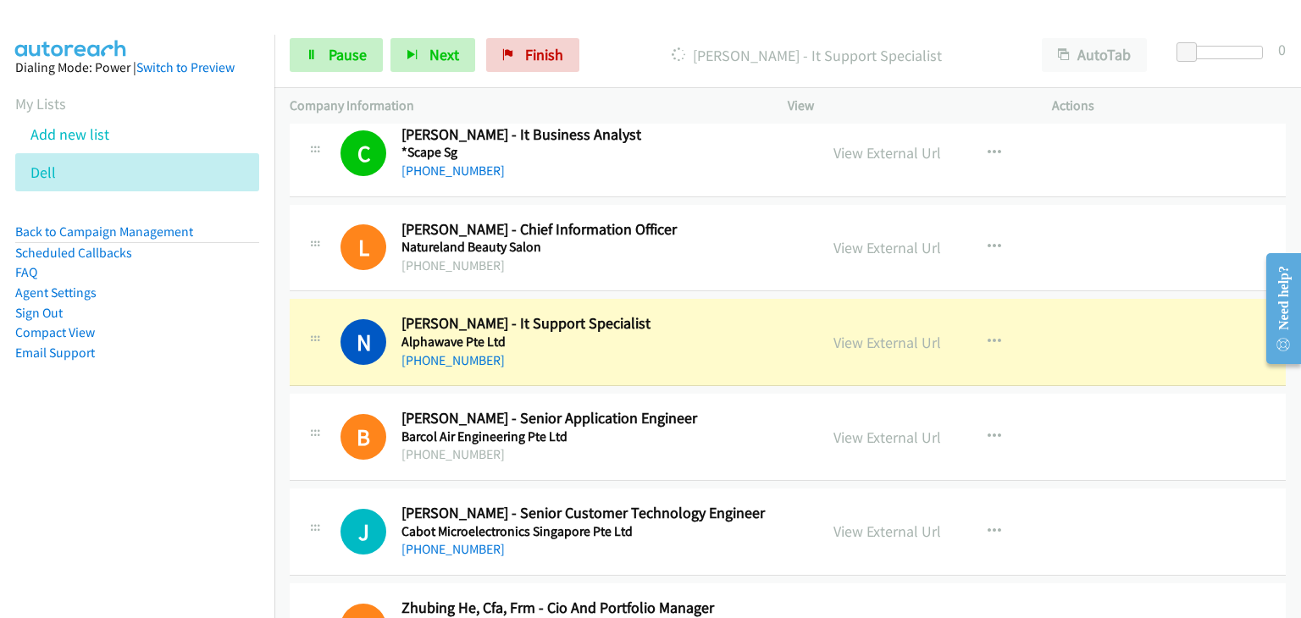
scroll to position [12606, 0]
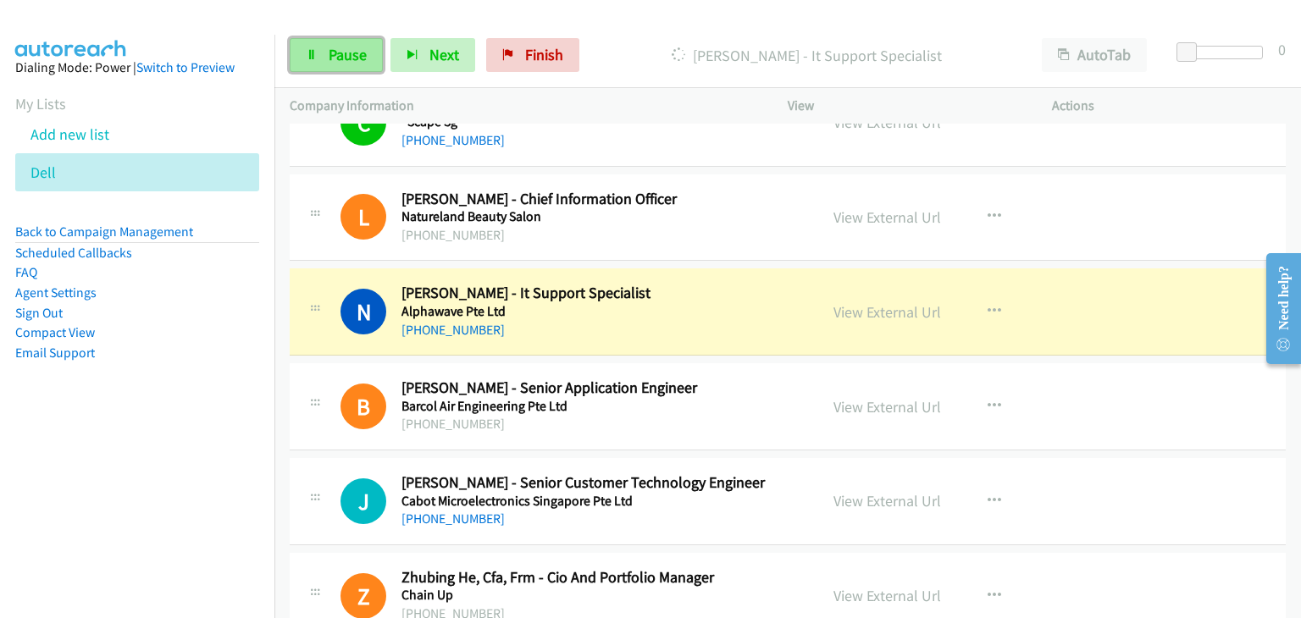
click at [336, 59] on span "Pause" at bounding box center [348, 54] width 38 height 19
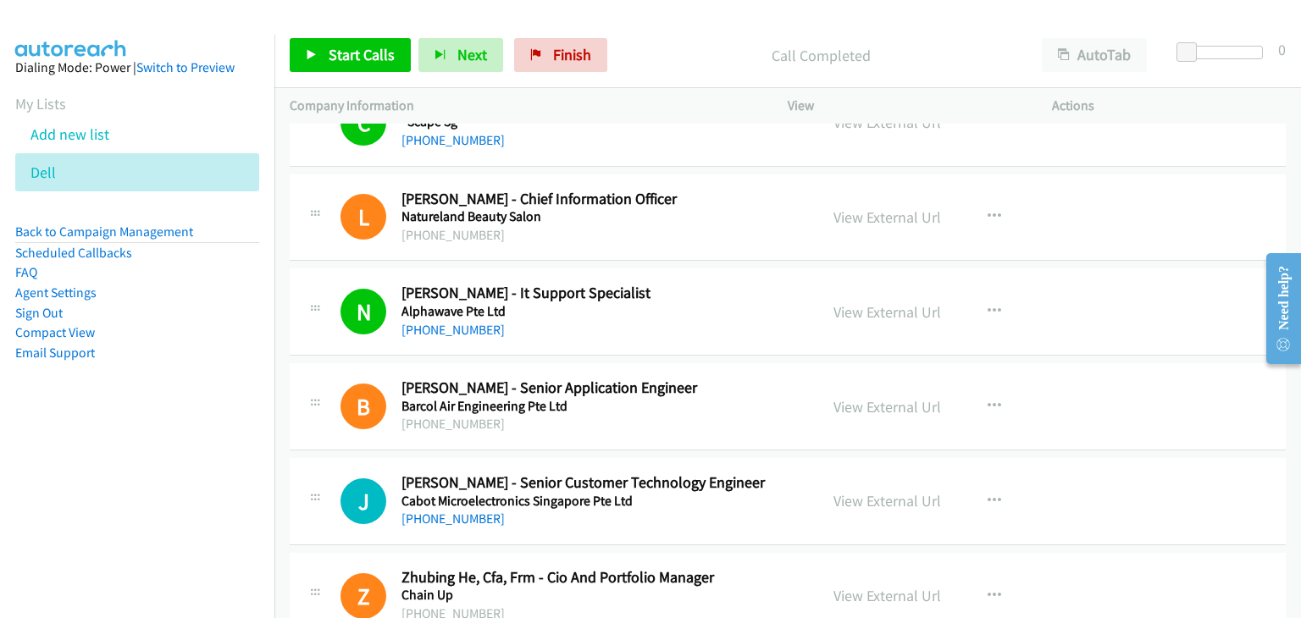
drag, startPoint x: 320, startPoint y: 132, endPoint x: 600, endPoint y: 292, distance: 322.2
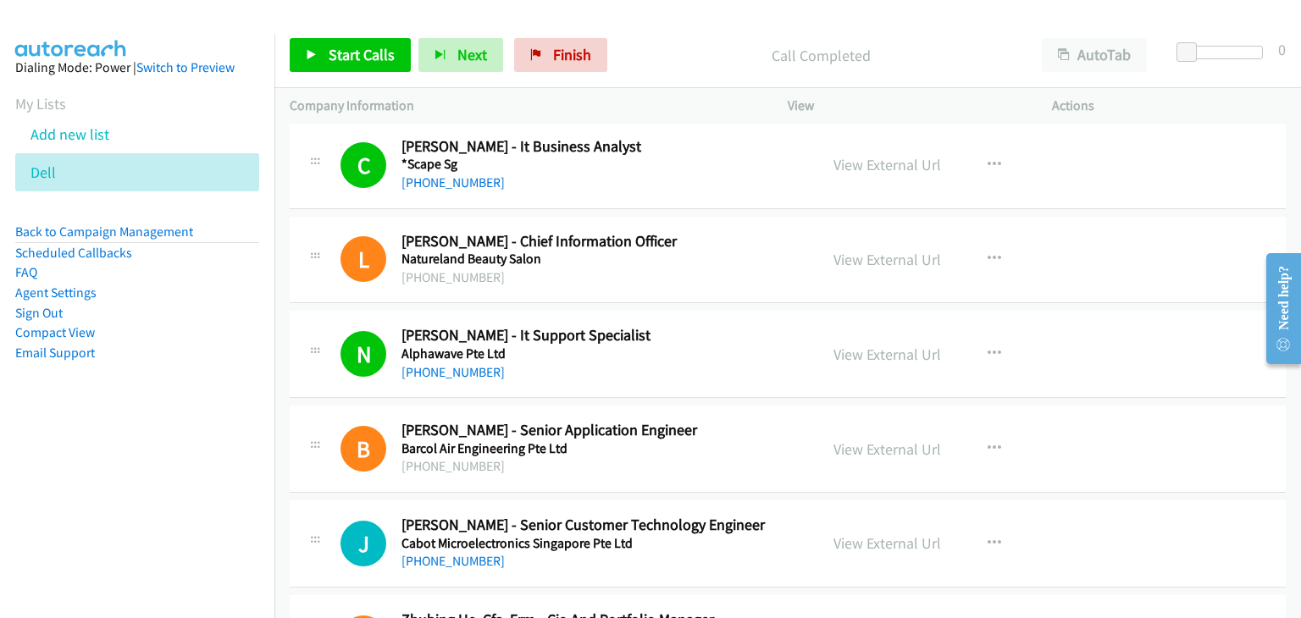
scroll to position [12592, 0]
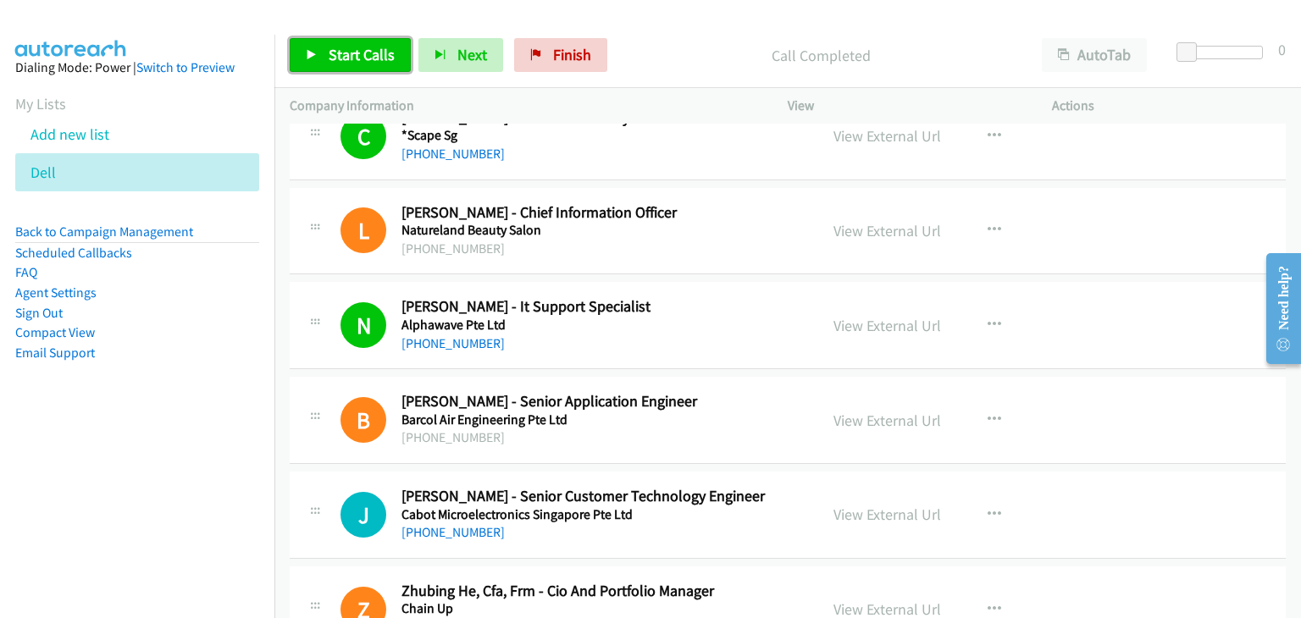
click at [345, 53] on span "Start Calls" at bounding box center [362, 54] width 66 height 19
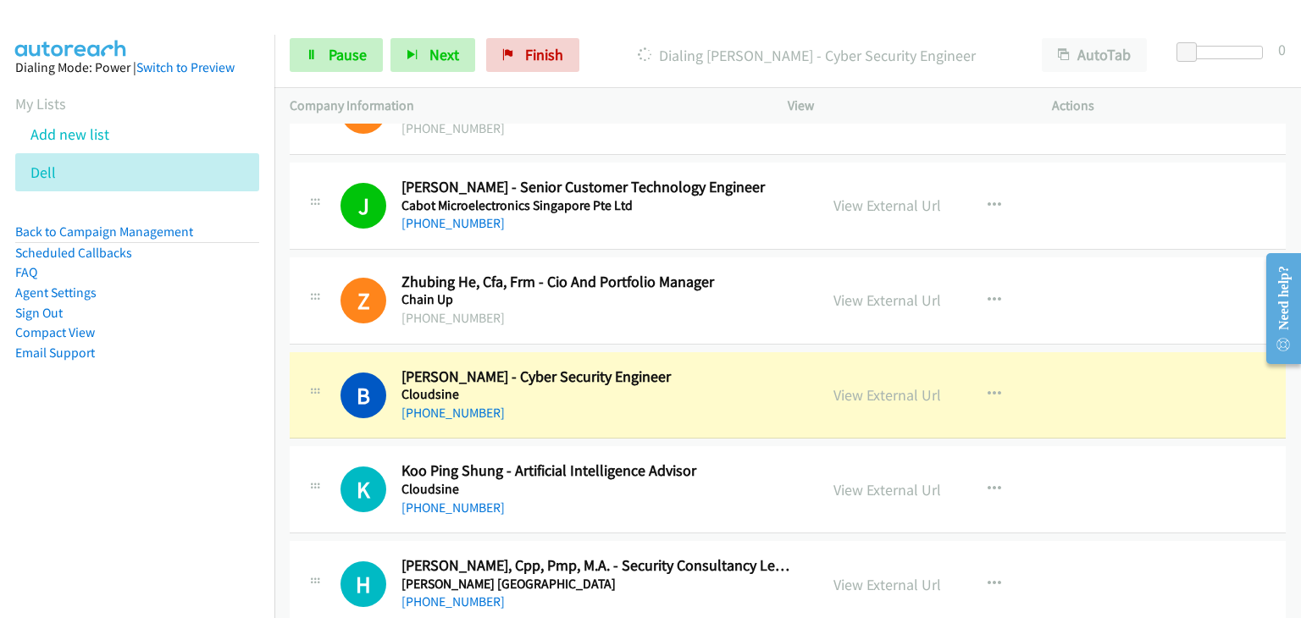
scroll to position [12931, 0]
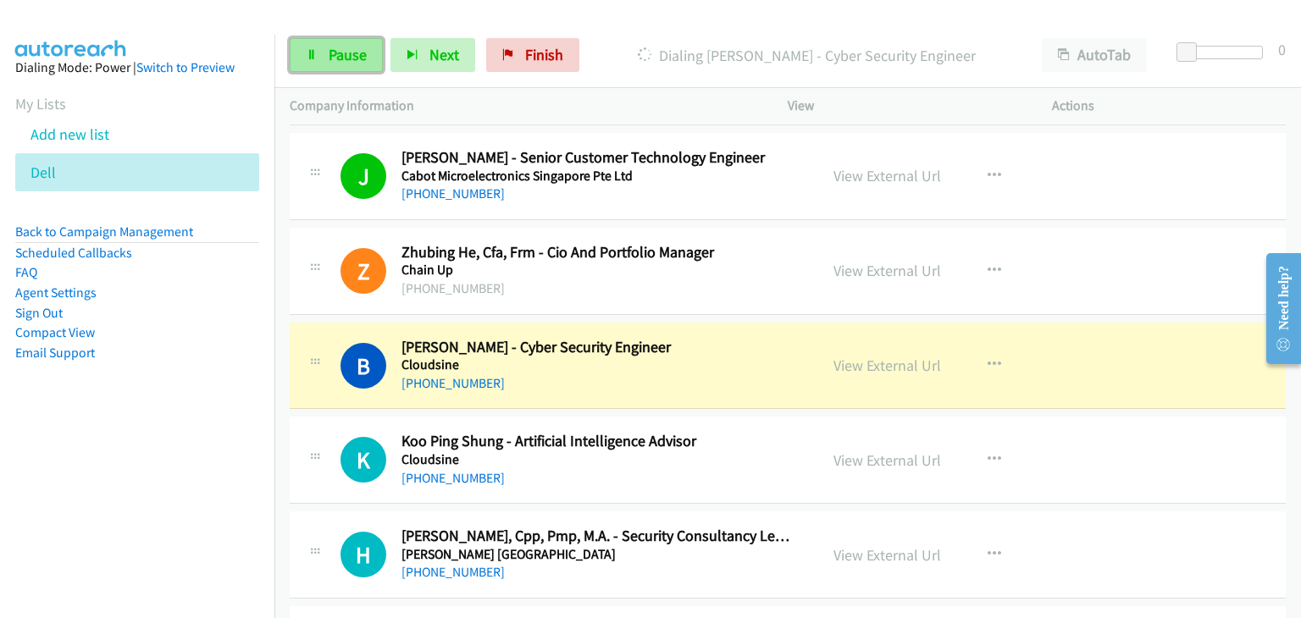
click at [342, 46] on span "Pause" at bounding box center [348, 54] width 38 height 19
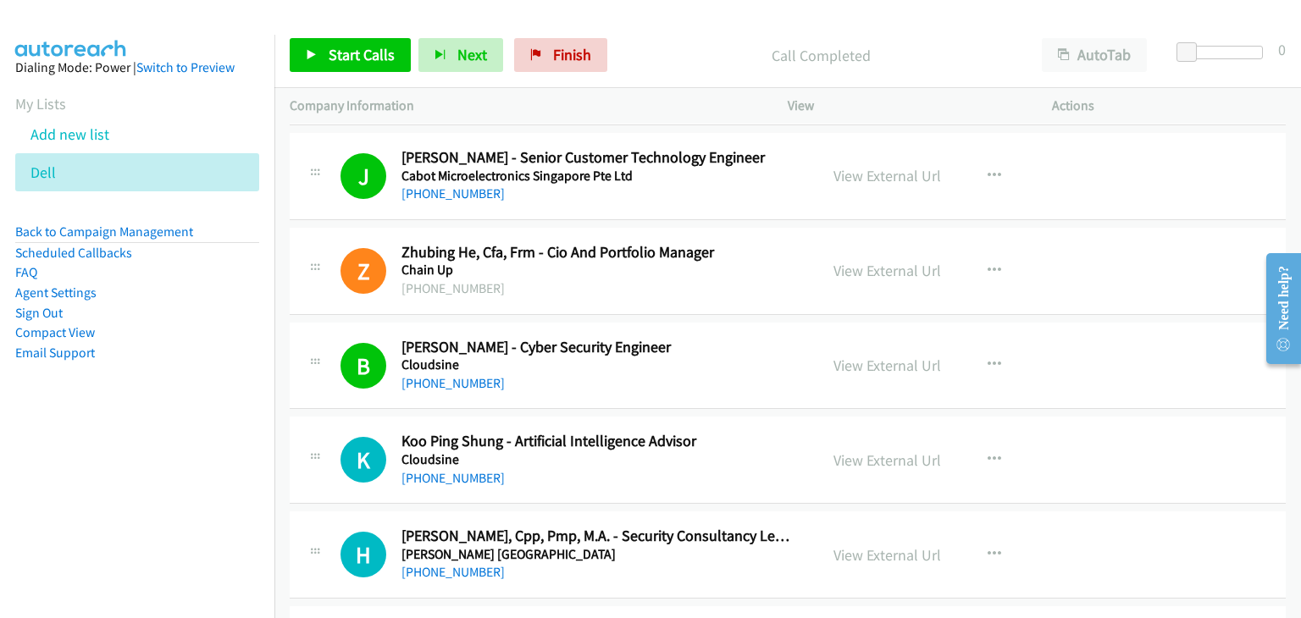
click at [948, 89] on div "View" at bounding box center [905, 106] width 264 height 36
click at [72, 134] on link "Add new list" at bounding box center [69, 134] width 79 height 19
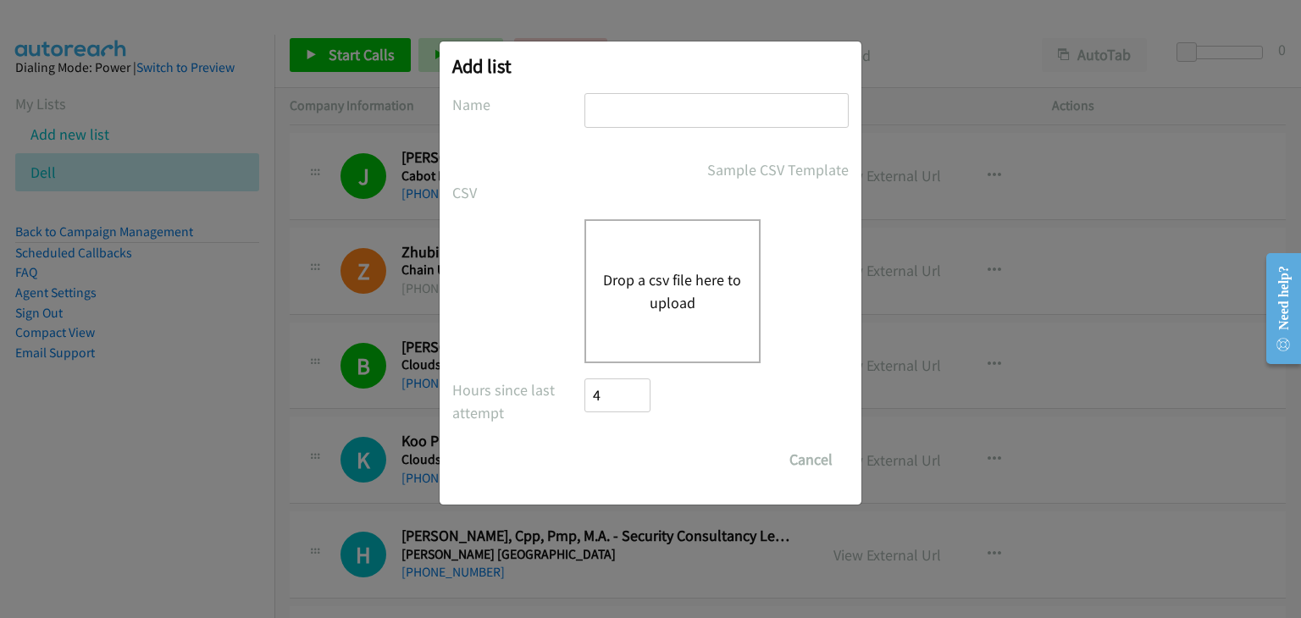
click at [672, 97] on input "text" at bounding box center [717, 110] width 264 height 35
type input "D"
type input "PH Dell"
click at [636, 263] on div "Drop a csv file here to upload" at bounding box center [673, 291] width 176 height 144
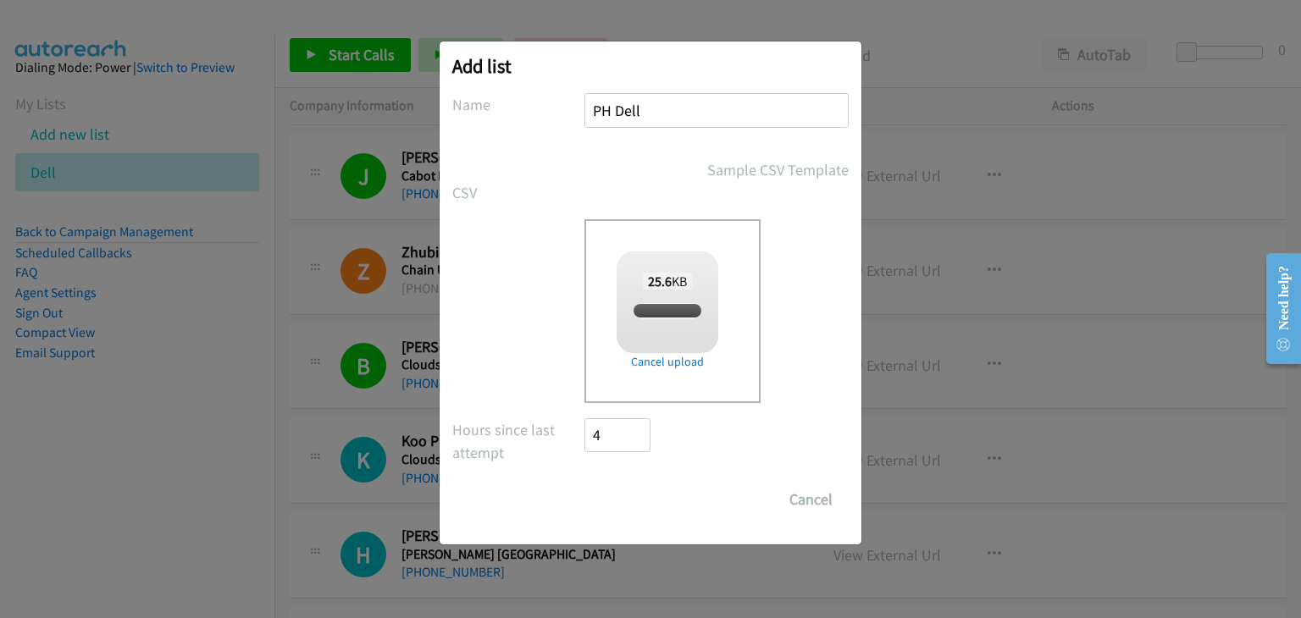
checkbox input "true"
click at [617, 502] on input "Save List" at bounding box center [629, 500] width 89 height 34
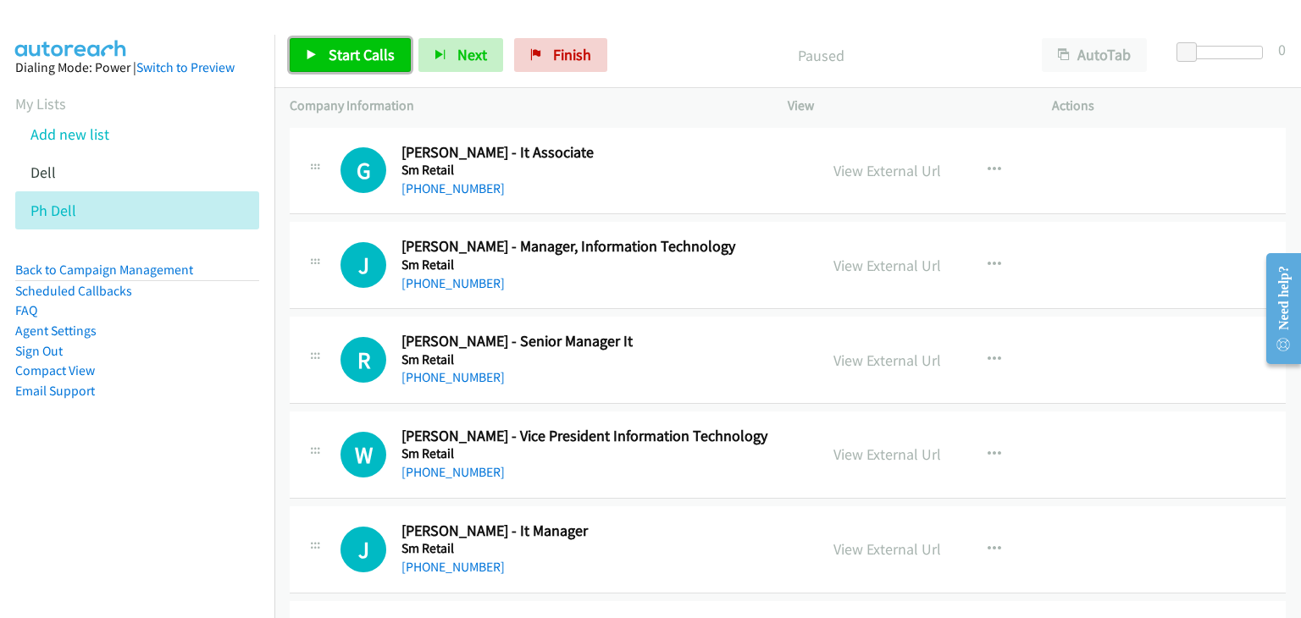
click at [355, 70] on link "Start Calls" at bounding box center [350, 55] width 121 height 34
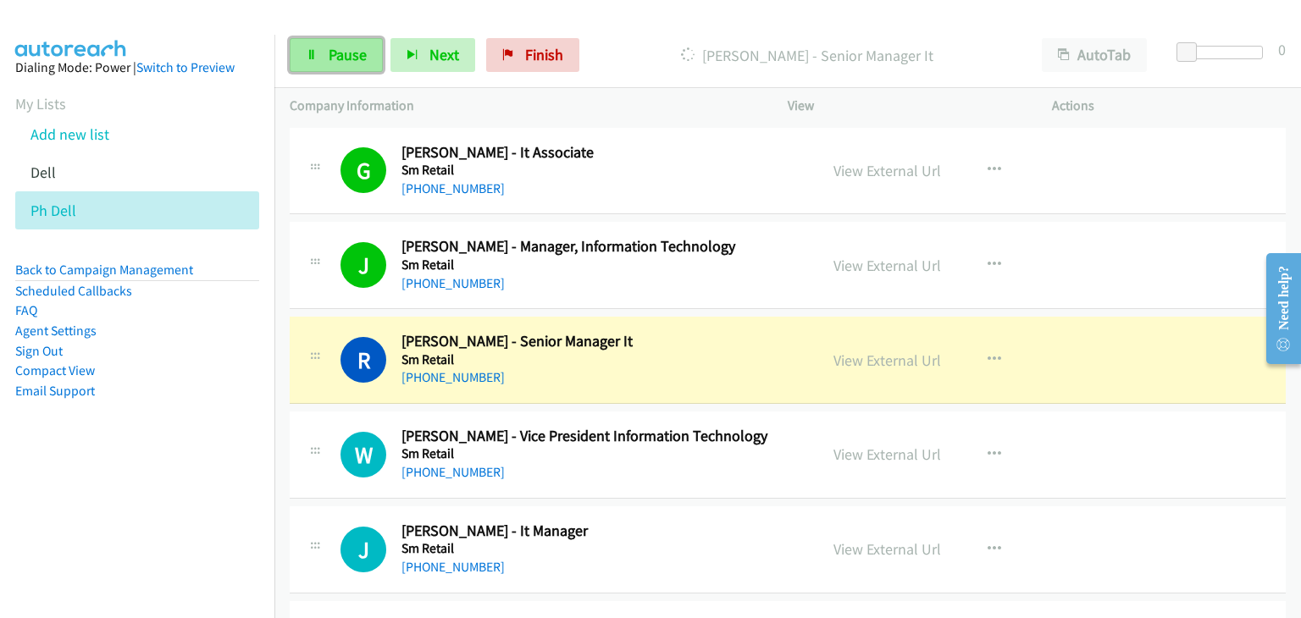
click at [346, 62] on span "Pause" at bounding box center [348, 54] width 38 height 19
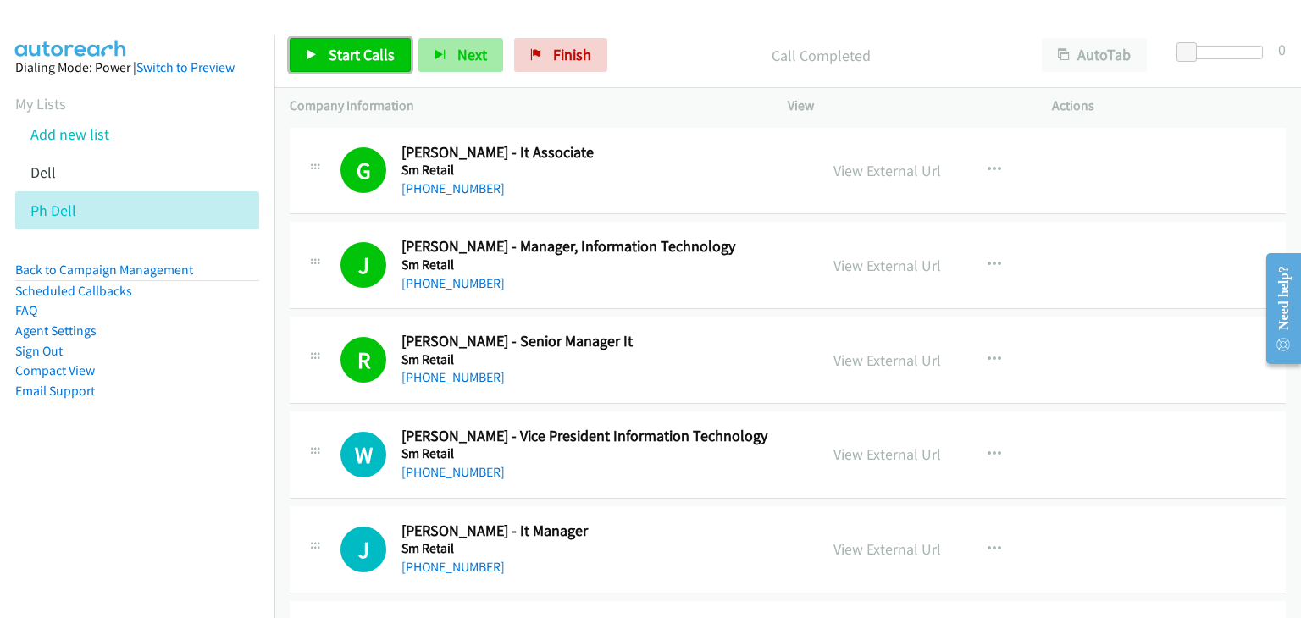
drag, startPoint x: 351, startPoint y: 46, endPoint x: 447, endPoint y: 54, distance: 96.9
click at [351, 46] on span "Start Calls" at bounding box center [362, 54] width 66 height 19
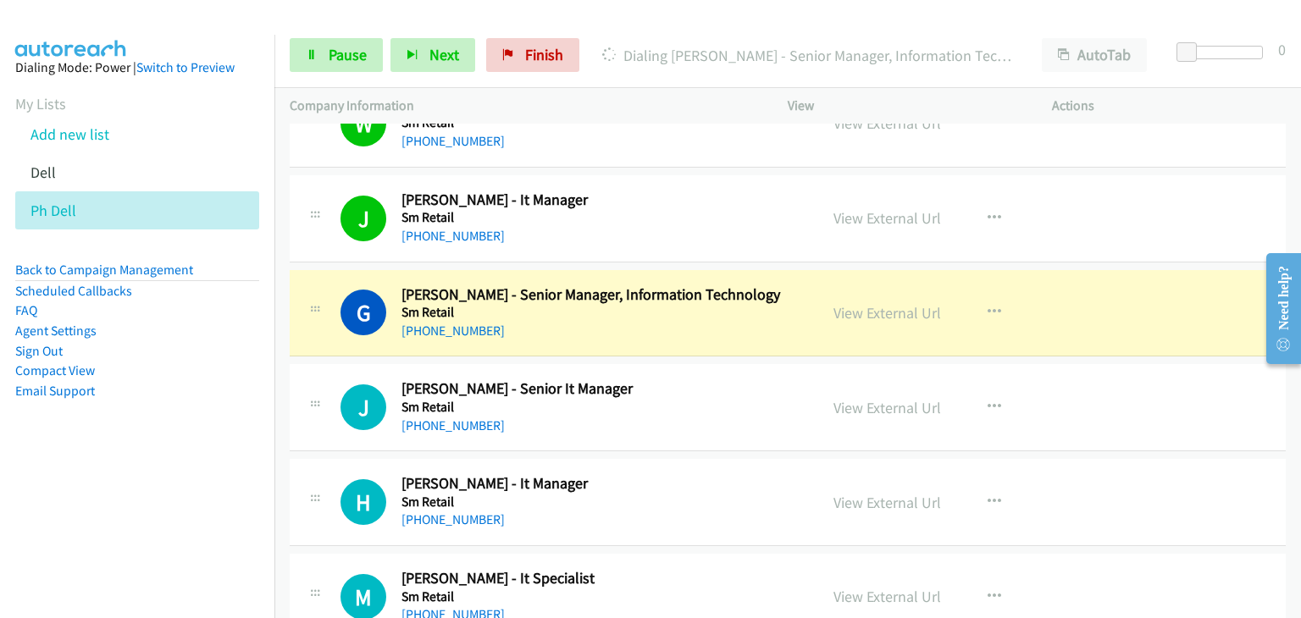
scroll to position [424, 0]
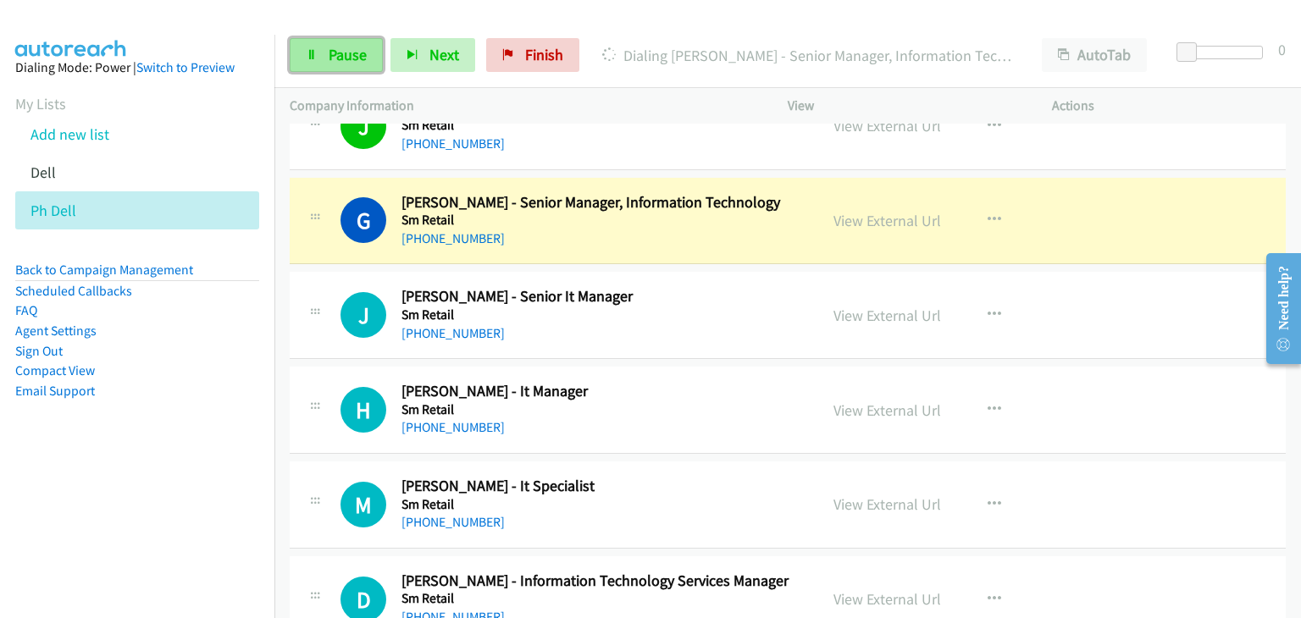
click at [346, 53] on span "Pause" at bounding box center [348, 54] width 38 height 19
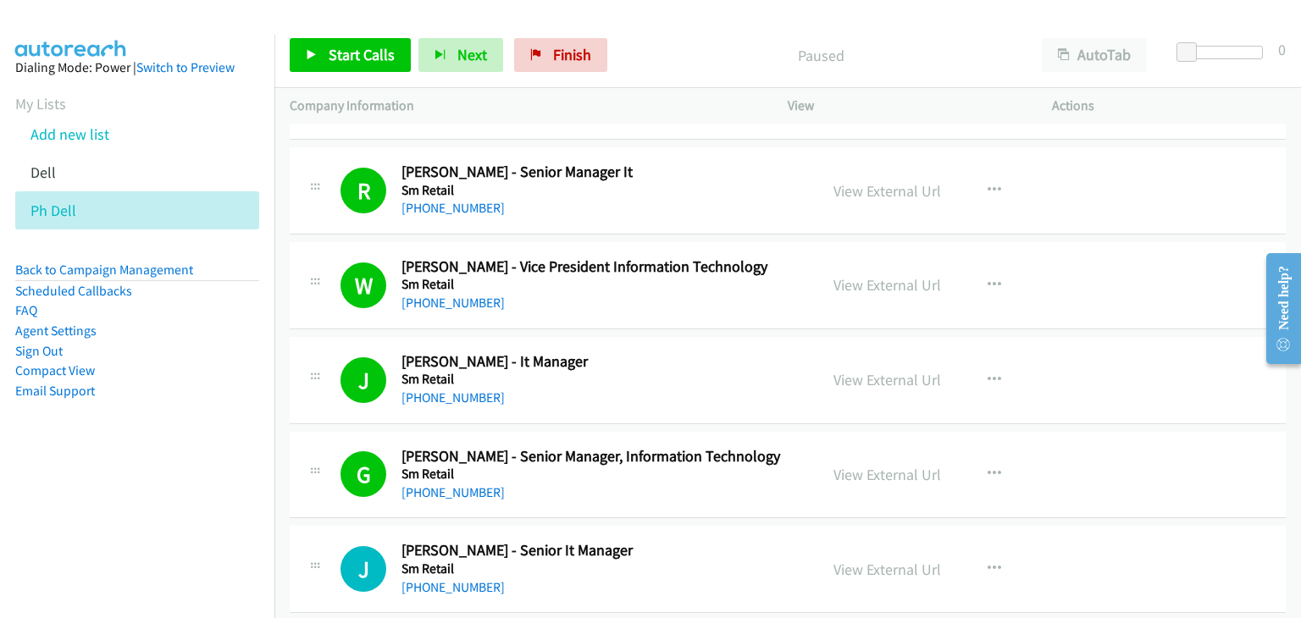
scroll to position [254, 0]
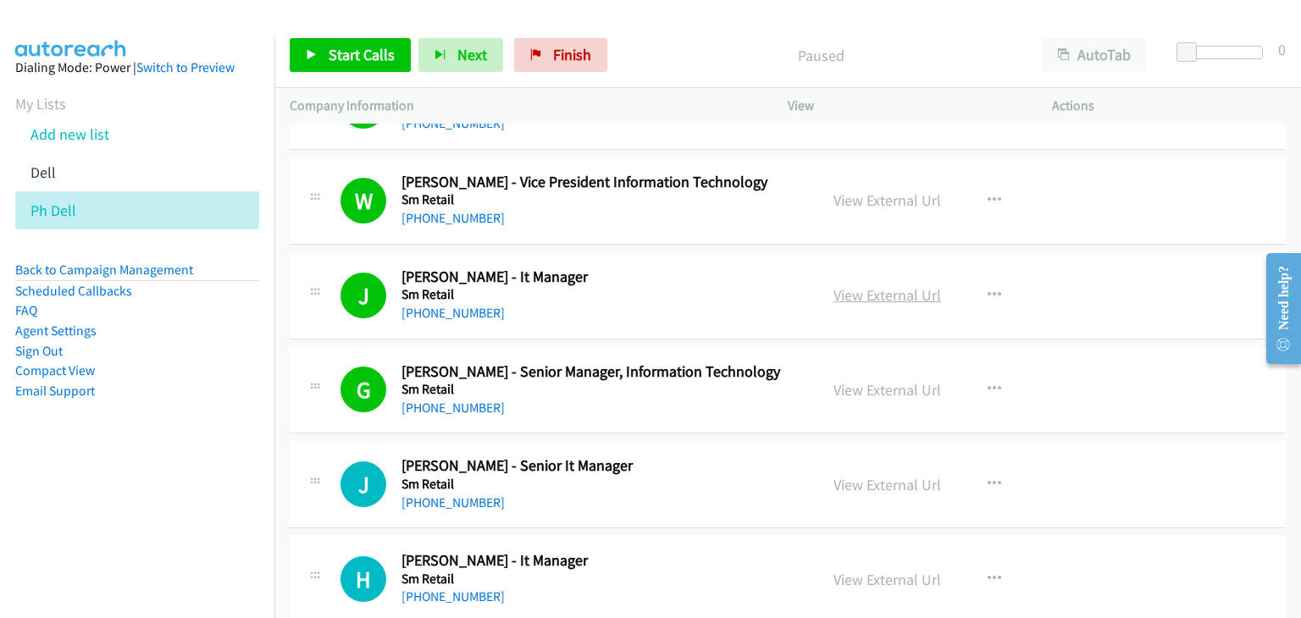
drag, startPoint x: 914, startPoint y: 287, endPoint x: 919, endPoint y: 296, distance: 9.9
click at [364, 55] on span "Start Calls" at bounding box center [362, 54] width 66 height 19
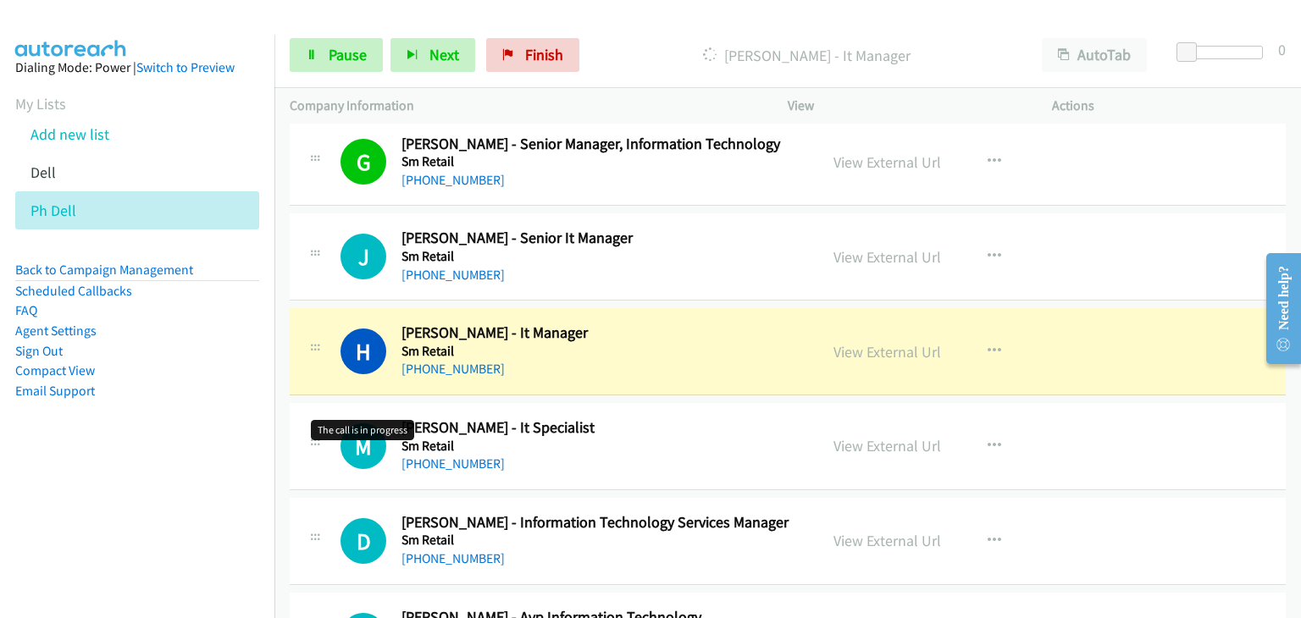
scroll to position [593, 0]
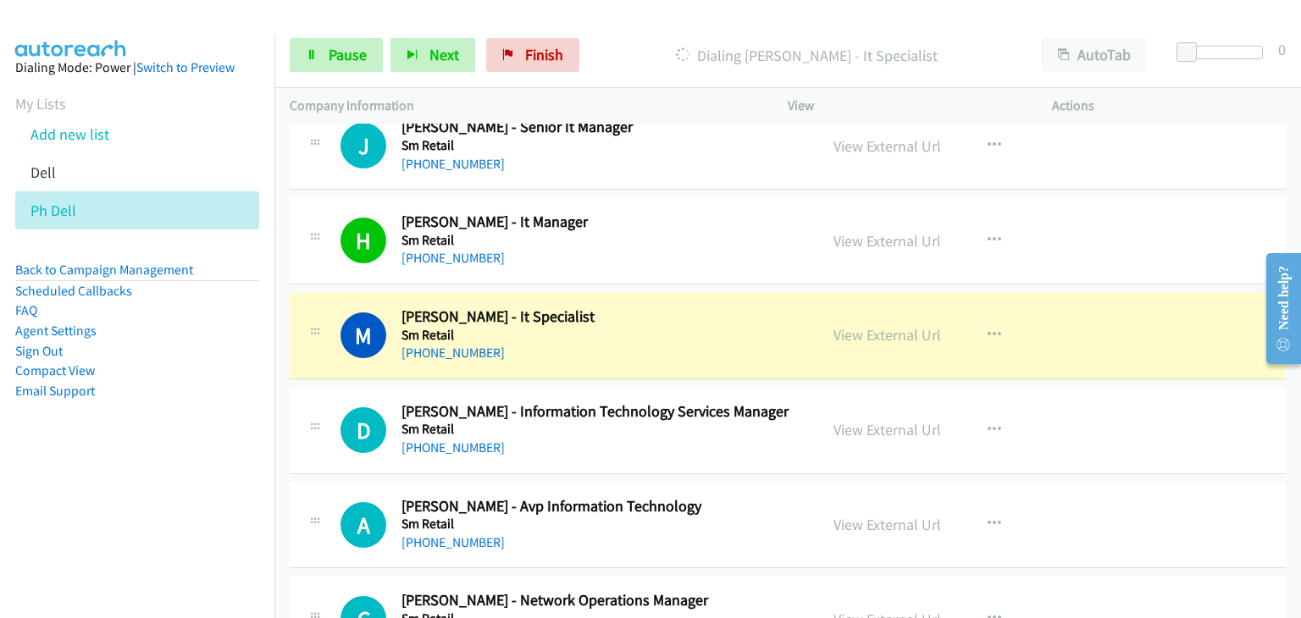
click at [353, 309] on div "M Callback Scheduled [PERSON_NAME] - It Specialist Sm Retail [GEOGRAPHIC_DATA]/…" at bounding box center [572, 336] width 463 height 56
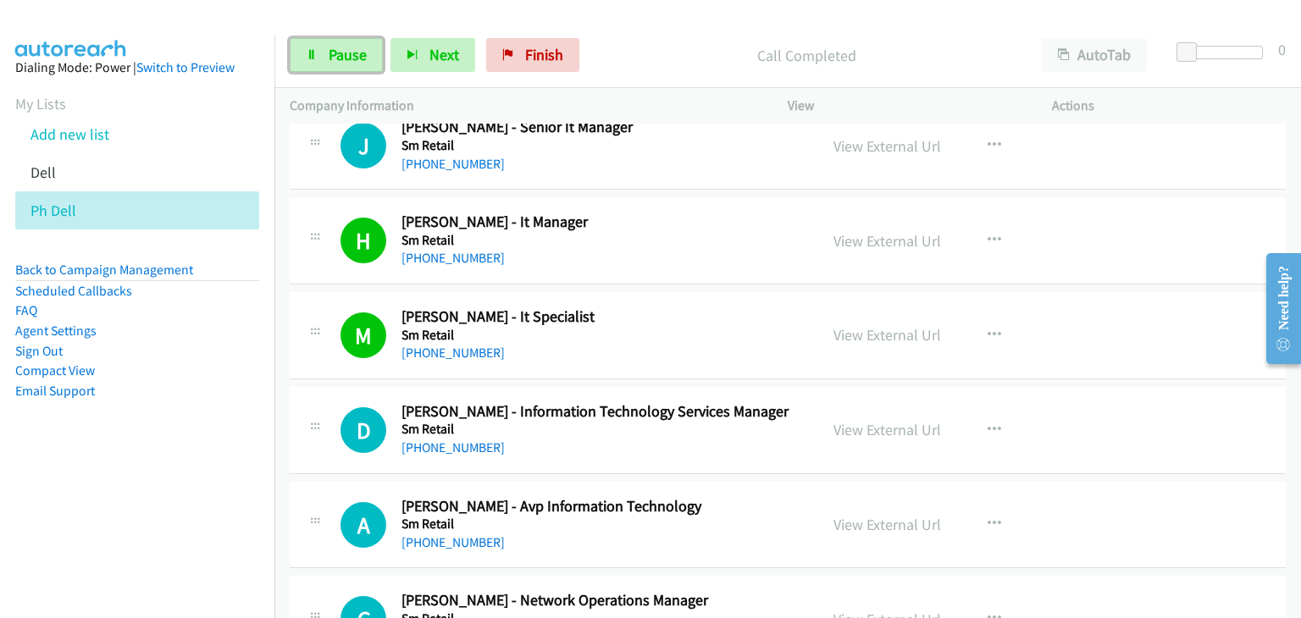
drag, startPoint x: 346, startPoint y: 58, endPoint x: 410, endPoint y: 103, distance: 78.0
click at [346, 59] on span "Pause" at bounding box center [348, 54] width 38 height 19
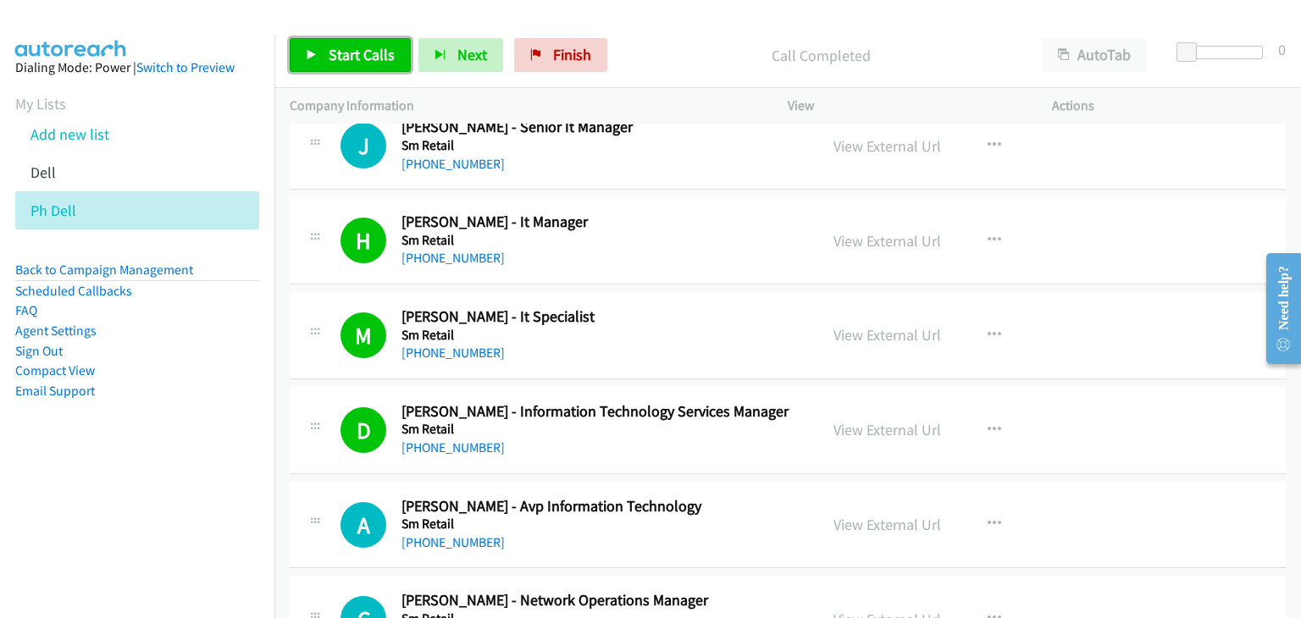
click at [340, 58] on span "Start Calls" at bounding box center [362, 54] width 66 height 19
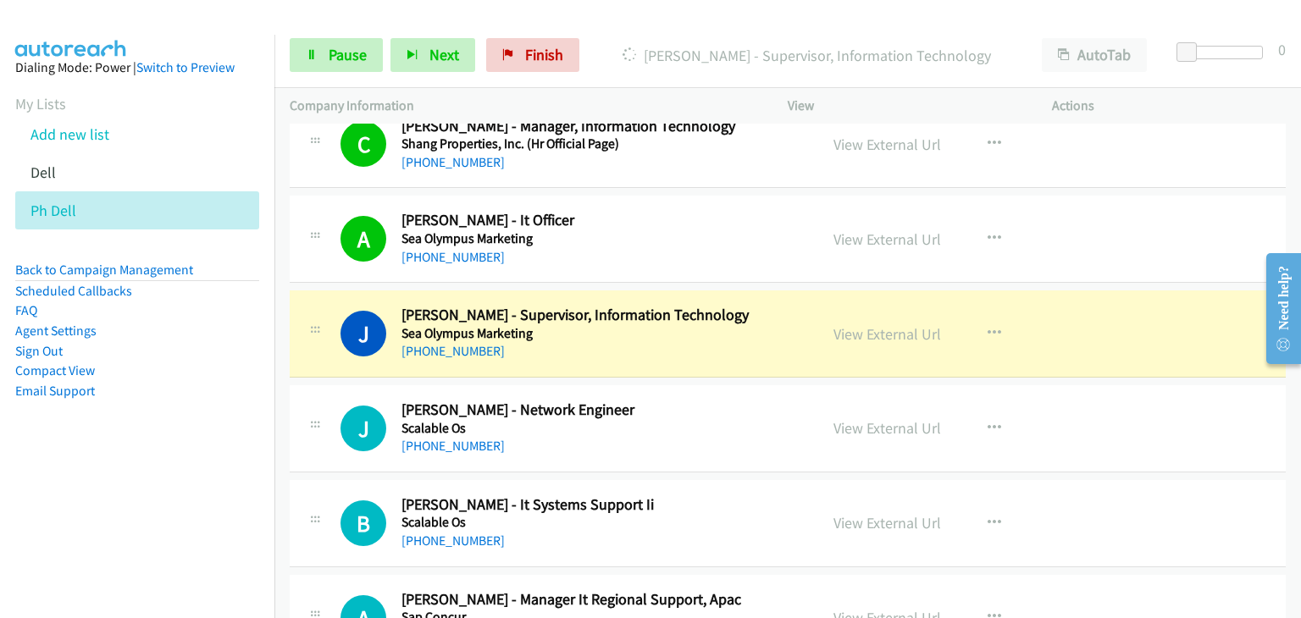
scroll to position [2118, 0]
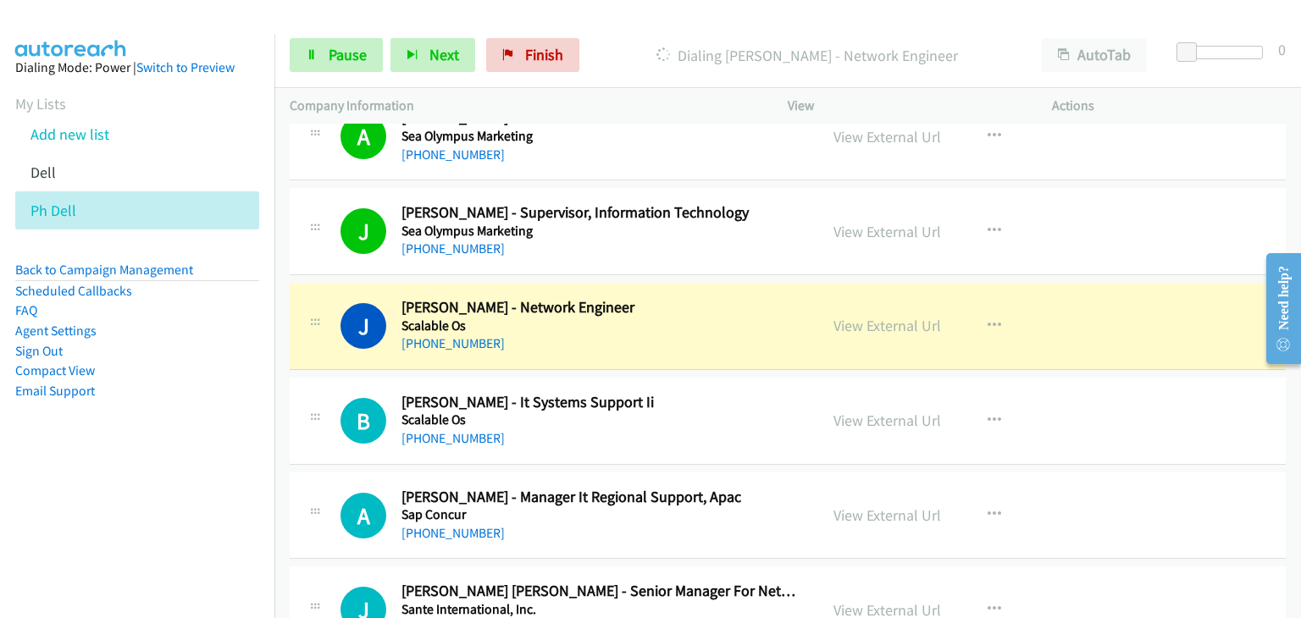
click at [689, 334] on div "[PHONE_NUMBER]" at bounding box center [600, 344] width 396 height 20
click at [311, 50] on icon at bounding box center [312, 56] width 12 height 12
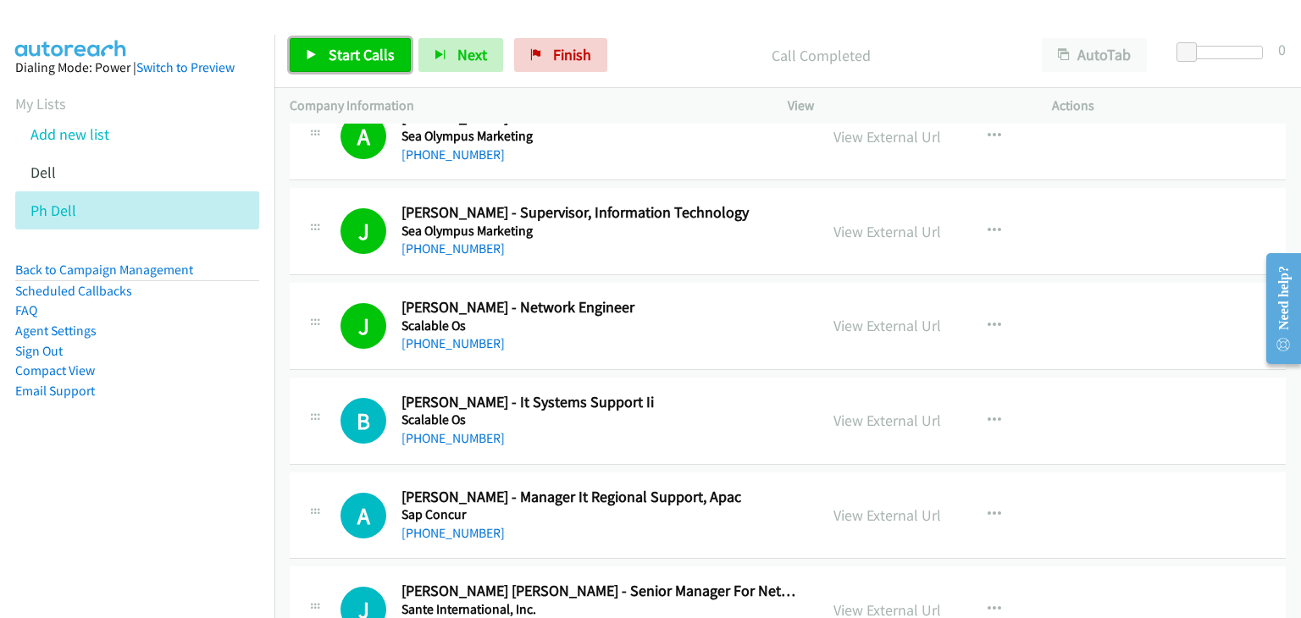
click at [378, 55] on span "Start Calls" at bounding box center [362, 54] width 66 height 19
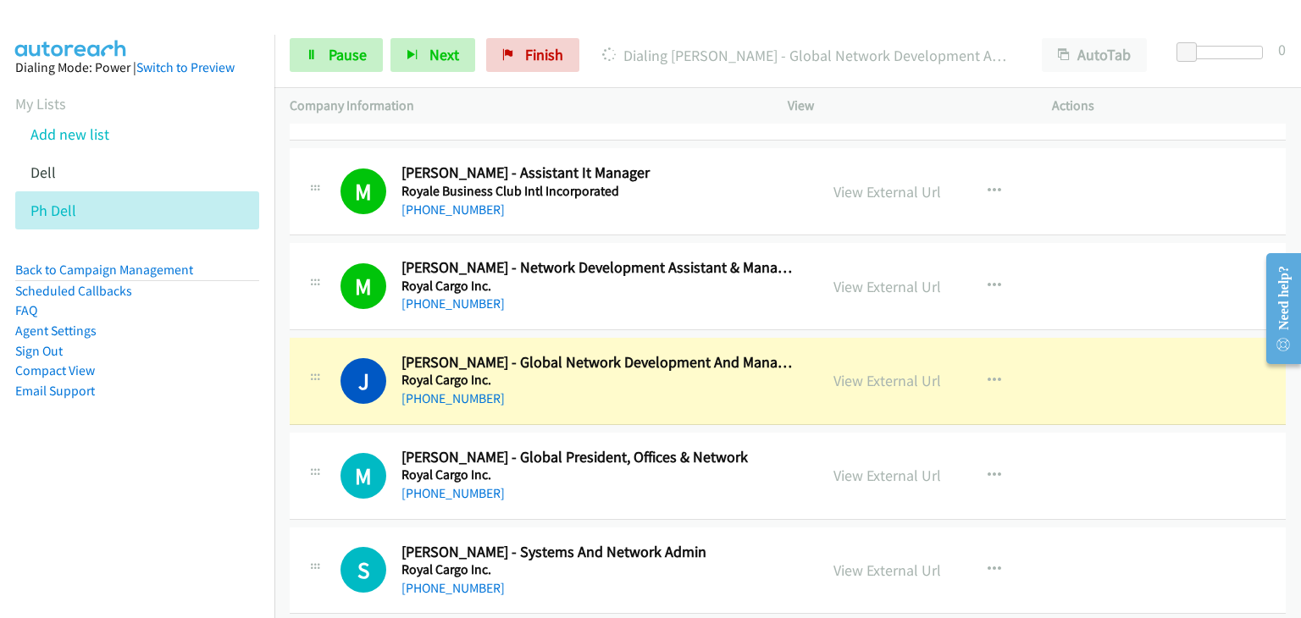
scroll to position [3134, 0]
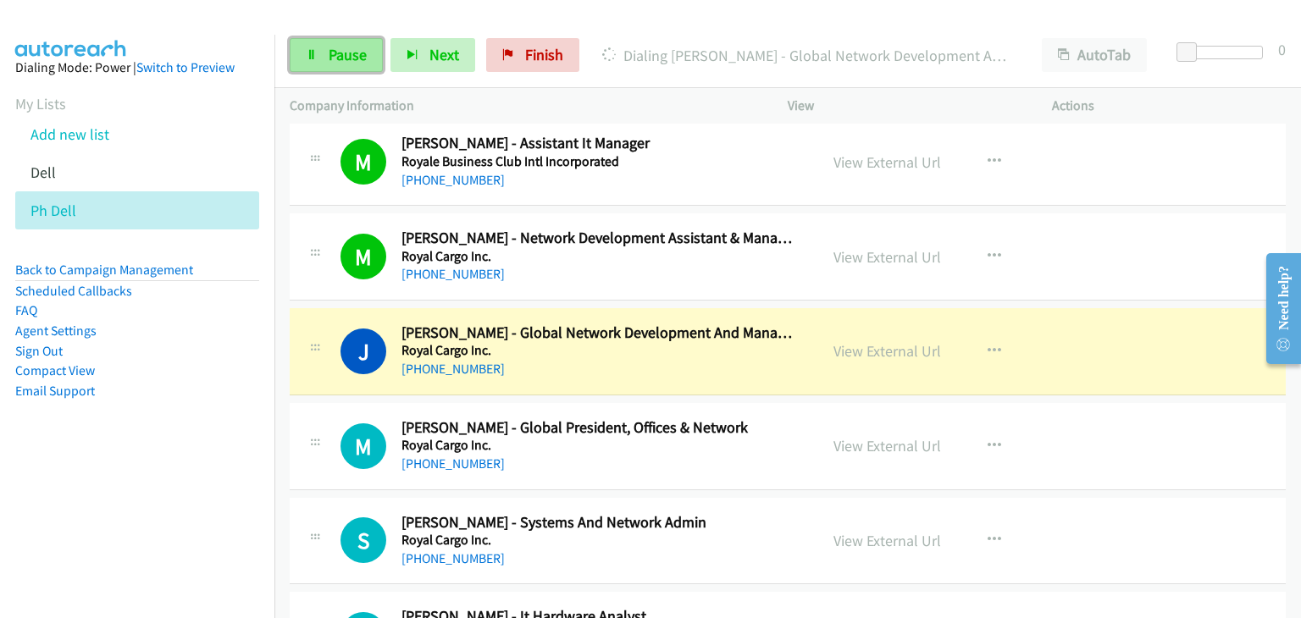
click at [334, 49] on span "Pause" at bounding box center [348, 54] width 38 height 19
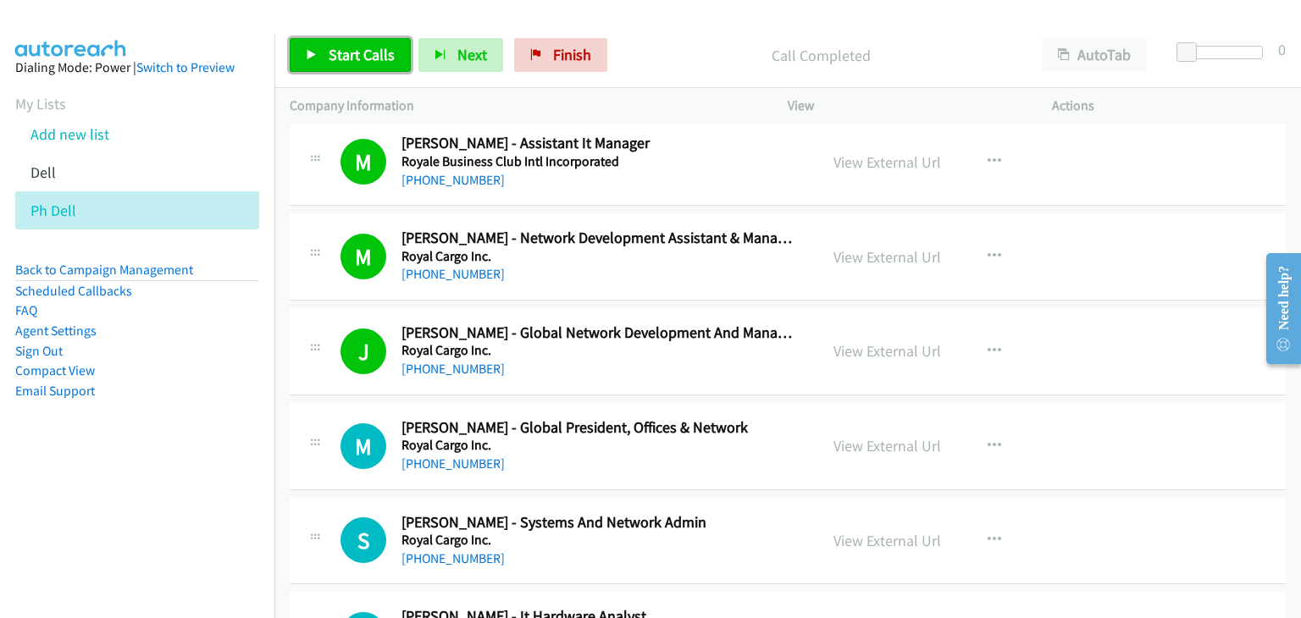
click at [335, 58] on span "Start Calls" at bounding box center [362, 54] width 66 height 19
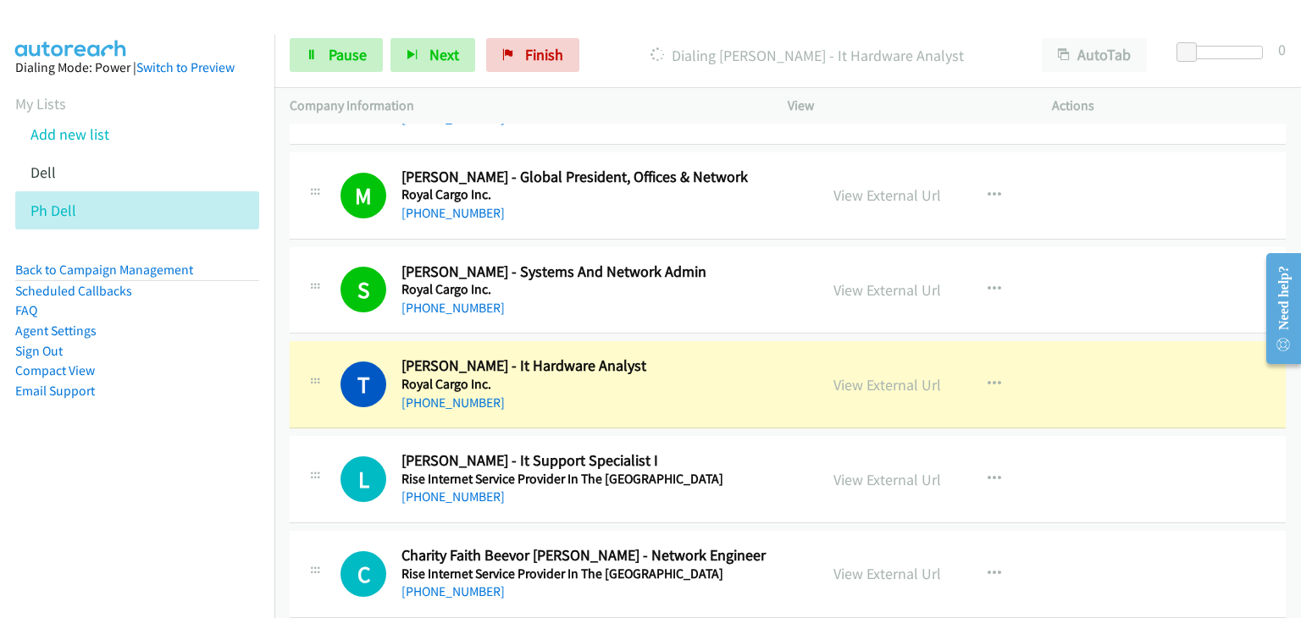
scroll to position [3473, 0]
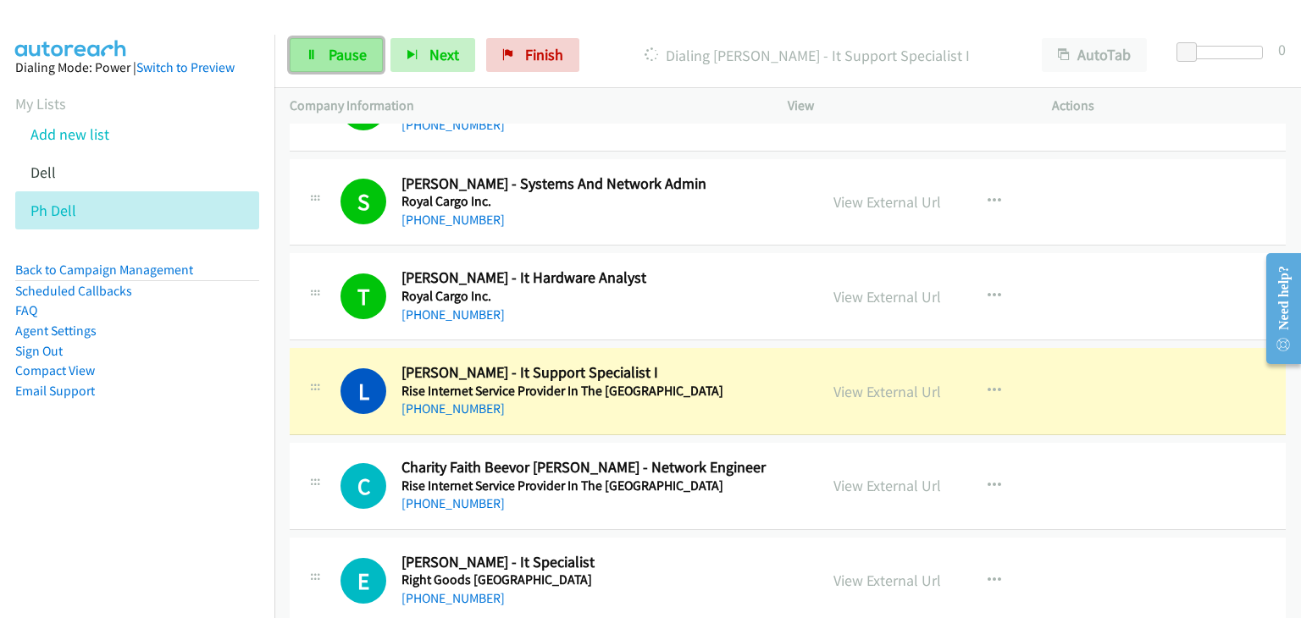
click at [332, 53] on span "Pause" at bounding box center [348, 54] width 38 height 19
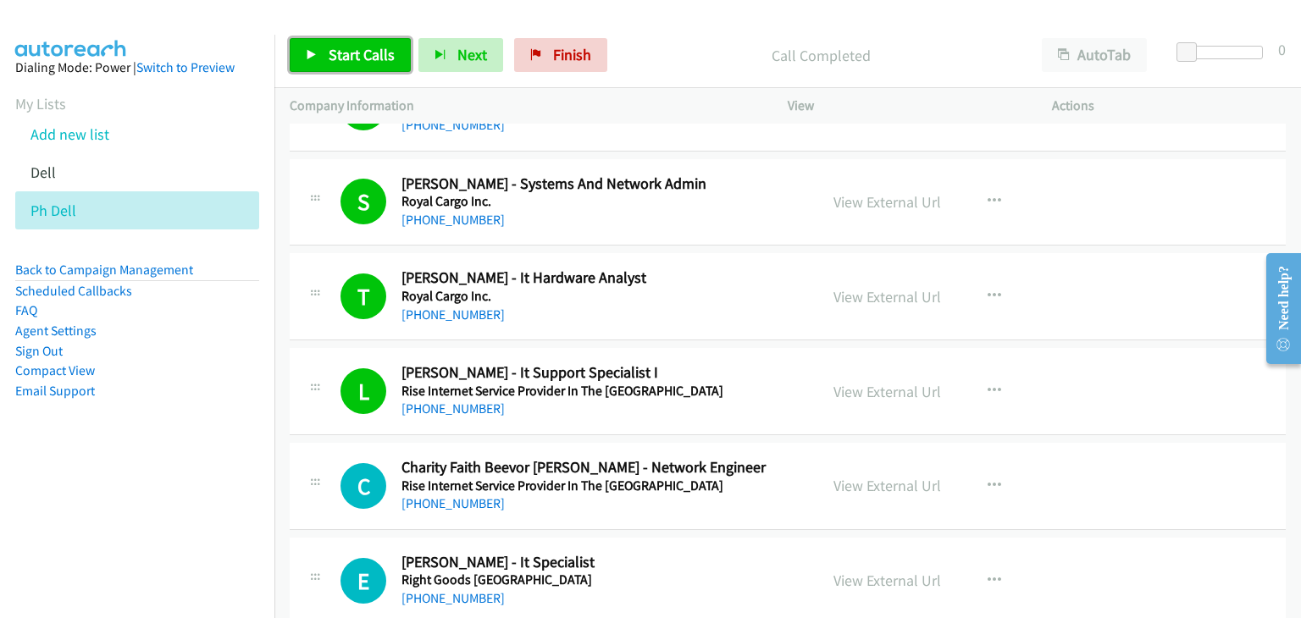
click at [356, 51] on span "Start Calls" at bounding box center [362, 54] width 66 height 19
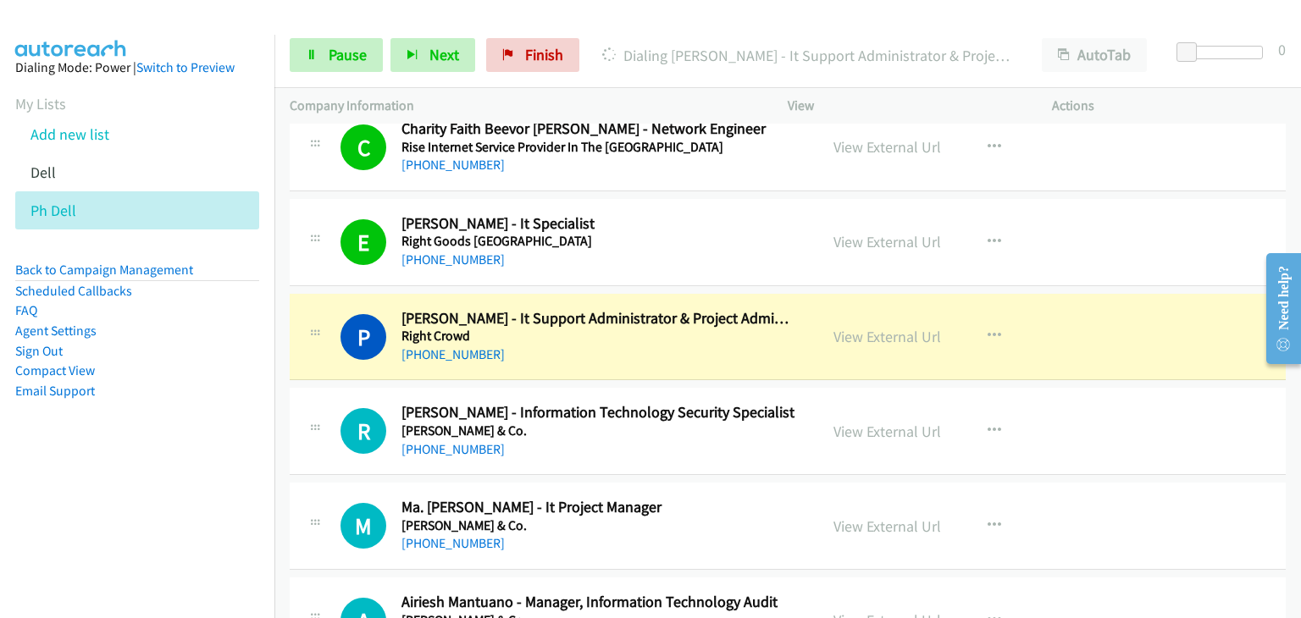
scroll to position [3897, 0]
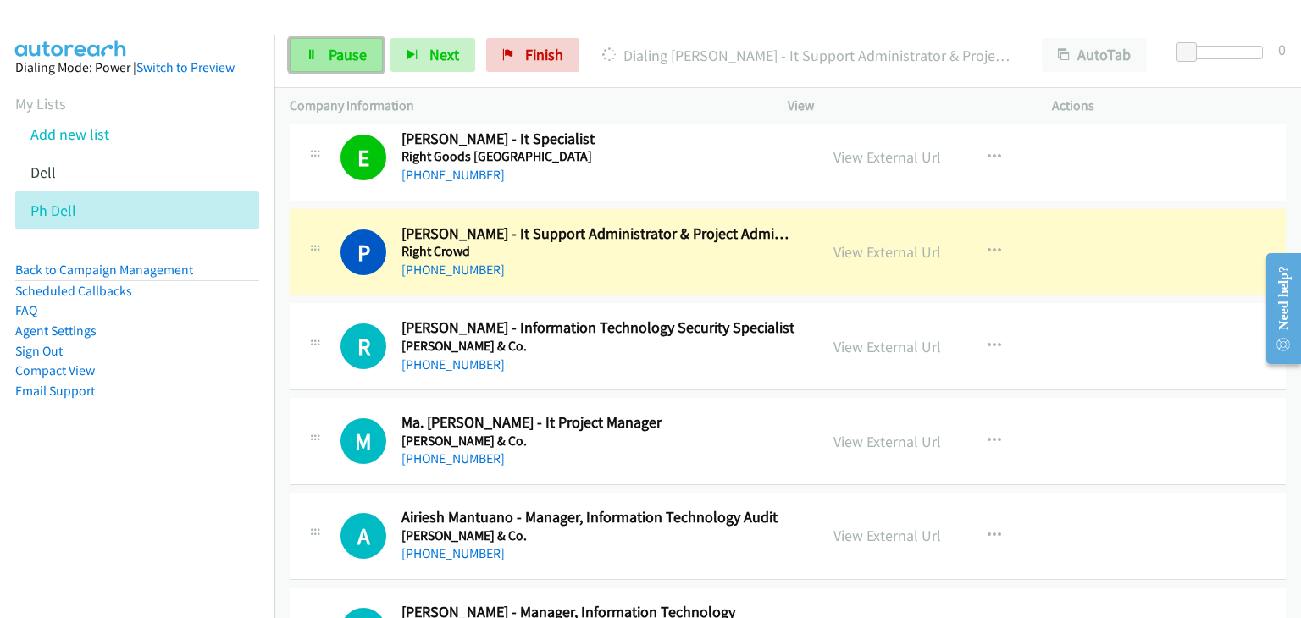
click at [302, 47] on link "Pause" at bounding box center [336, 55] width 93 height 34
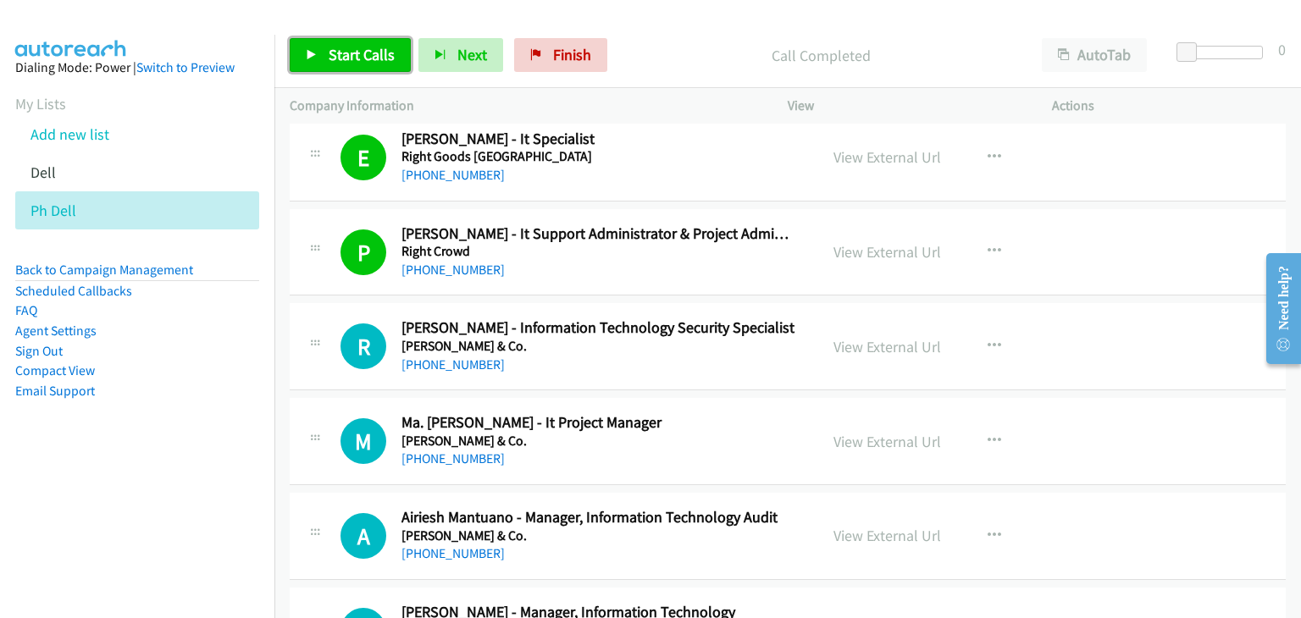
click at [353, 51] on span "Start Calls" at bounding box center [362, 54] width 66 height 19
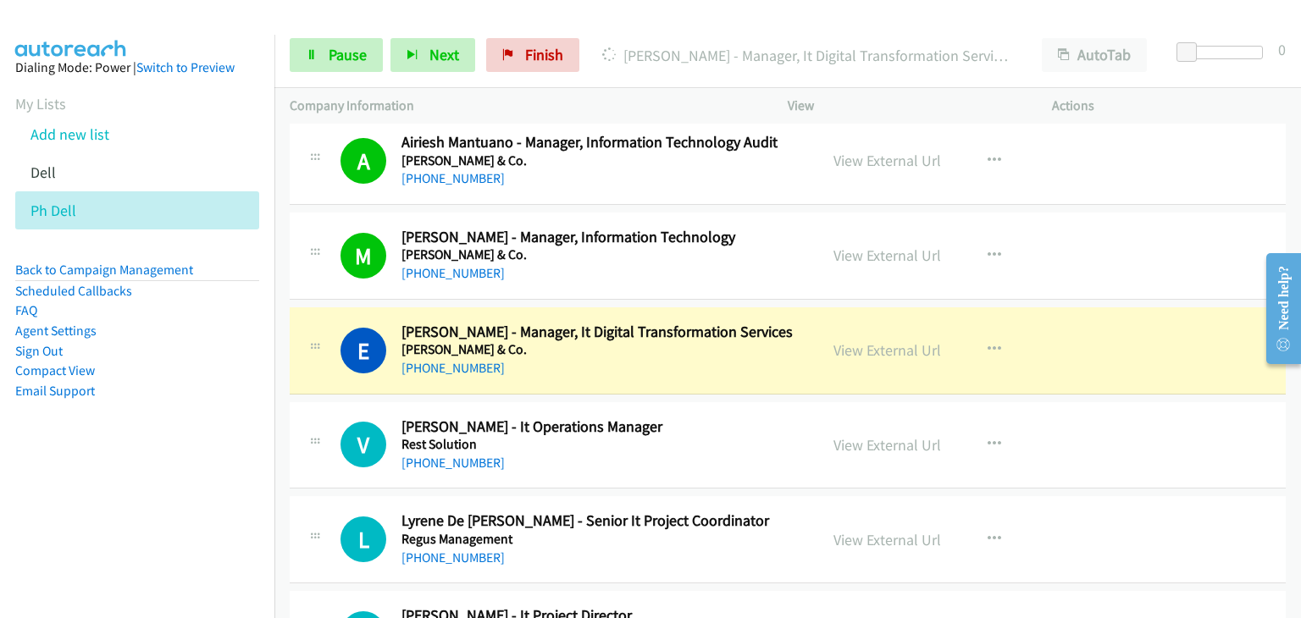
scroll to position [4320, 0]
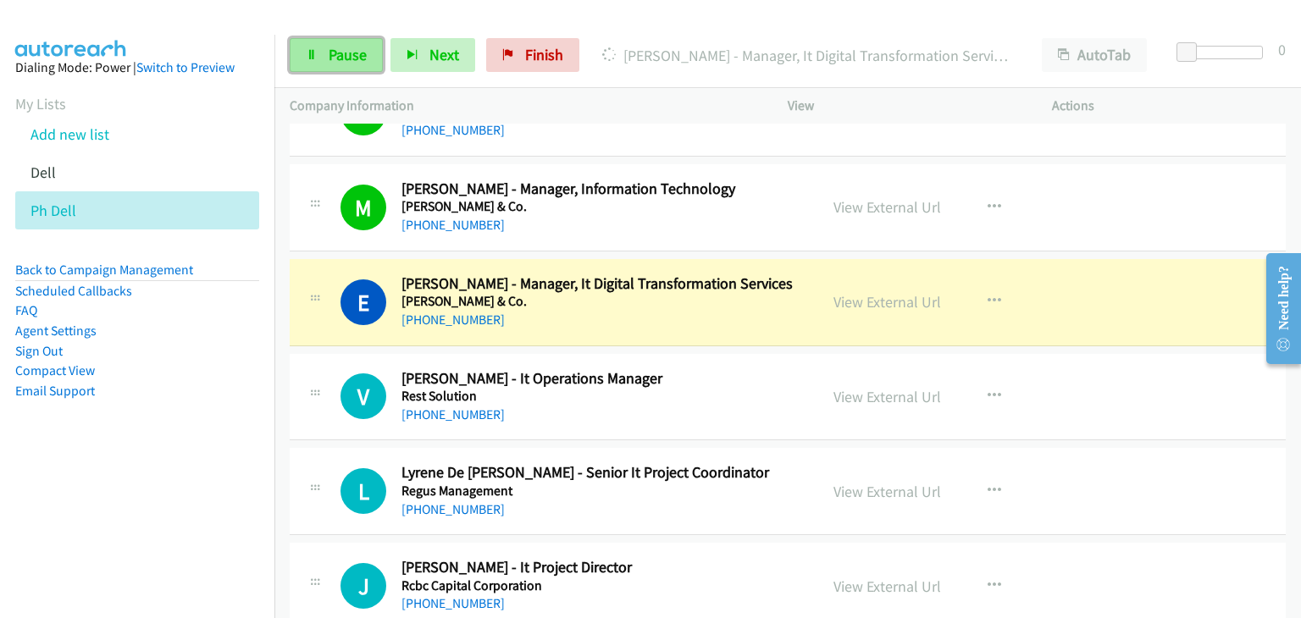
click at [314, 63] on link "Pause" at bounding box center [336, 55] width 93 height 34
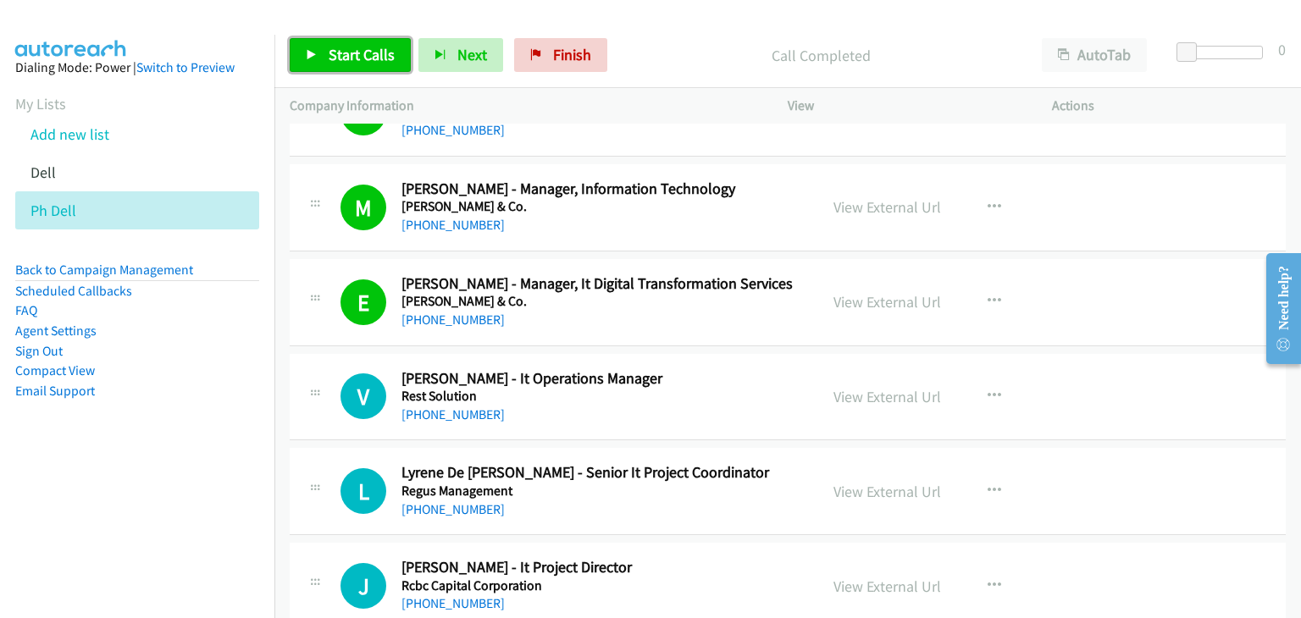
click at [364, 48] on span "Start Calls" at bounding box center [362, 54] width 66 height 19
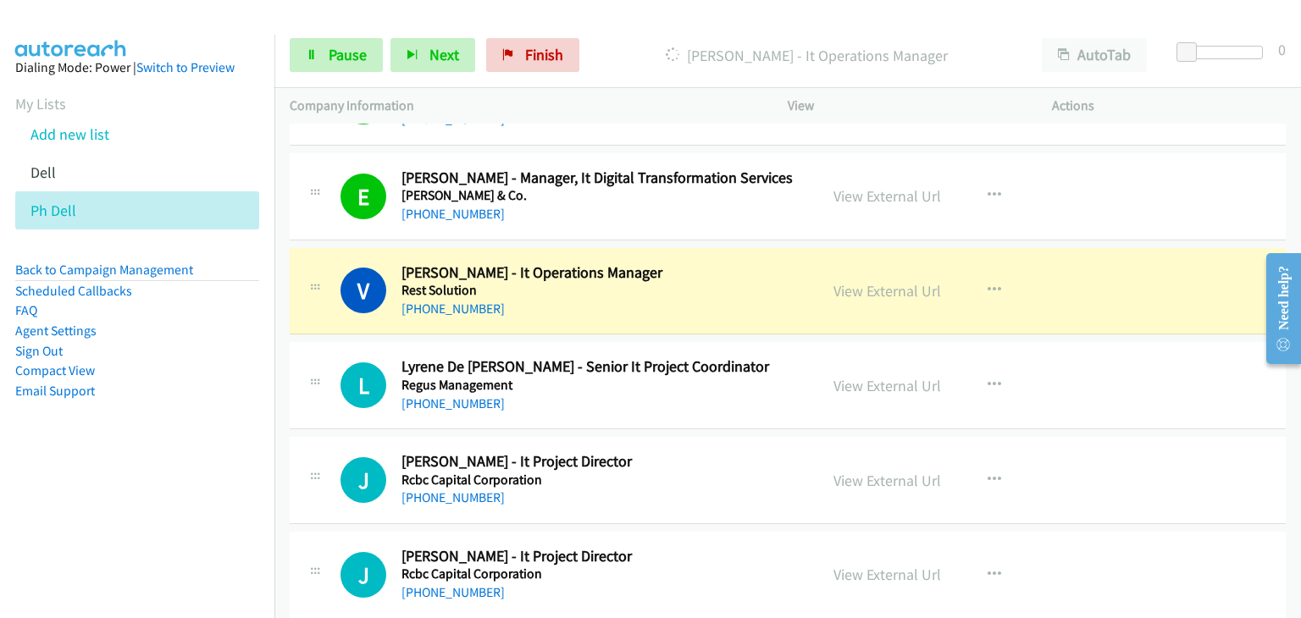
scroll to position [4490, 0]
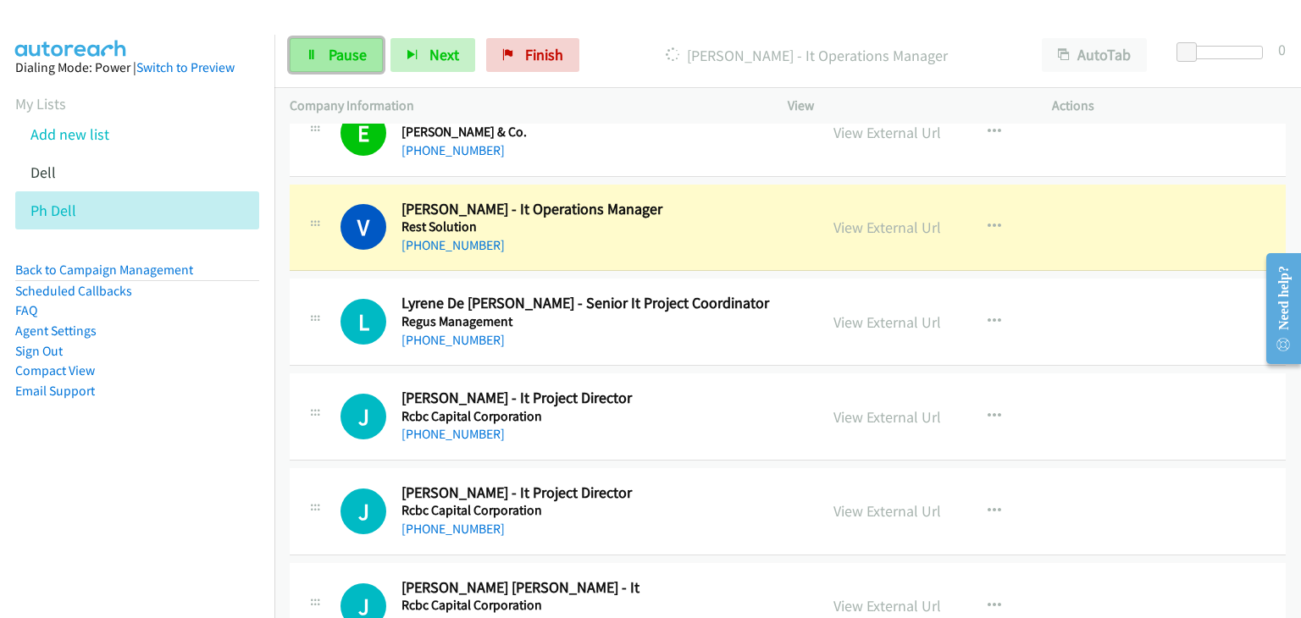
drag, startPoint x: 335, startPoint y: 39, endPoint x: 344, endPoint y: 42, distance: 8.8
click at [335, 39] on link "Pause" at bounding box center [336, 55] width 93 height 34
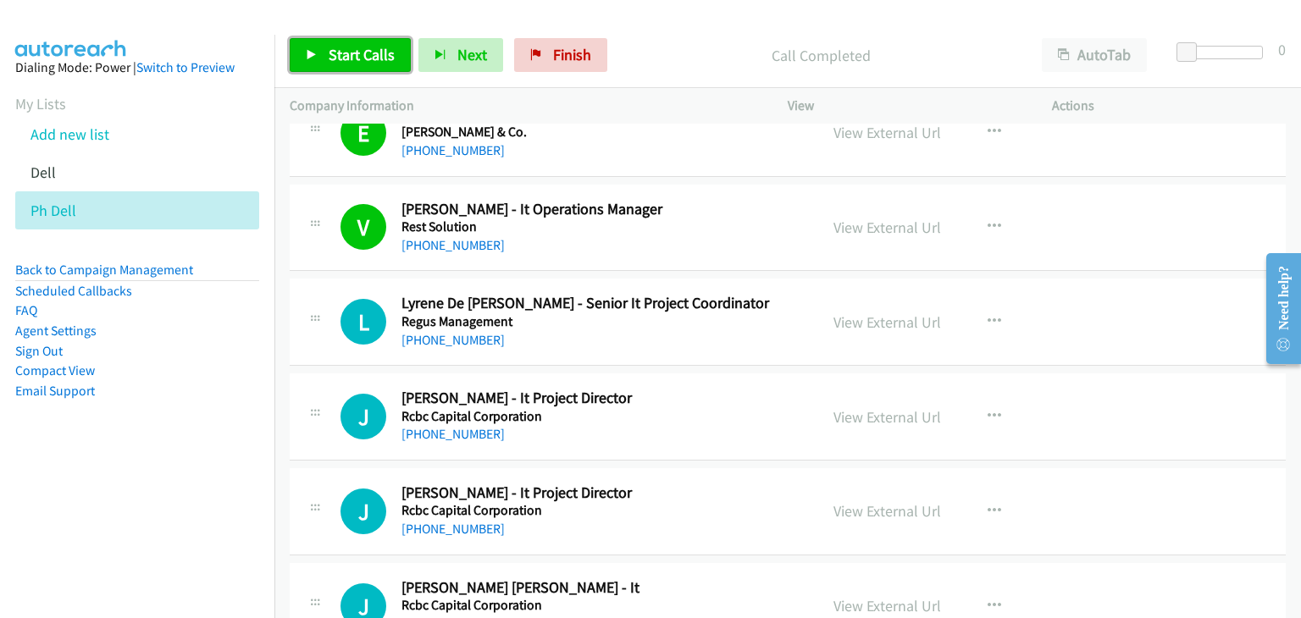
click at [383, 53] on span "Start Calls" at bounding box center [362, 54] width 66 height 19
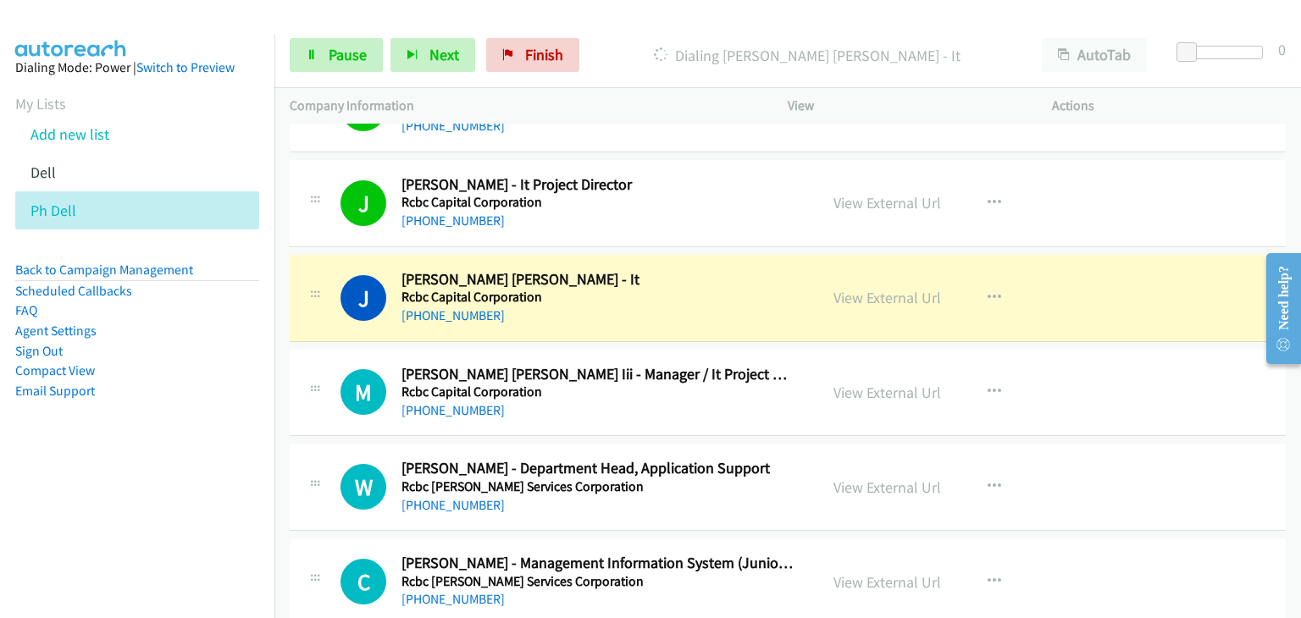
scroll to position [4829, 0]
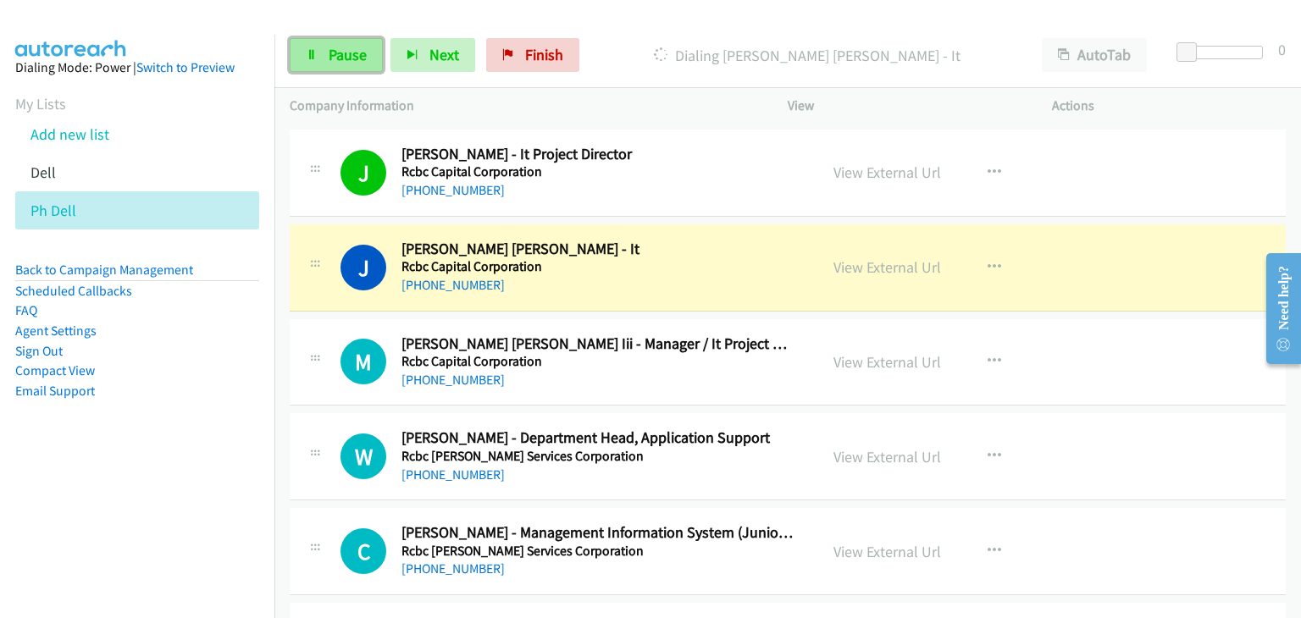
click at [356, 52] on span "Pause" at bounding box center [348, 54] width 38 height 19
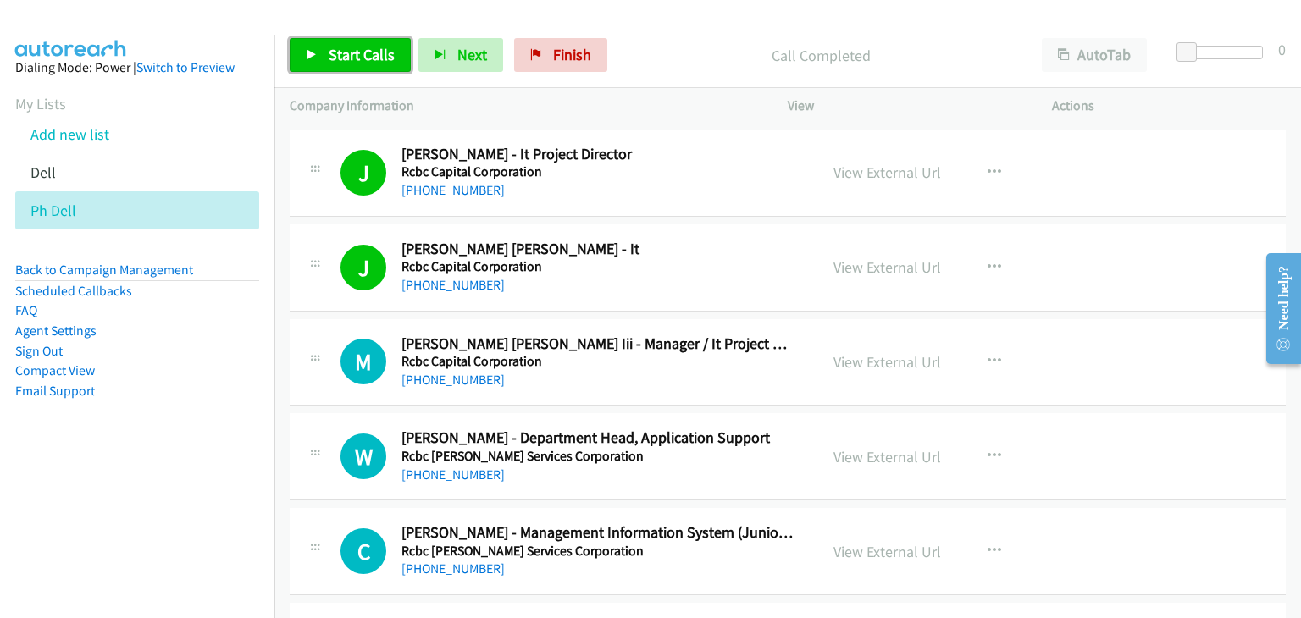
click at [349, 52] on span "Start Calls" at bounding box center [362, 54] width 66 height 19
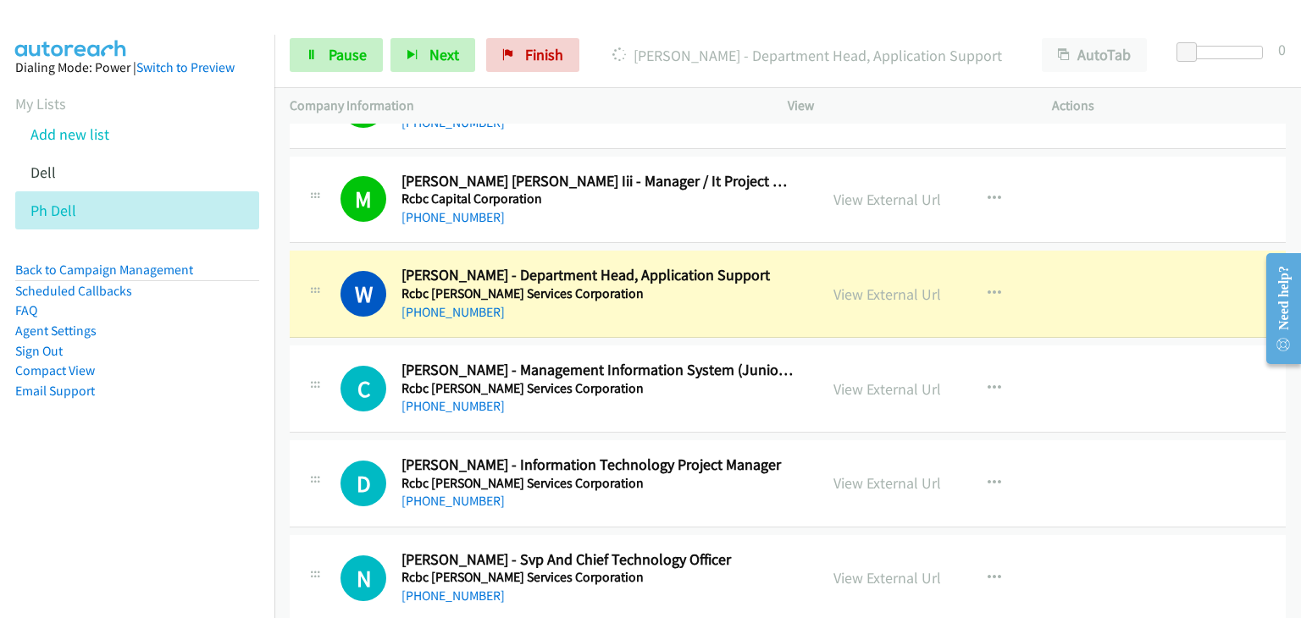
scroll to position [4998, 0]
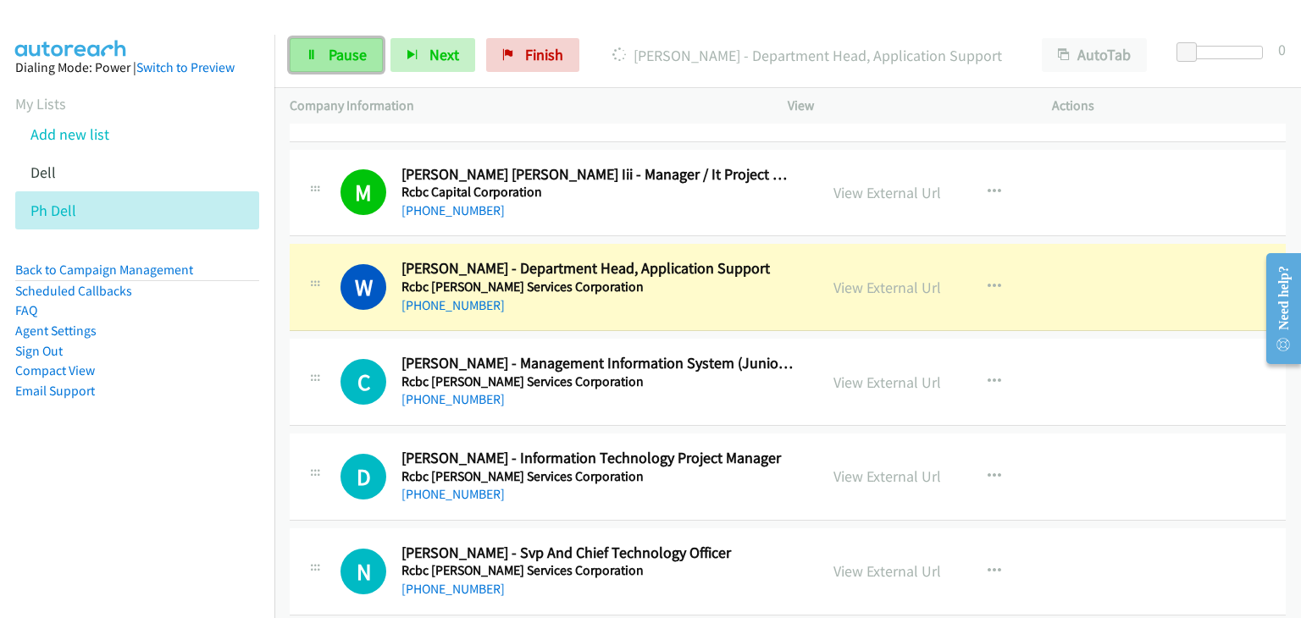
drag, startPoint x: 313, startPoint y: 65, endPoint x: 326, endPoint y: 71, distance: 14.8
click at [313, 66] on link "Pause" at bounding box center [336, 55] width 93 height 34
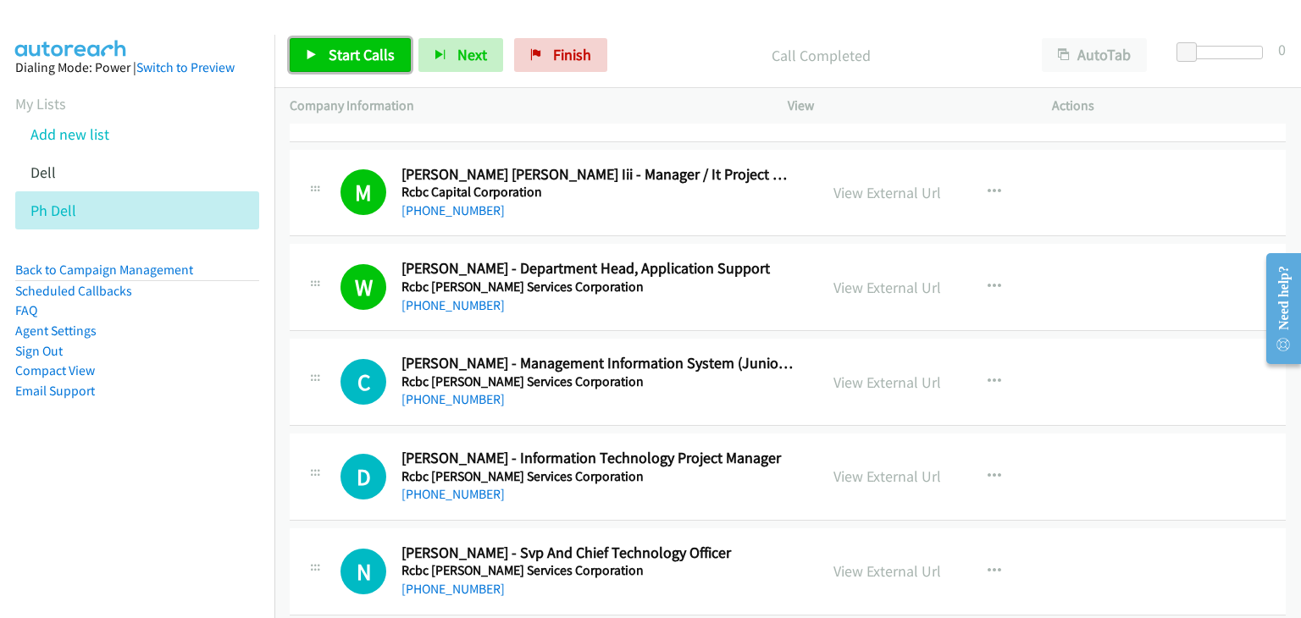
click at [346, 59] on span "Start Calls" at bounding box center [362, 54] width 66 height 19
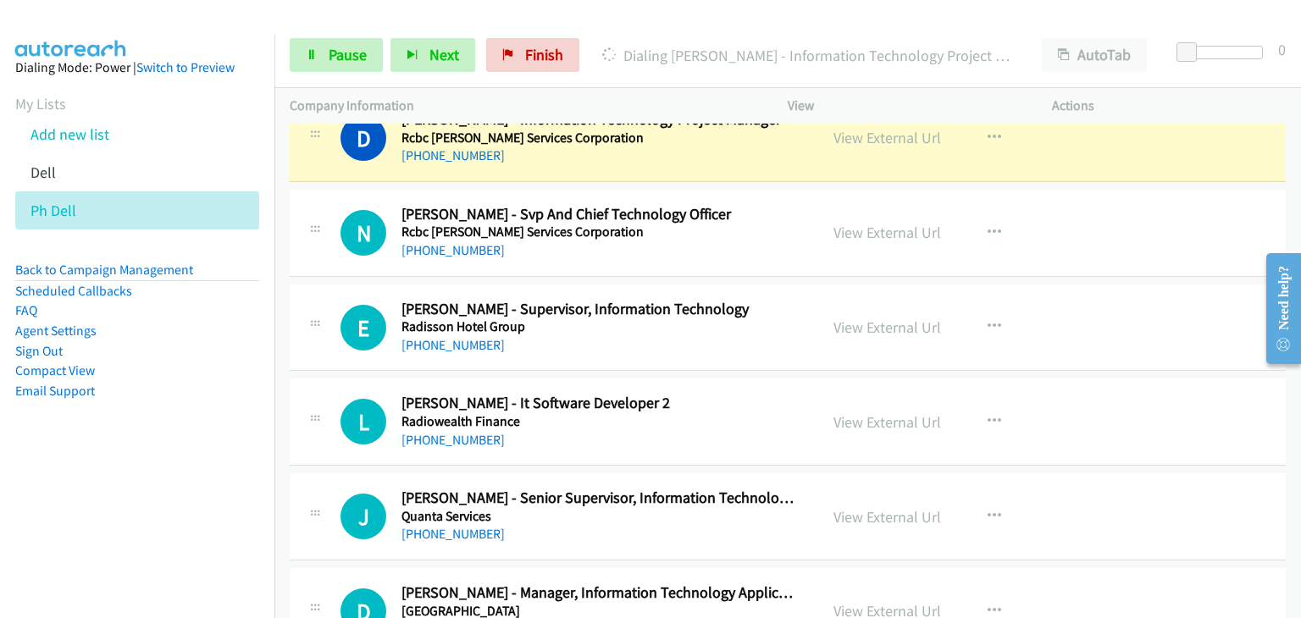
scroll to position [5252, 0]
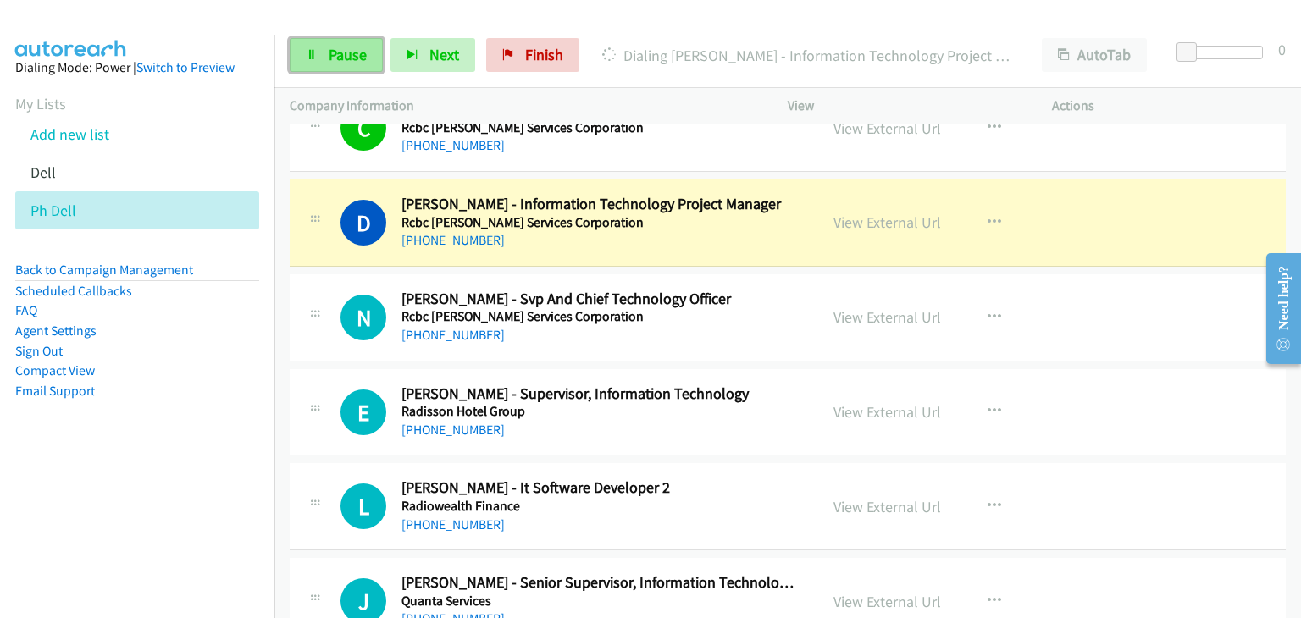
click at [341, 69] on link "Pause" at bounding box center [336, 55] width 93 height 34
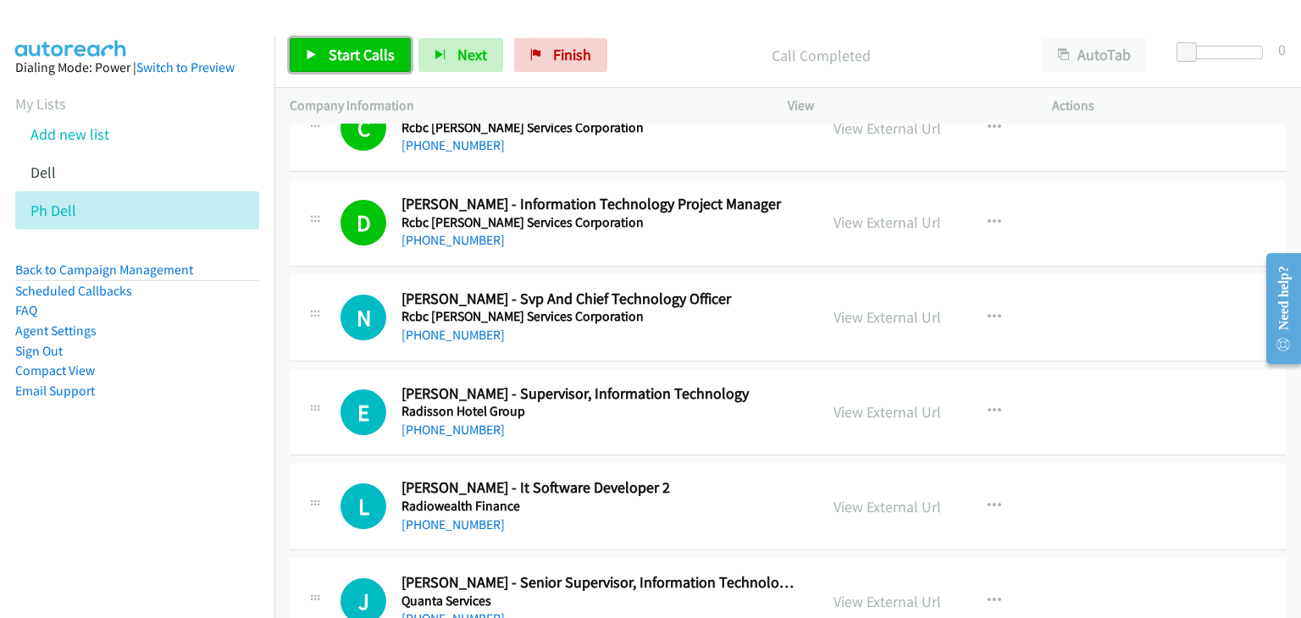
click at [367, 53] on span "Start Calls" at bounding box center [362, 54] width 66 height 19
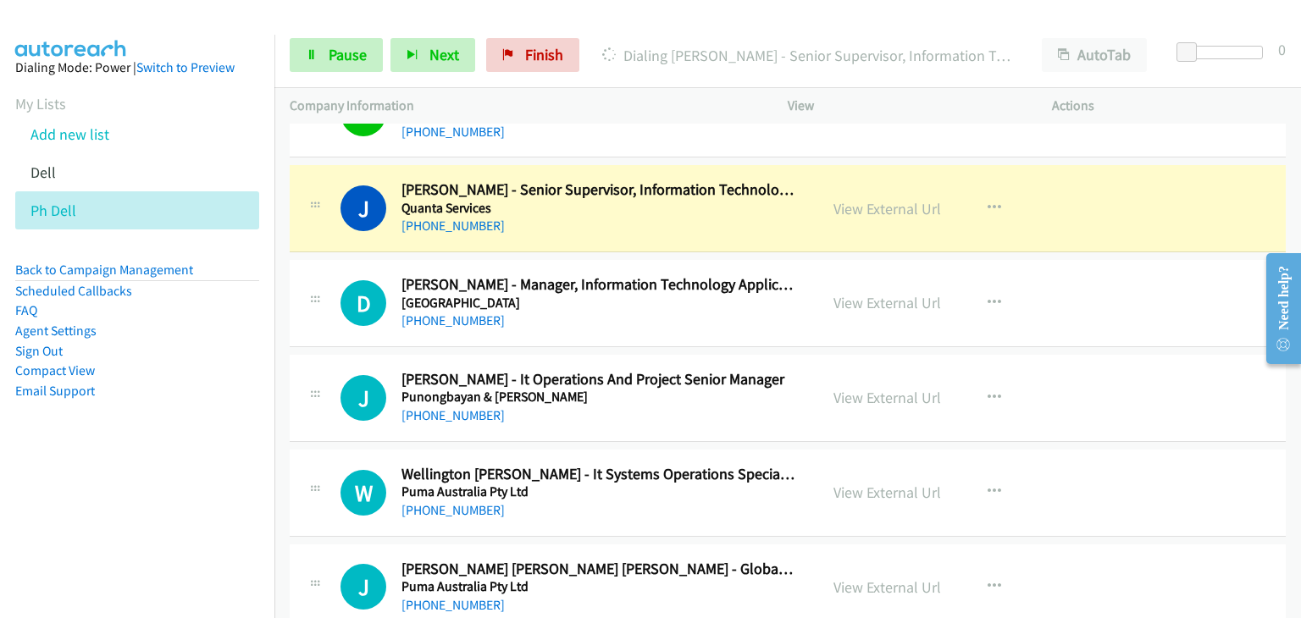
scroll to position [5676, 0]
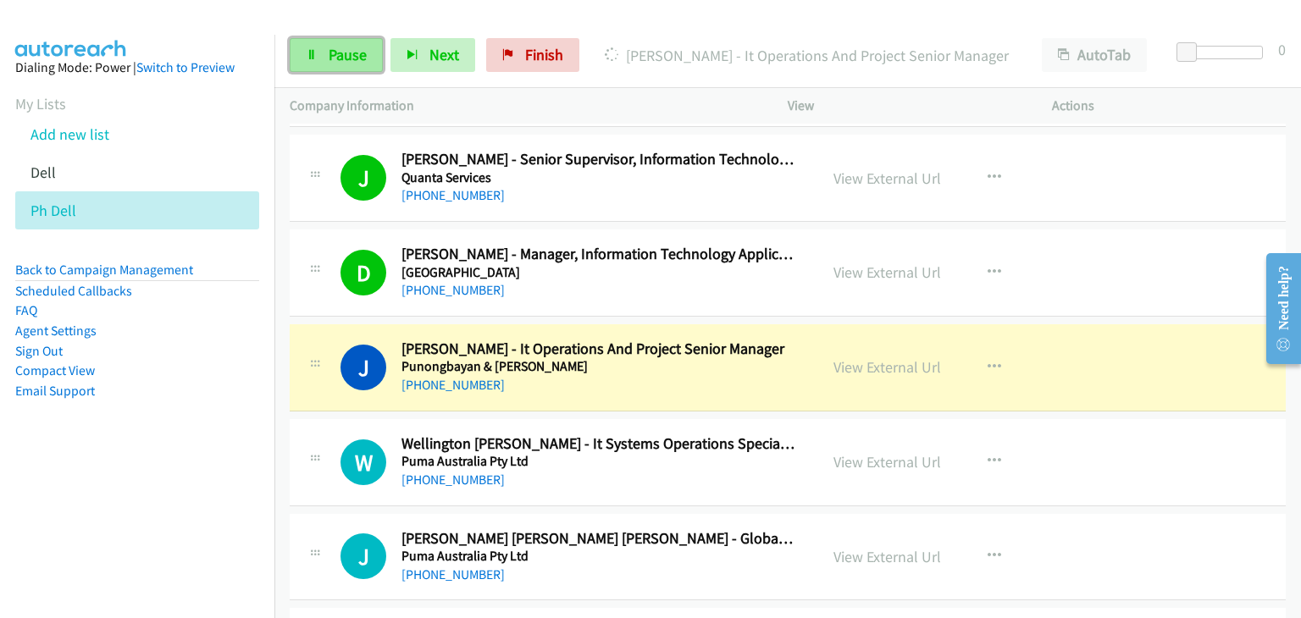
click at [323, 71] on link "Pause" at bounding box center [336, 55] width 93 height 34
